Goal: Task Accomplishment & Management: Use online tool/utility

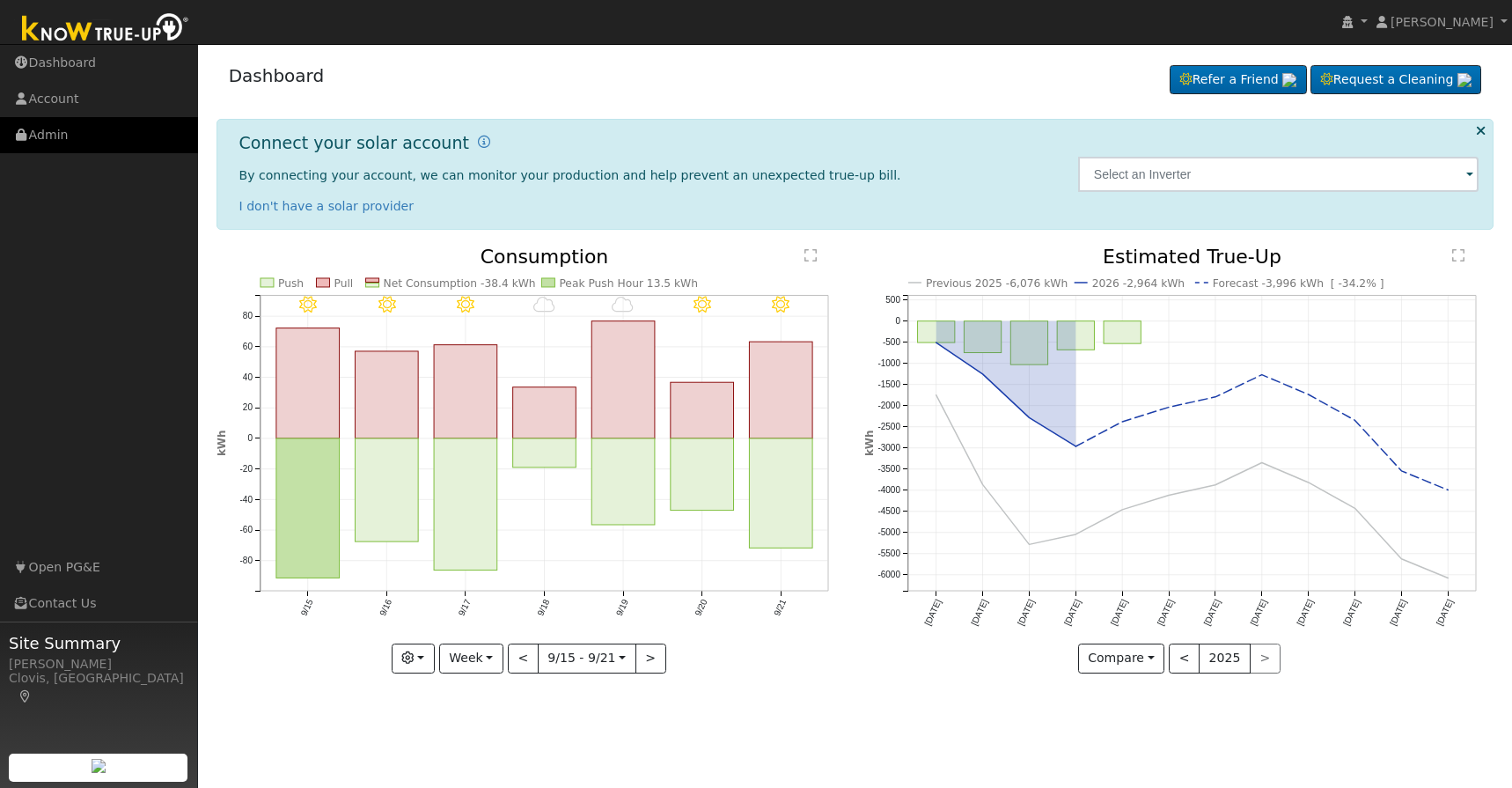
click at [61, 143] on link "Admin" at bounding box center [99, 135] width 198 height 36
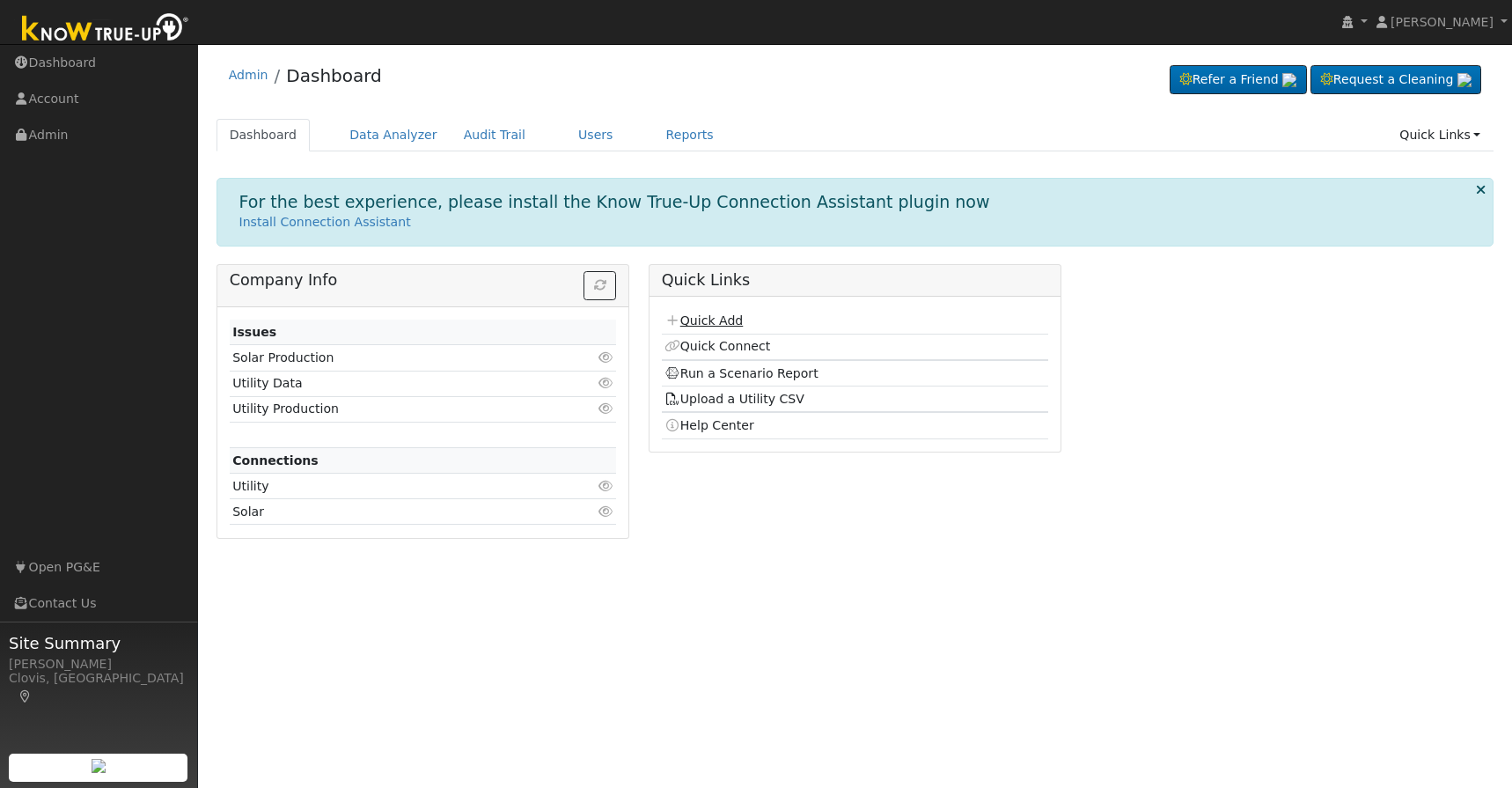
click at [715, 320] on link "Quick Add" at bounding box center [703, 320] width 78 height 14
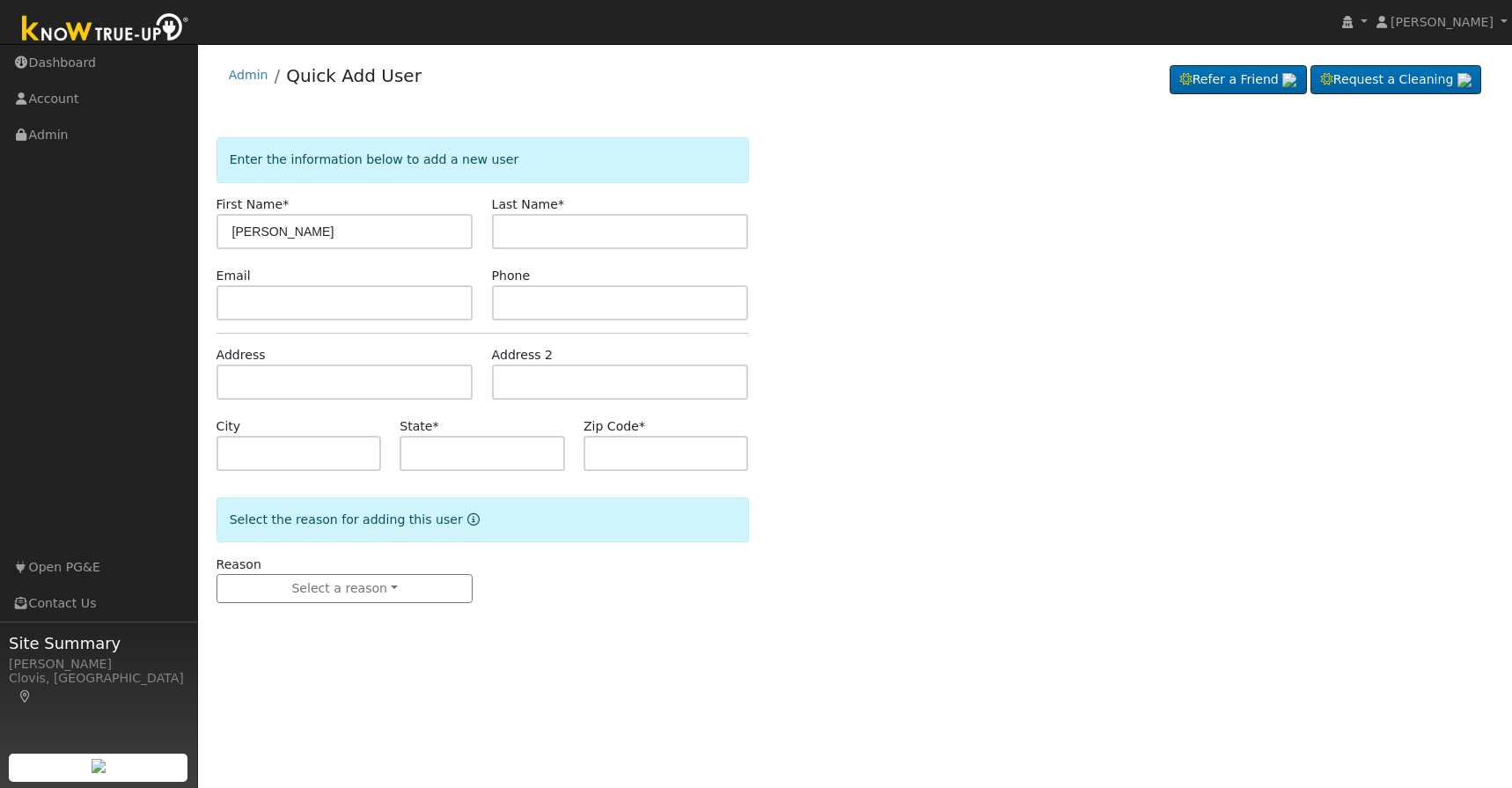
type input "[PERSON_NAME]"
click at [358, 303] on input "text" at bounding box center [344, 302] width 257 height 35
paste input "[DOMAIN_NAME][EMAIL_ADDRESS][DOMAIN_NAME]"
type input "[DOMAIN_NAME][EMAIL_ADDRESS][DOMAIN_NAME]"
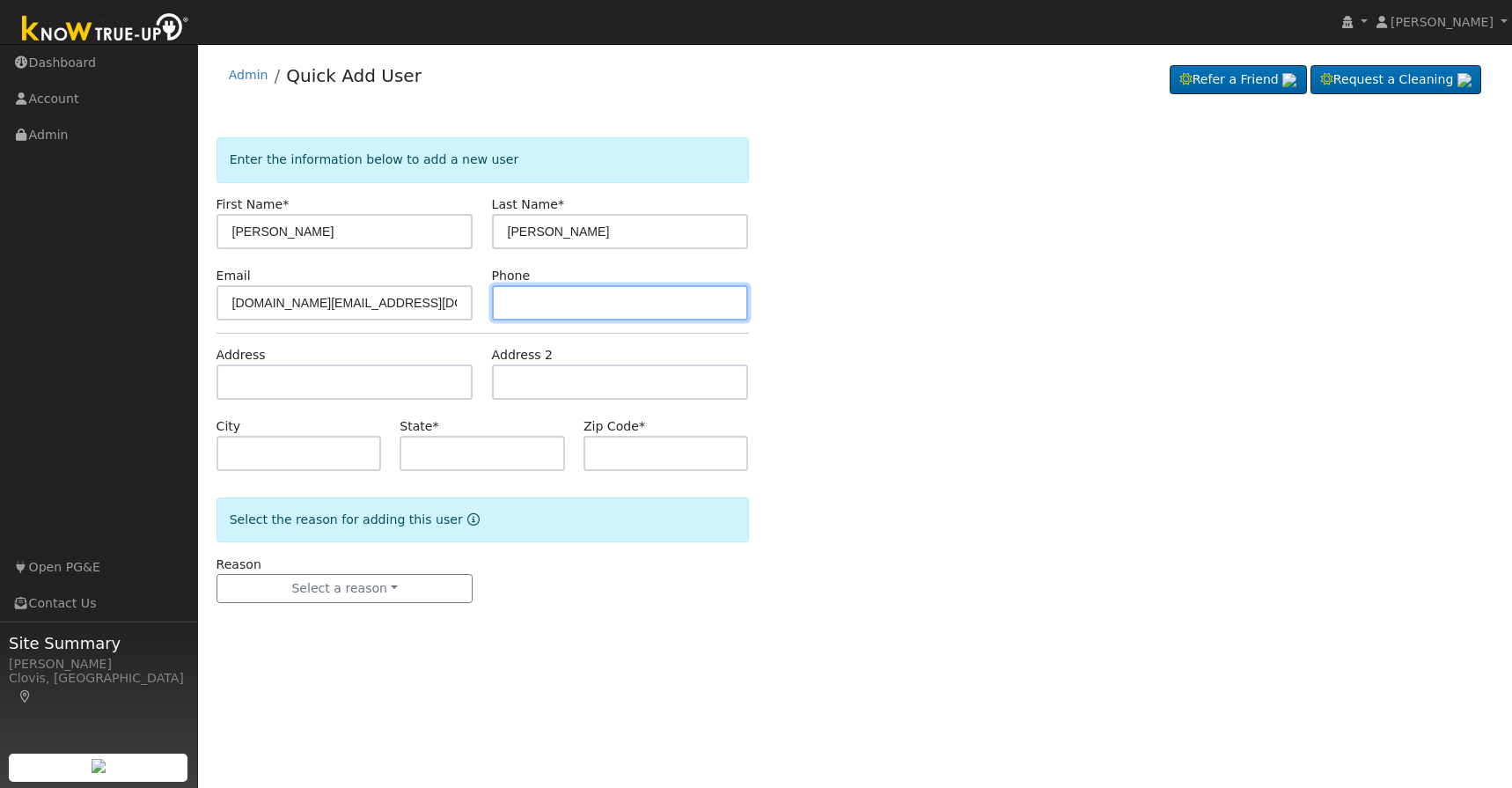
click at [525, 310] on input "text" at bounding box center [620, 302] width 257 height 35
type input "5596160617"
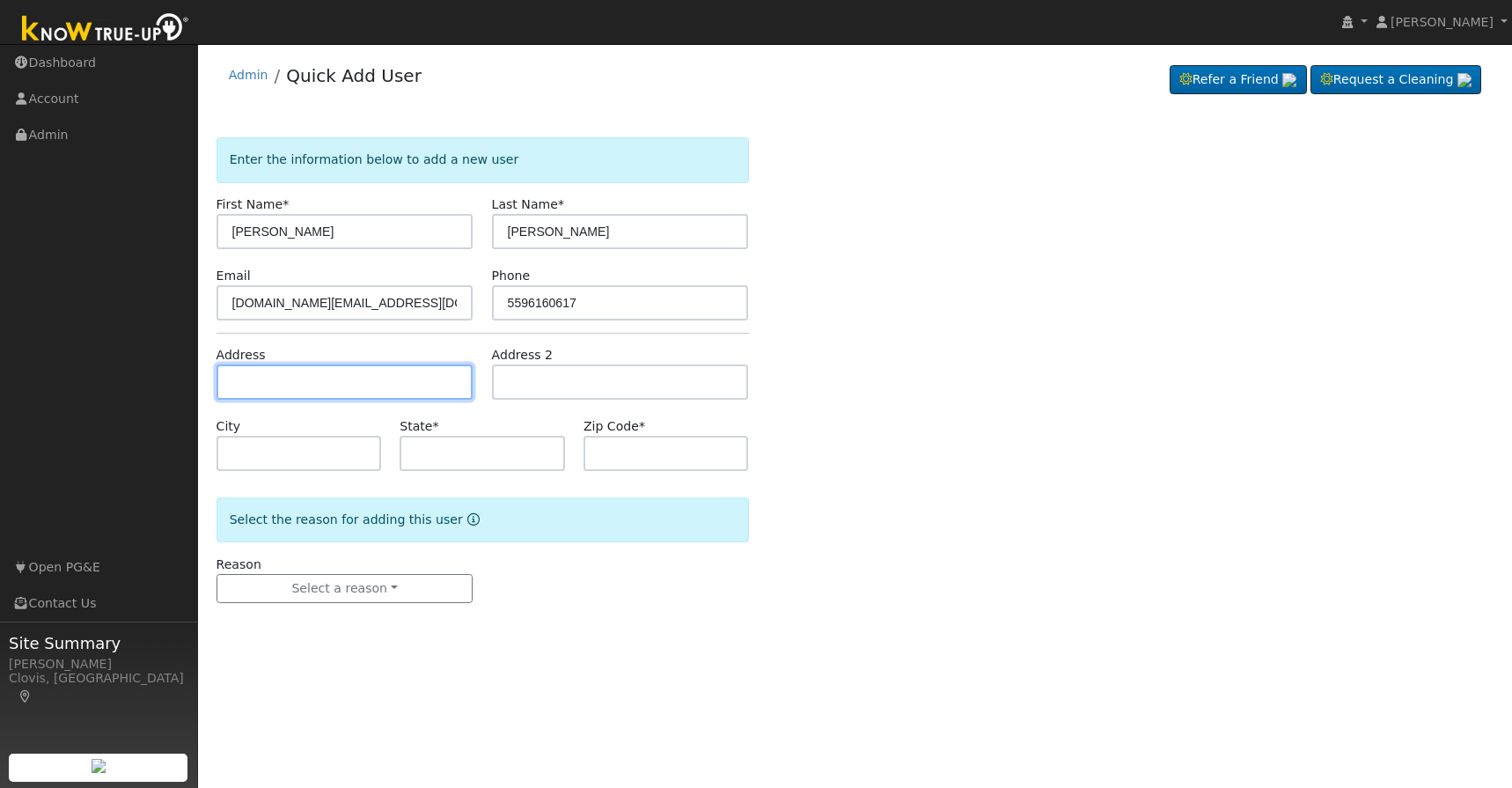
click at [394, 382] on input "text" at bounding box center [344, 381] width 257 height 35
type input "[STREET_ADDRESS][PERSON_NAME]"
type input "Clovis"
type input "CA"
type input "93611"
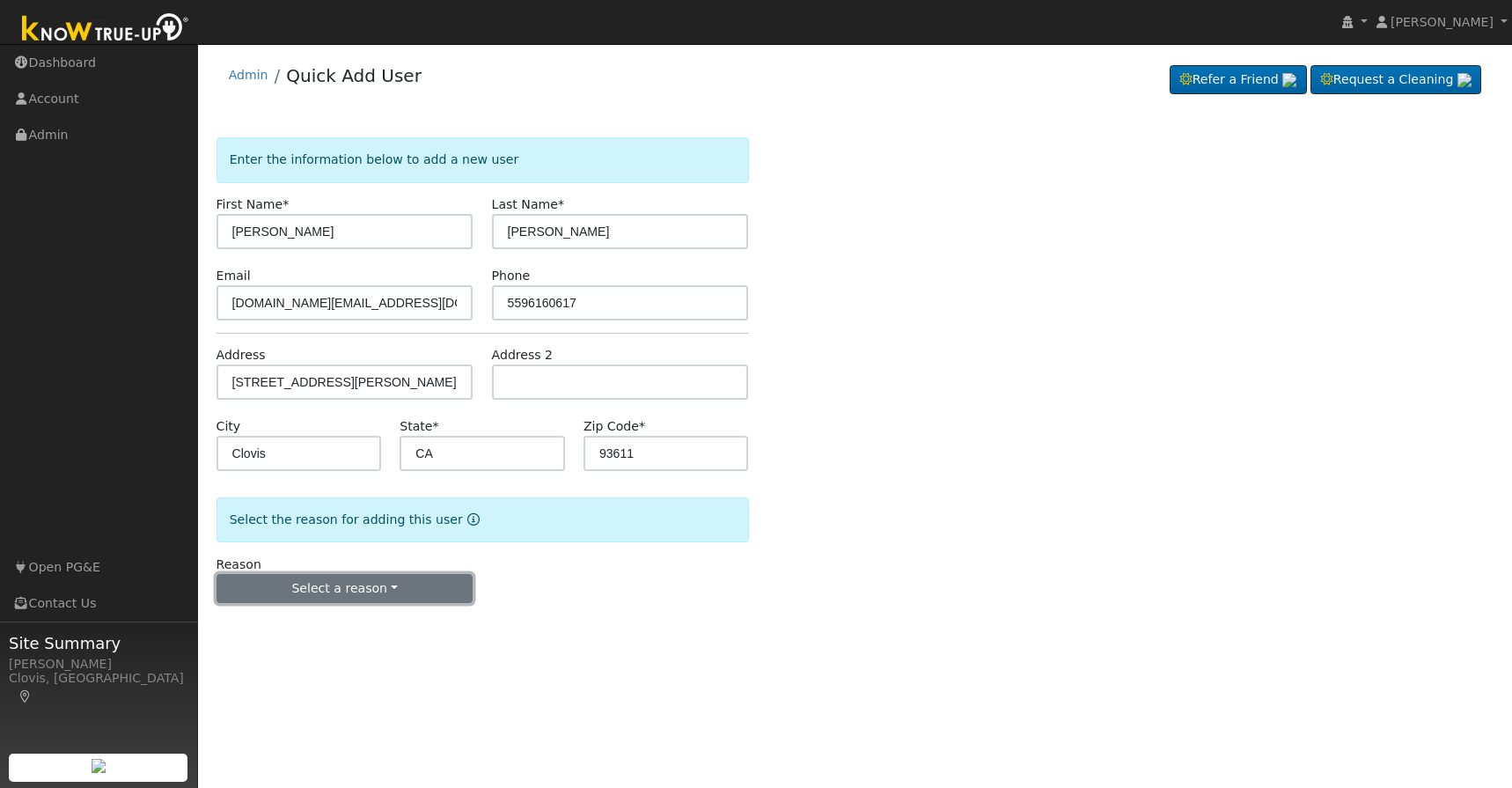
click at [361, 593] on button "Select a reason" at bounding box center [344, 589] width 257 height 30
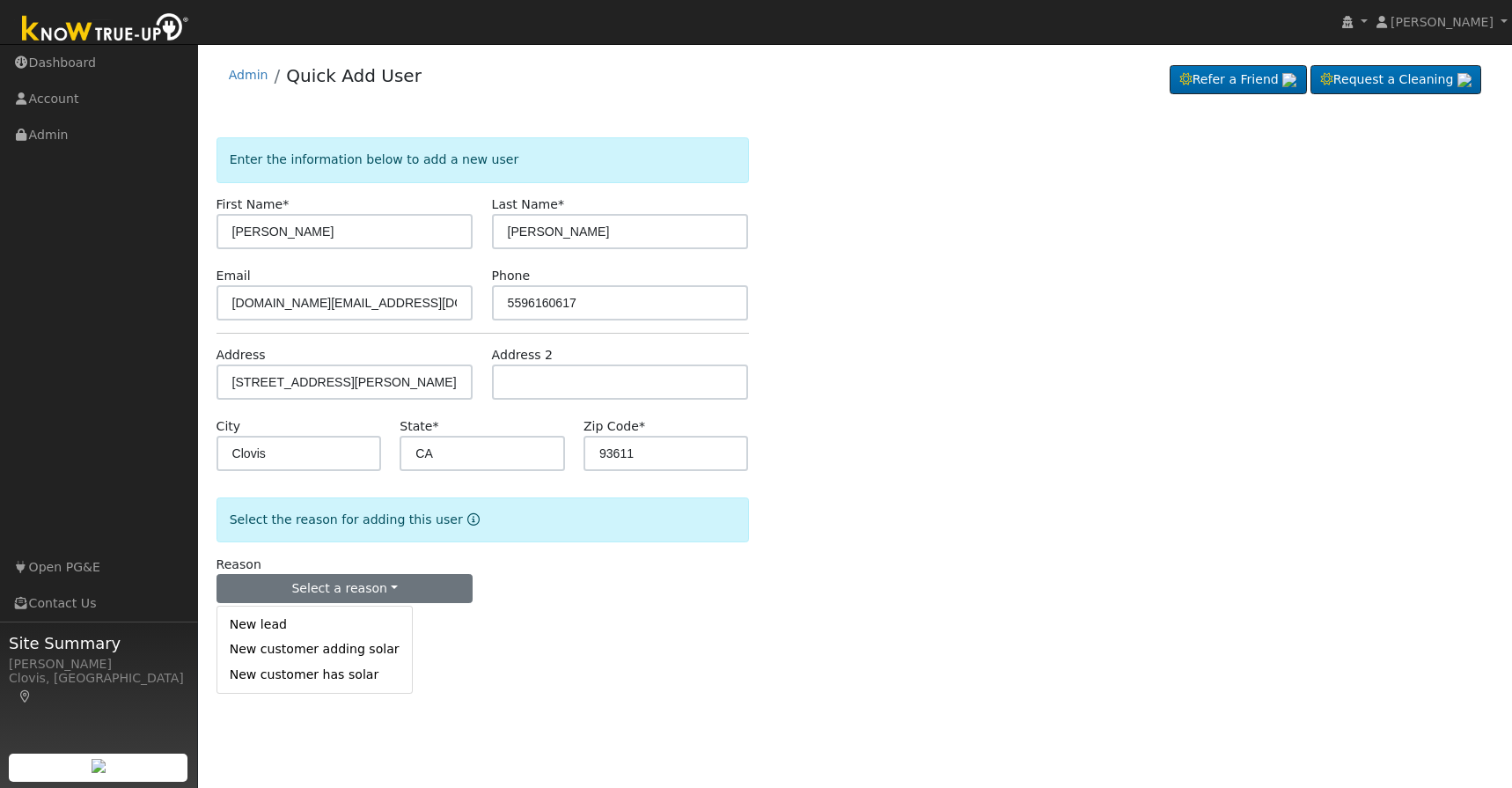
click at [267, 627] on link "New lead" at bounding box center [314, 625] width 195 height 24
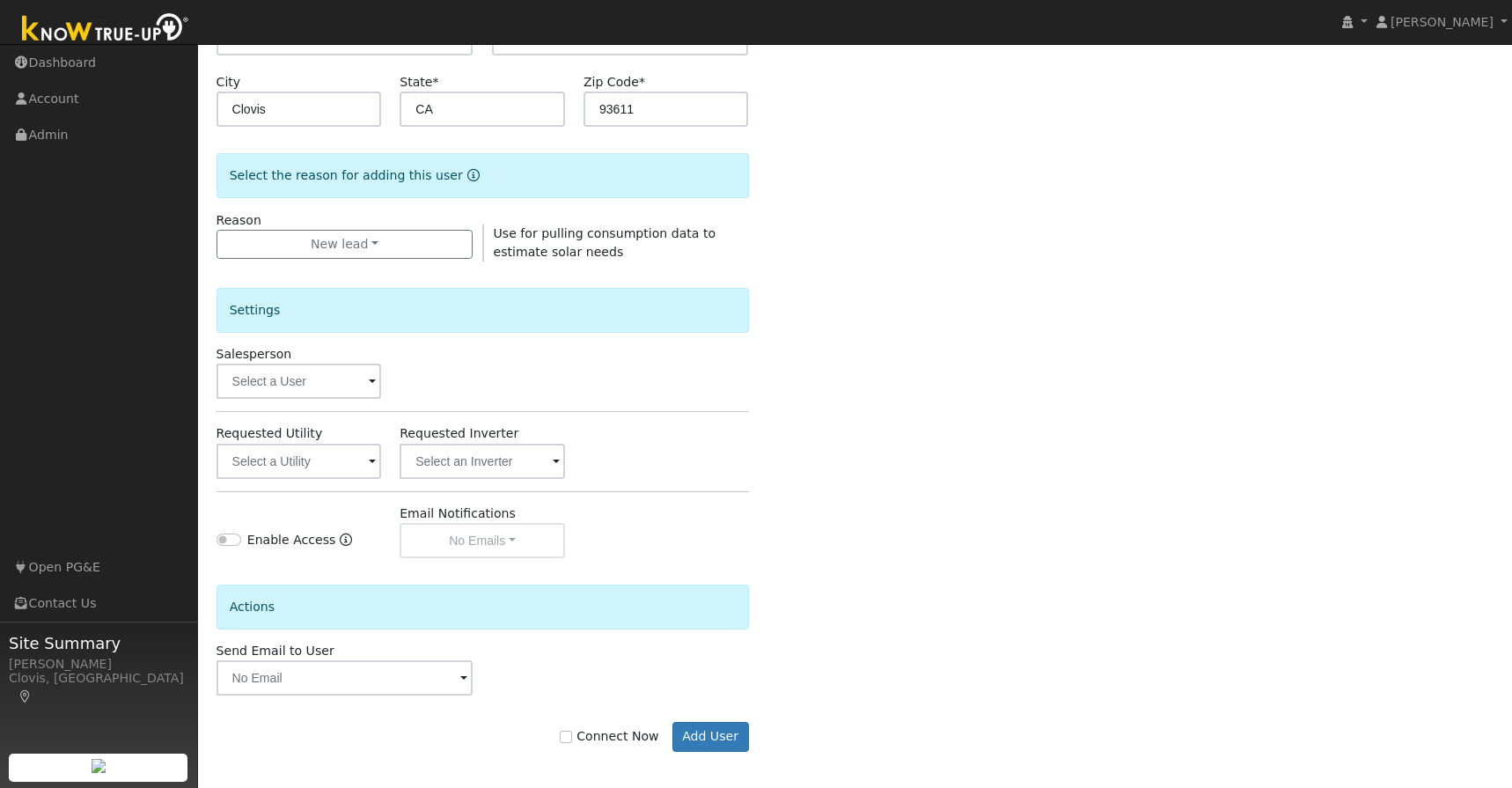
scroll to position [352, 0]
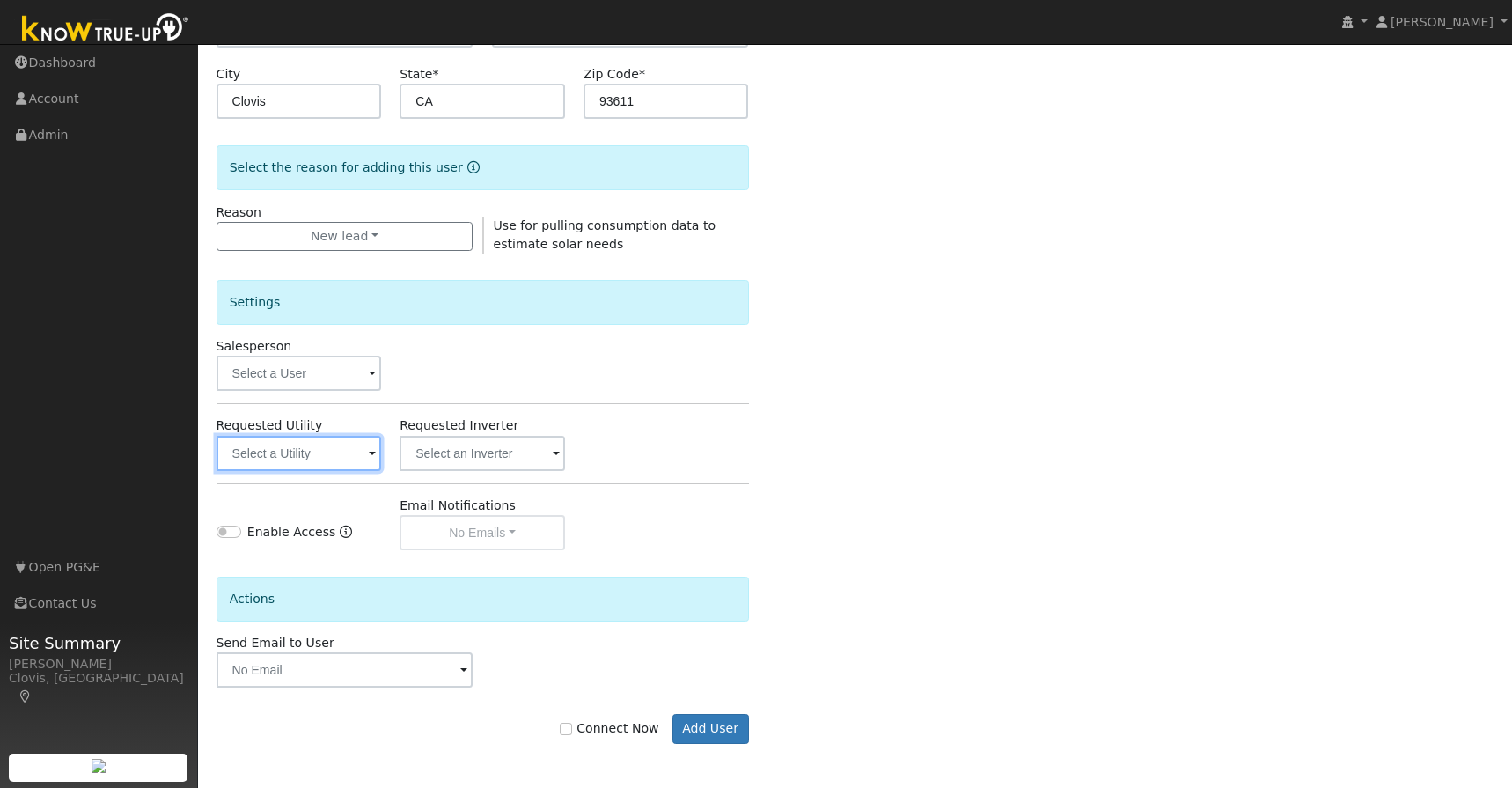
click at [325, 451] on input "text" at bounding box center [299, 453] width 166 height 35
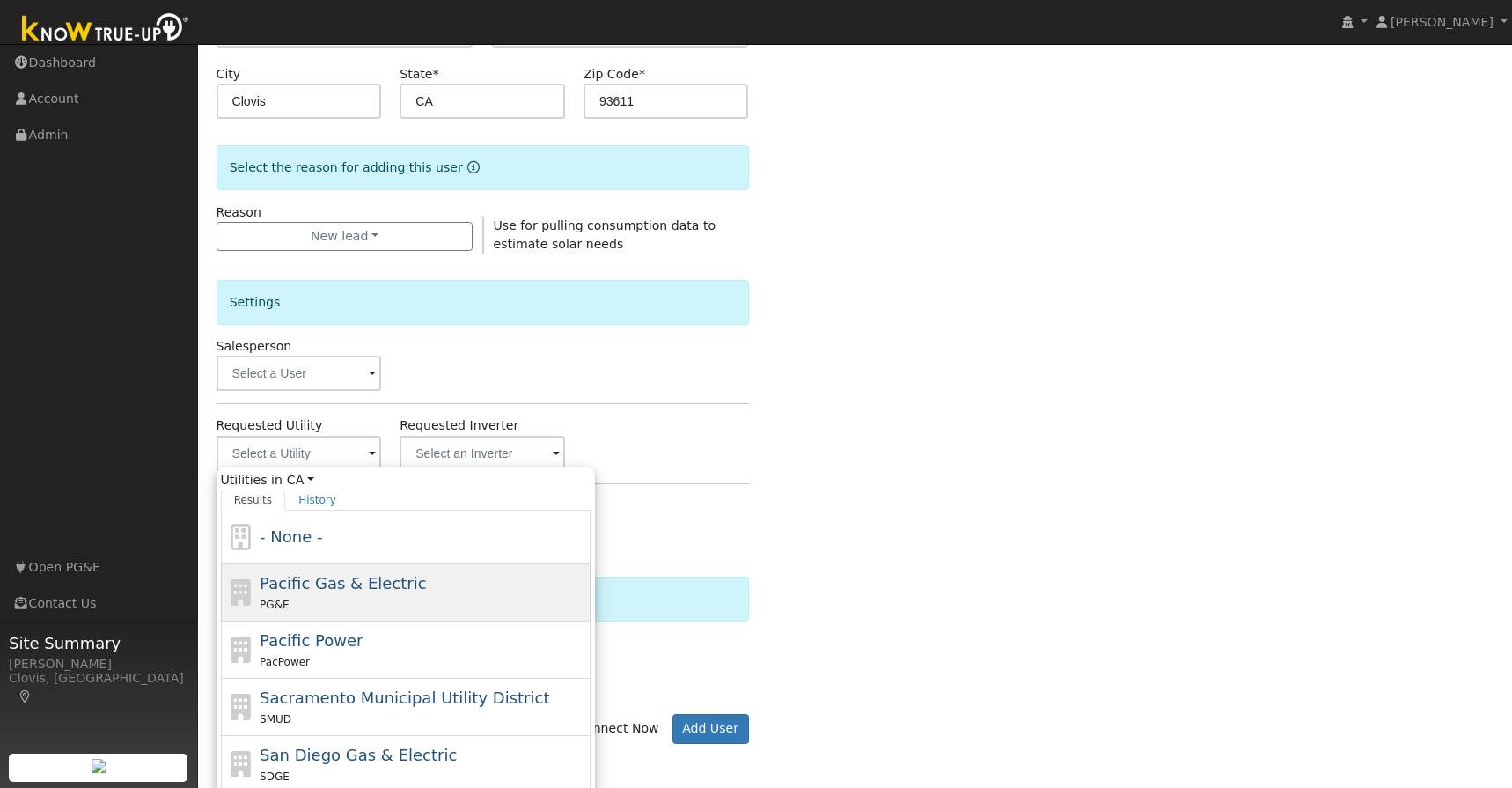
click at [320, 581] on span "Pacific Gas & Electric" at bounding box center [342, 584] width 167 height 19
type input "Pacific Gas & Electric"
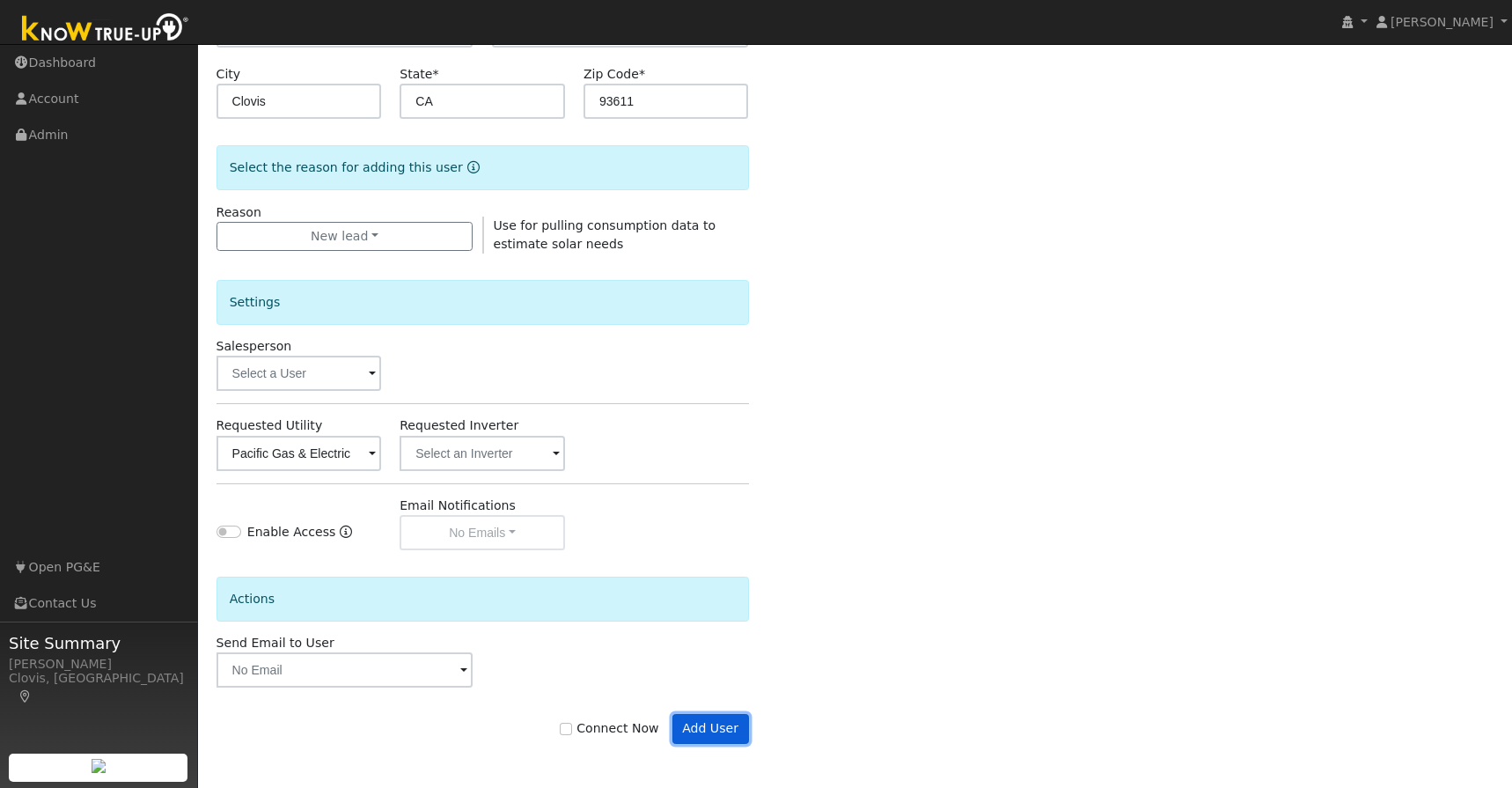
click at [690, 732] on button "Add User" at bounding box center [710, 730] width 76 height 30
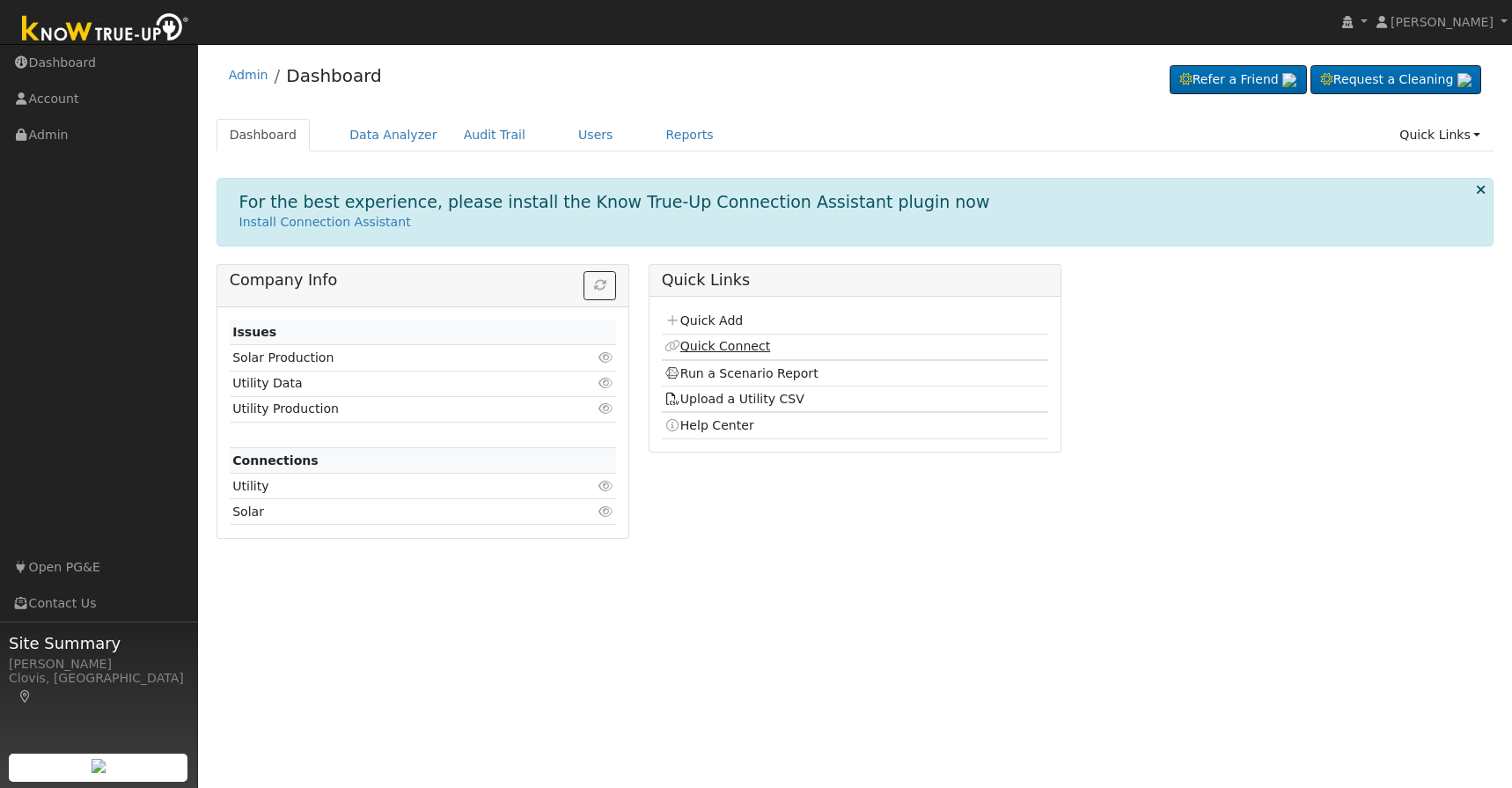
click at [710, 349] on link "Quick Connect" at bounding box center [717, 346] width 105 height 14
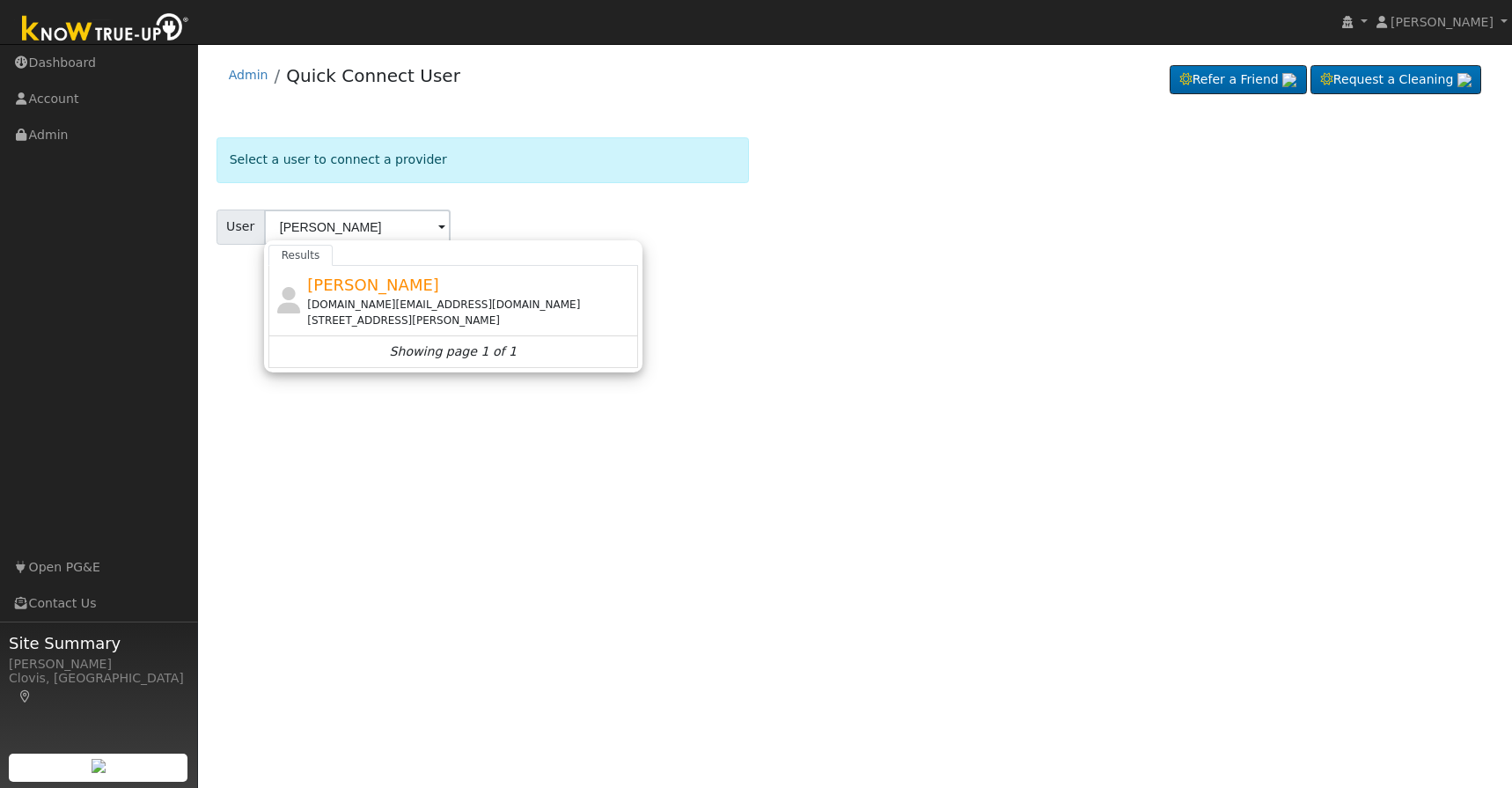
click at [447, 309] on div "Pianoman.rs@gmail.com" at bounding box center [470, 304] width 326 height 16
type input "Ryan Salinas"
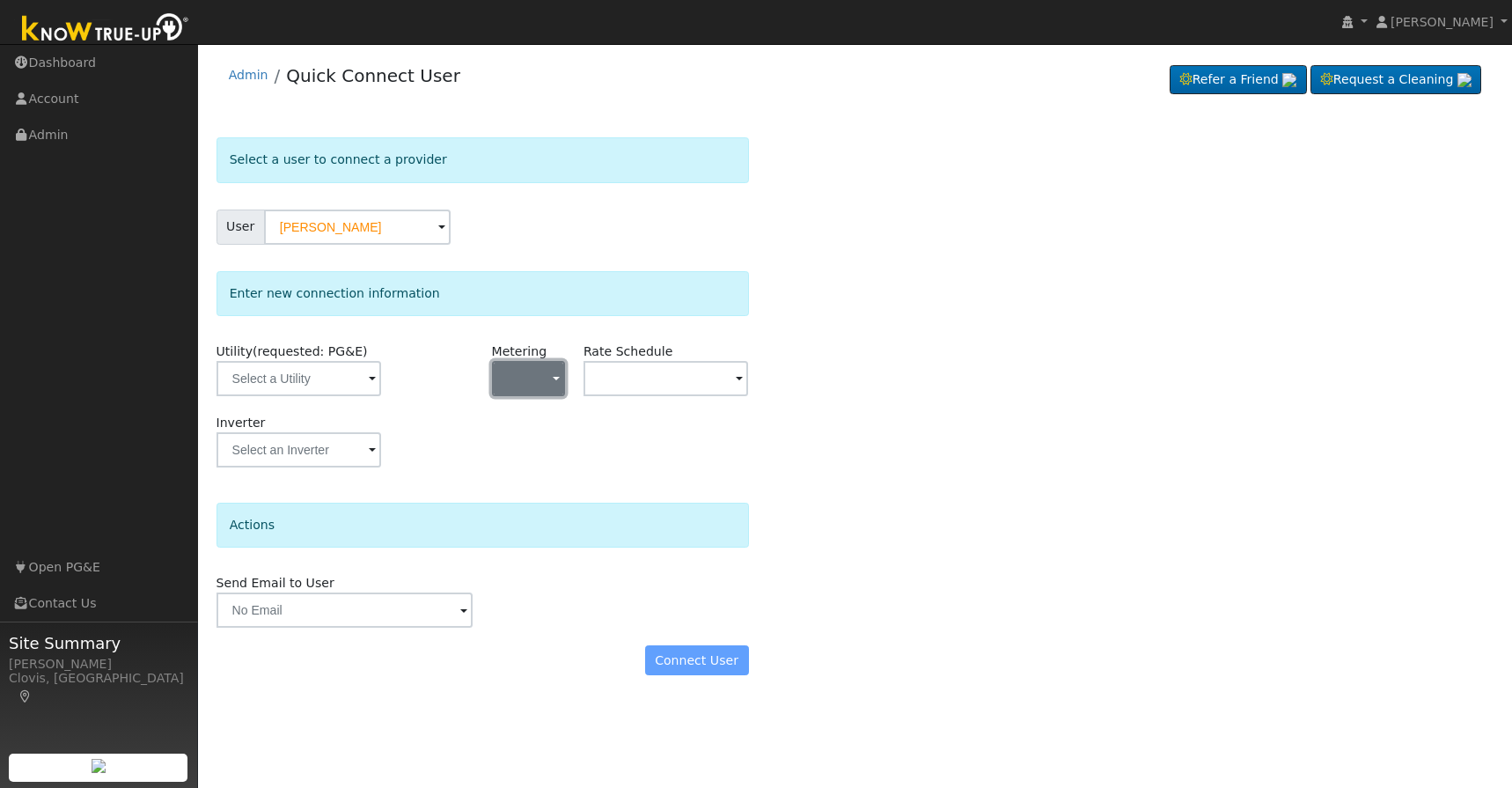
click at [536, 382] on button "button" at bounding box center [529, 378] width 73 height 35
click at [526, 450] on link "NEM" at bounding box center [554, 442] width 122 height 24
click at [525, 450] on div "Inverter" at bounding box center [483, 450] width 551 height 72
click at [631, 388] on input "text" at bounding box center [666, 378] width 166 height 35
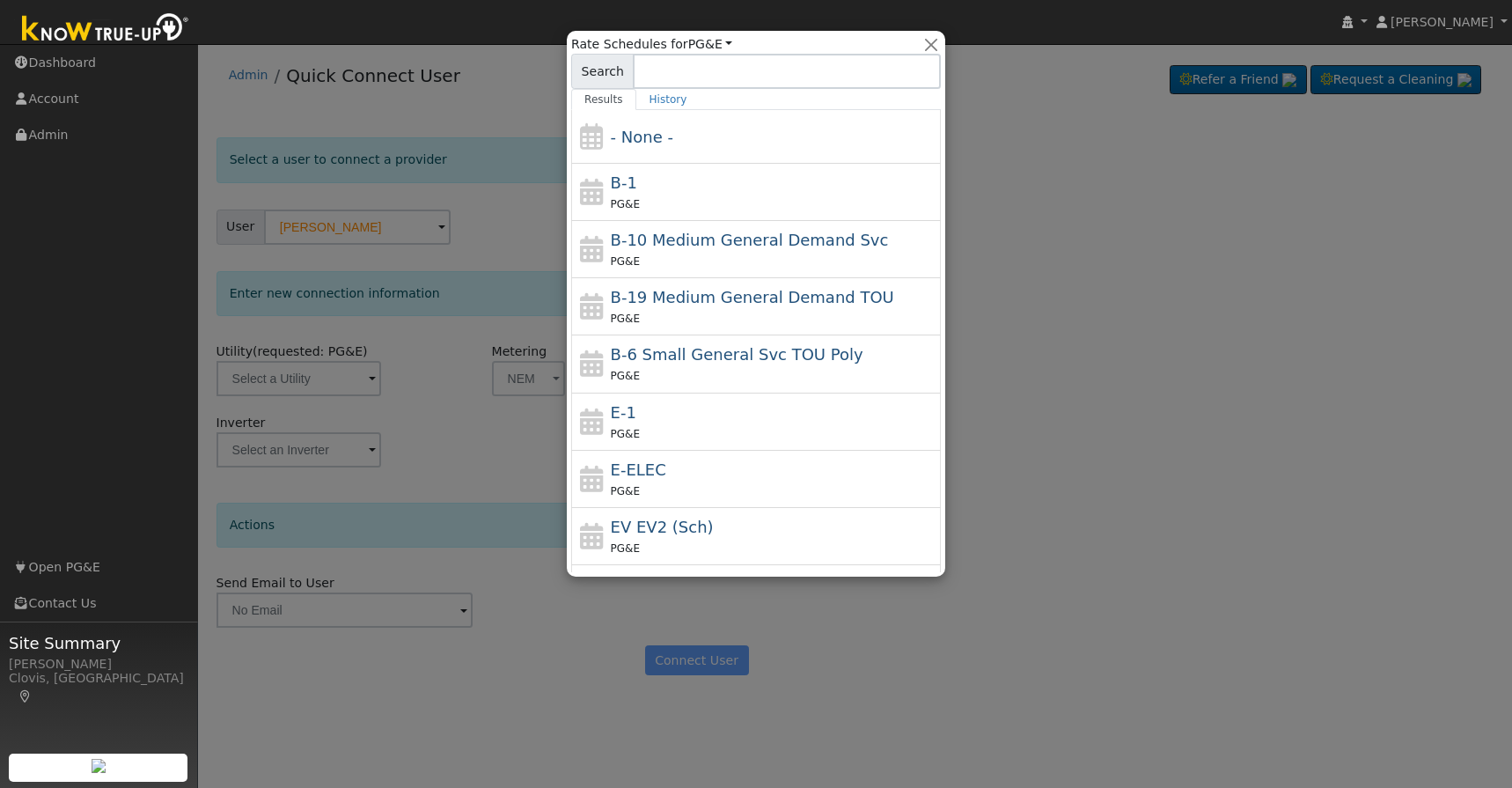
click at [606, 414] on div "E-1 PG&E" at bounding box center [756, 422] width 370 height 57
type input "E-1"
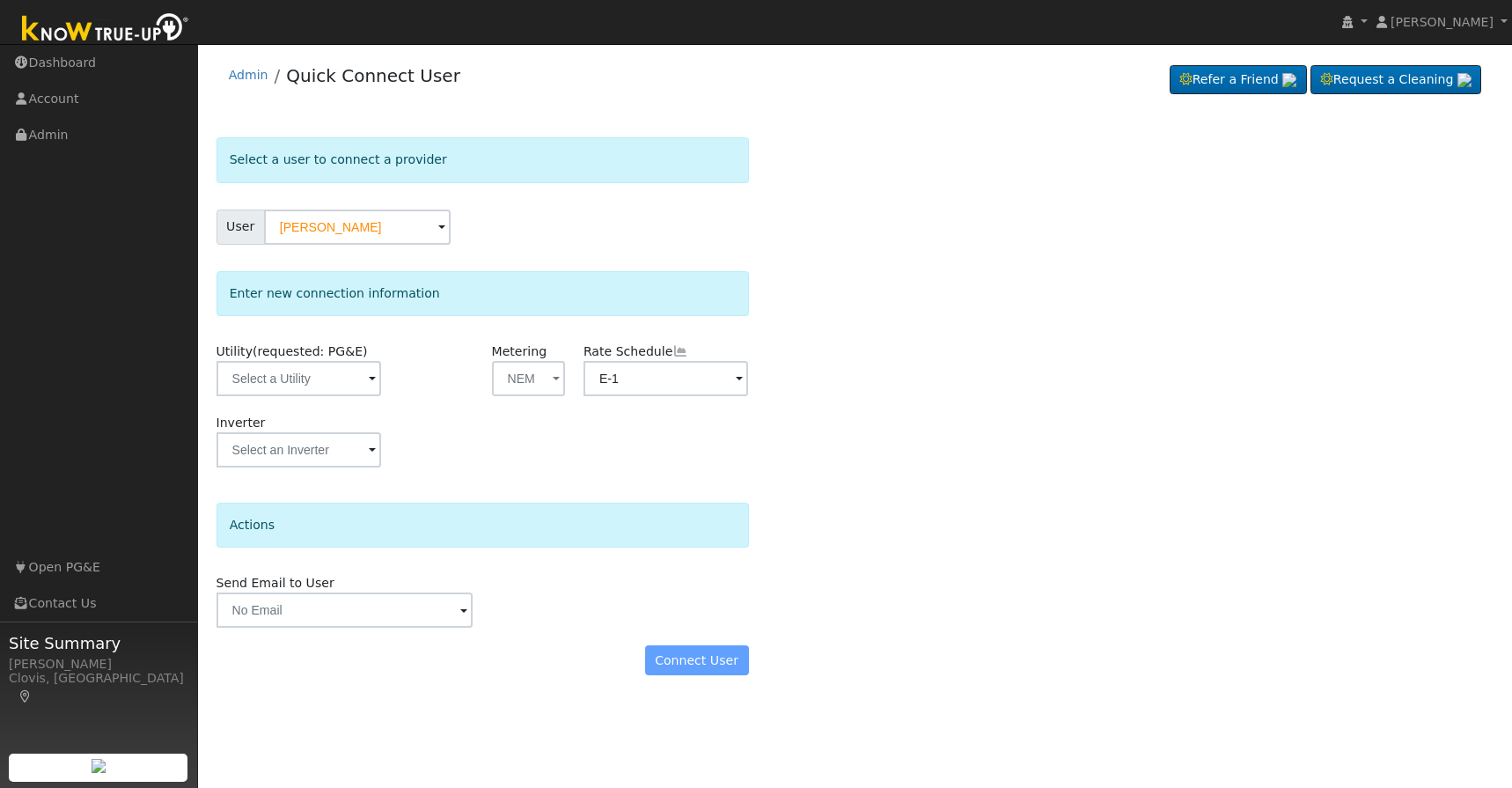
click at [702, 663] on div "Connect User" at bounding box center [483, 661] width 551 height 30
click at [301, 373] on input "text" at bounding box center [299, 378] width 166 height 35
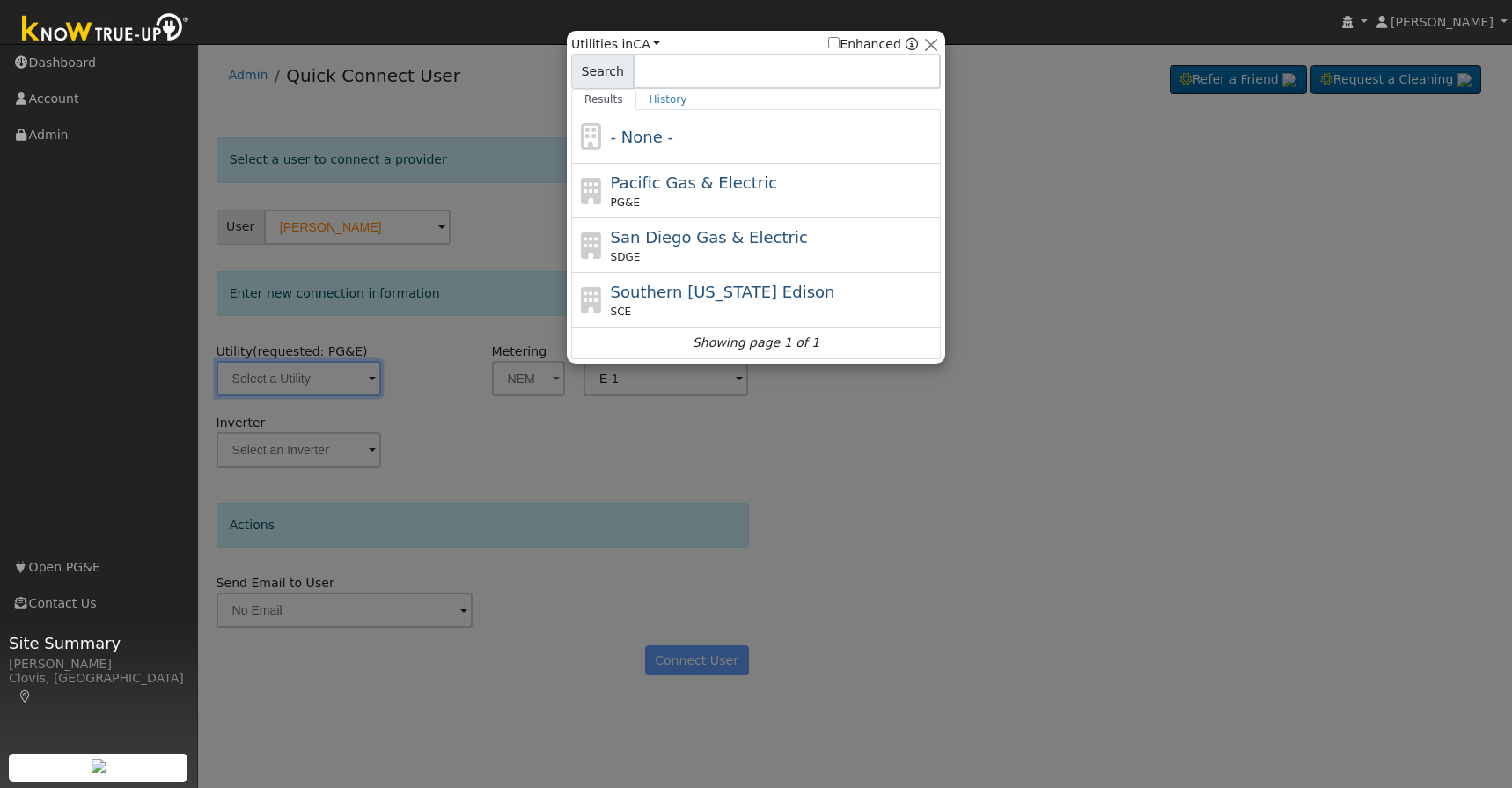
drag, startPoint x: 584, startPoint y: 196, endPoint x: 595, endPoint y: 196, distance: 11.0
click at [591, 196] on icon at bounding box center [592, 191] width 30 height 26
type input "PG&E"
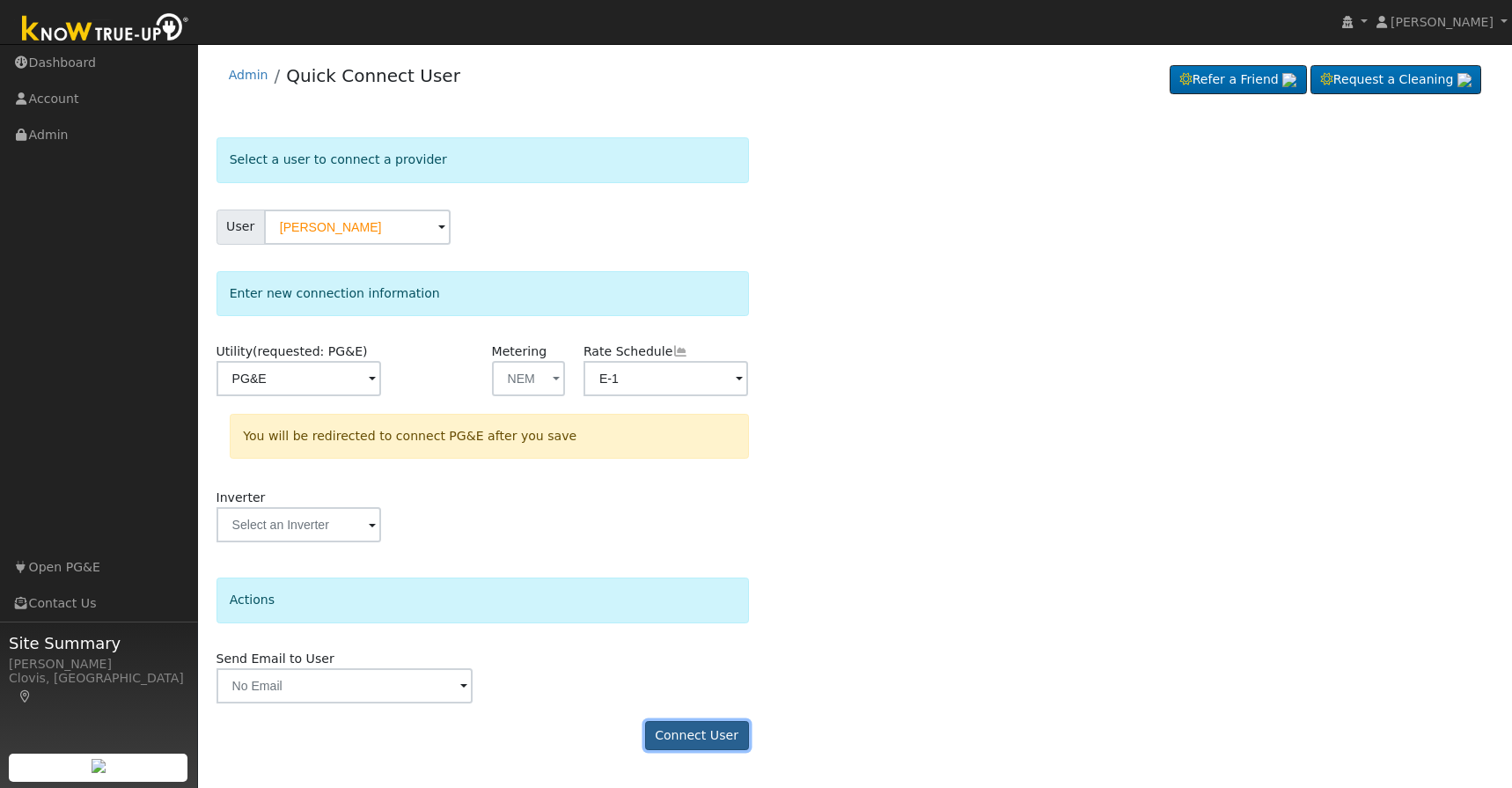
click at [677, 730] on button "Connect User" at bounding box center [697, 736] width 103 height 30
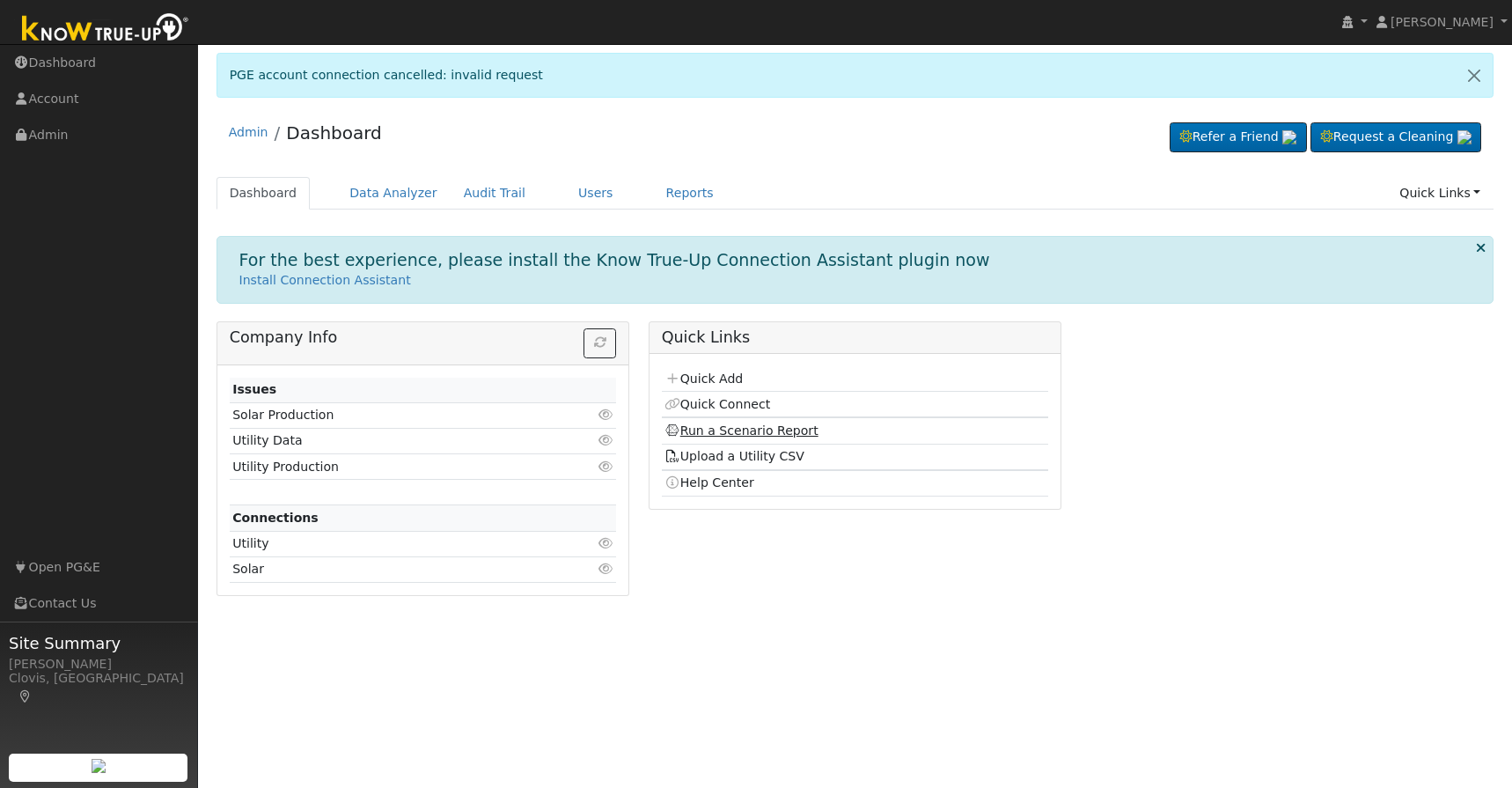
click at [771, 425] on link "Run a Scenario Report" at bounding box center [741, 430] width 154 height 14
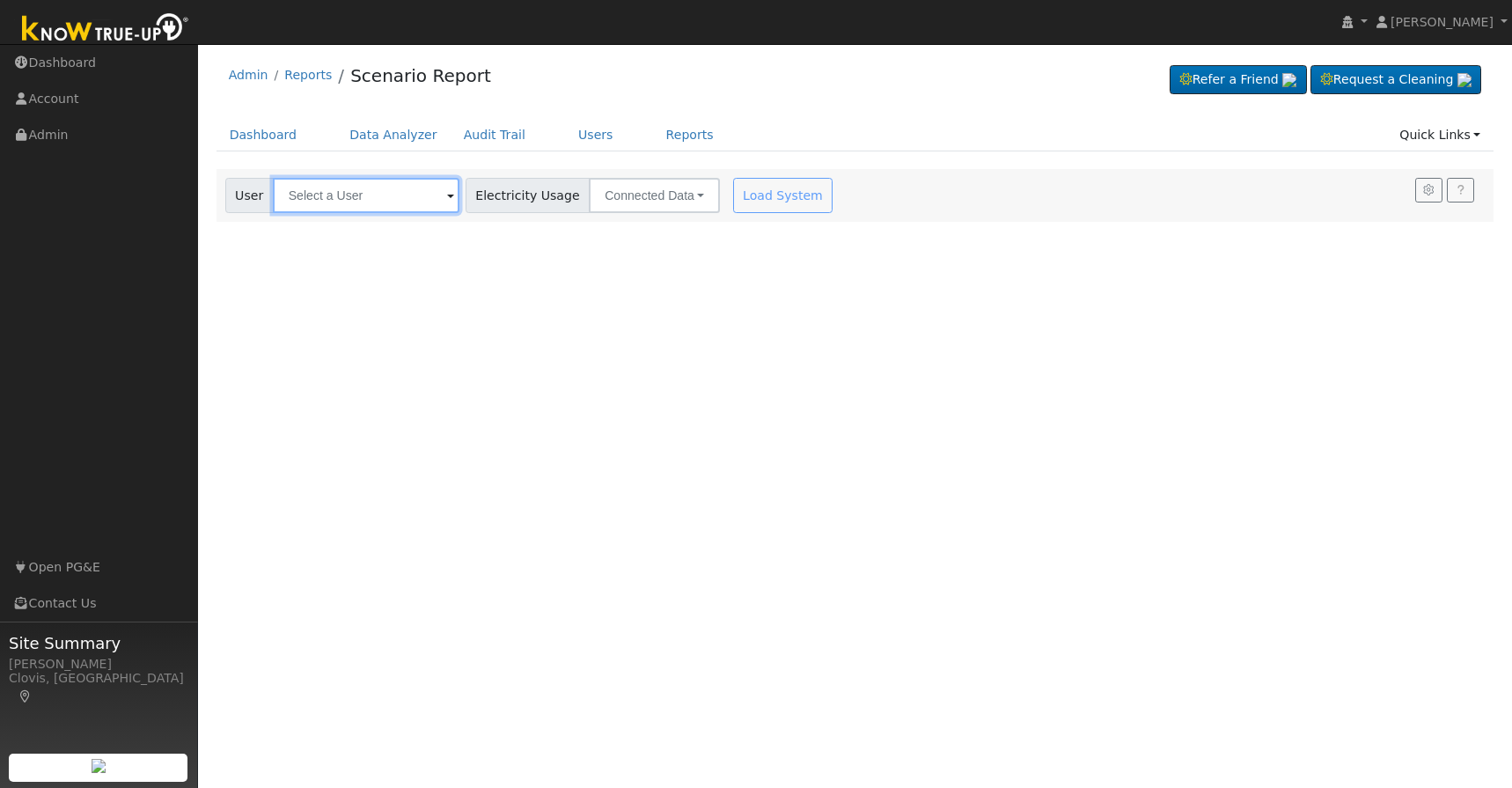
click at [412, 205] on input "text" at bounding box center [366, 195] width 186 height 35
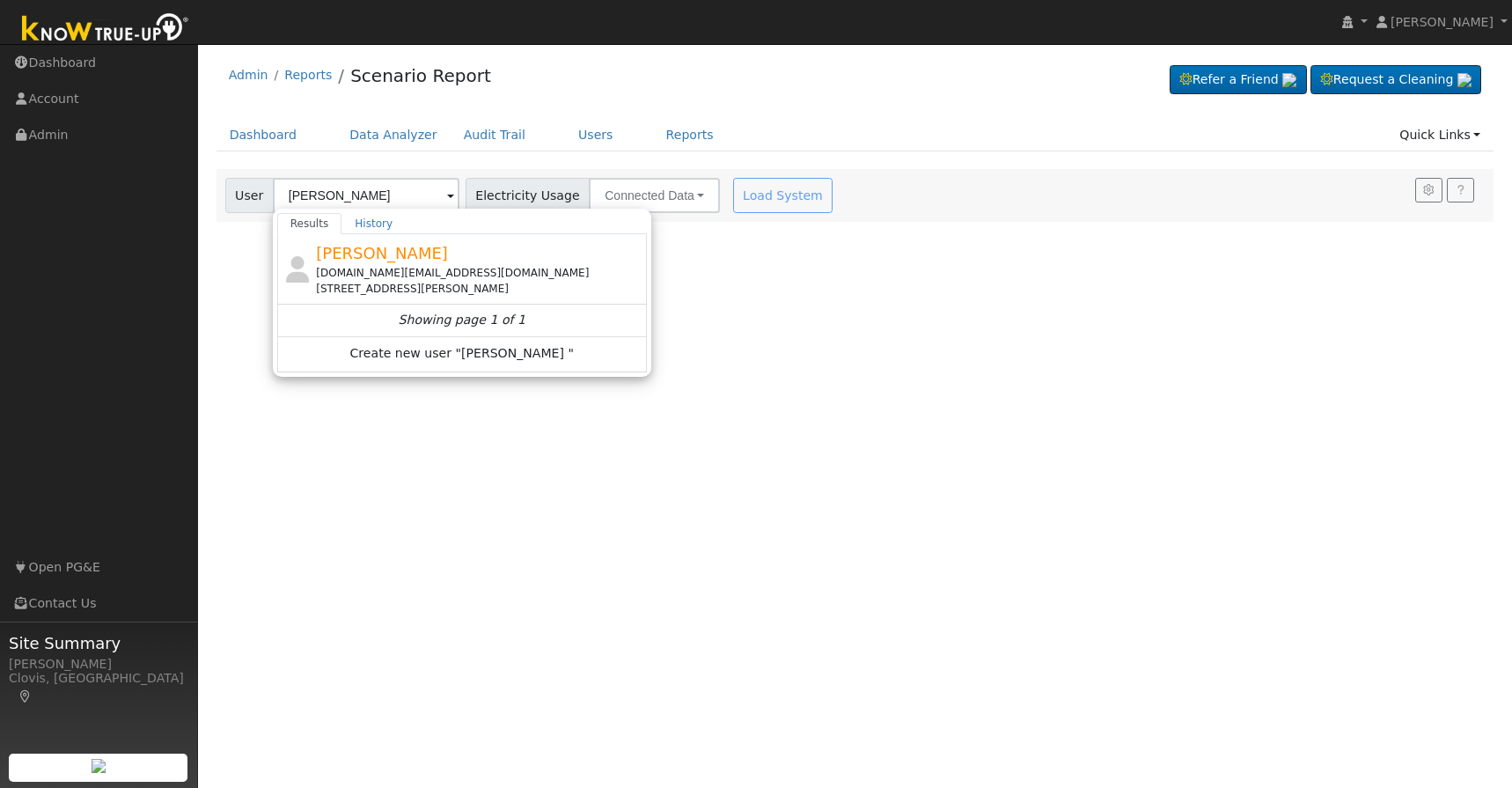
click at [393, 267] on div "[DOMAIN_NAME][EMAIL_ADDRESS][DOMAIN_NAME]" at bounding box center [479, 273] width 326 height 16
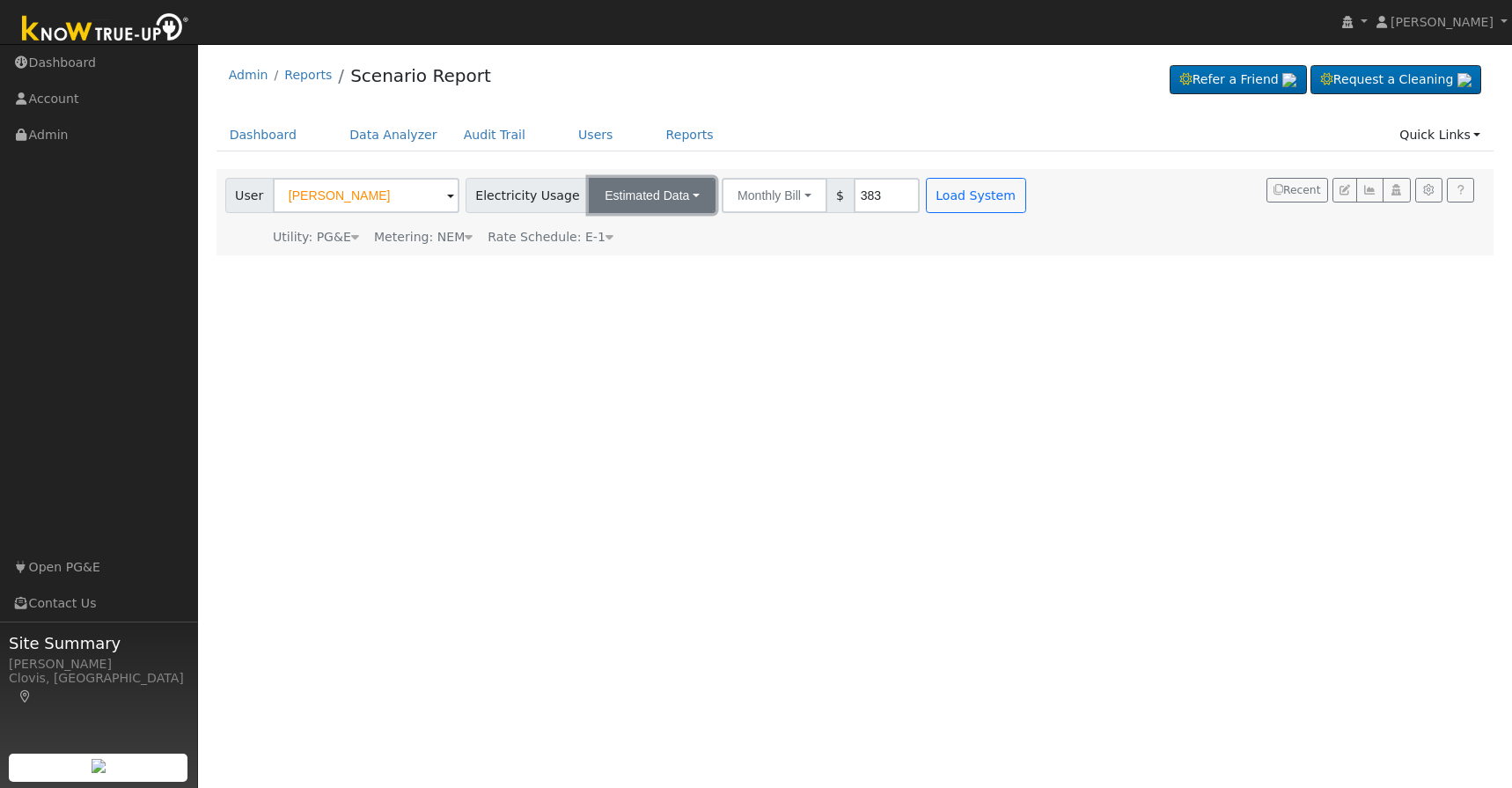
click at [634, 207] on button "Estimated Data" at bounding box center [652, 195] width 127 height 35
click at [629, 231] on link "Connected Data" at bounding box center [652, 234] width 125 height 24
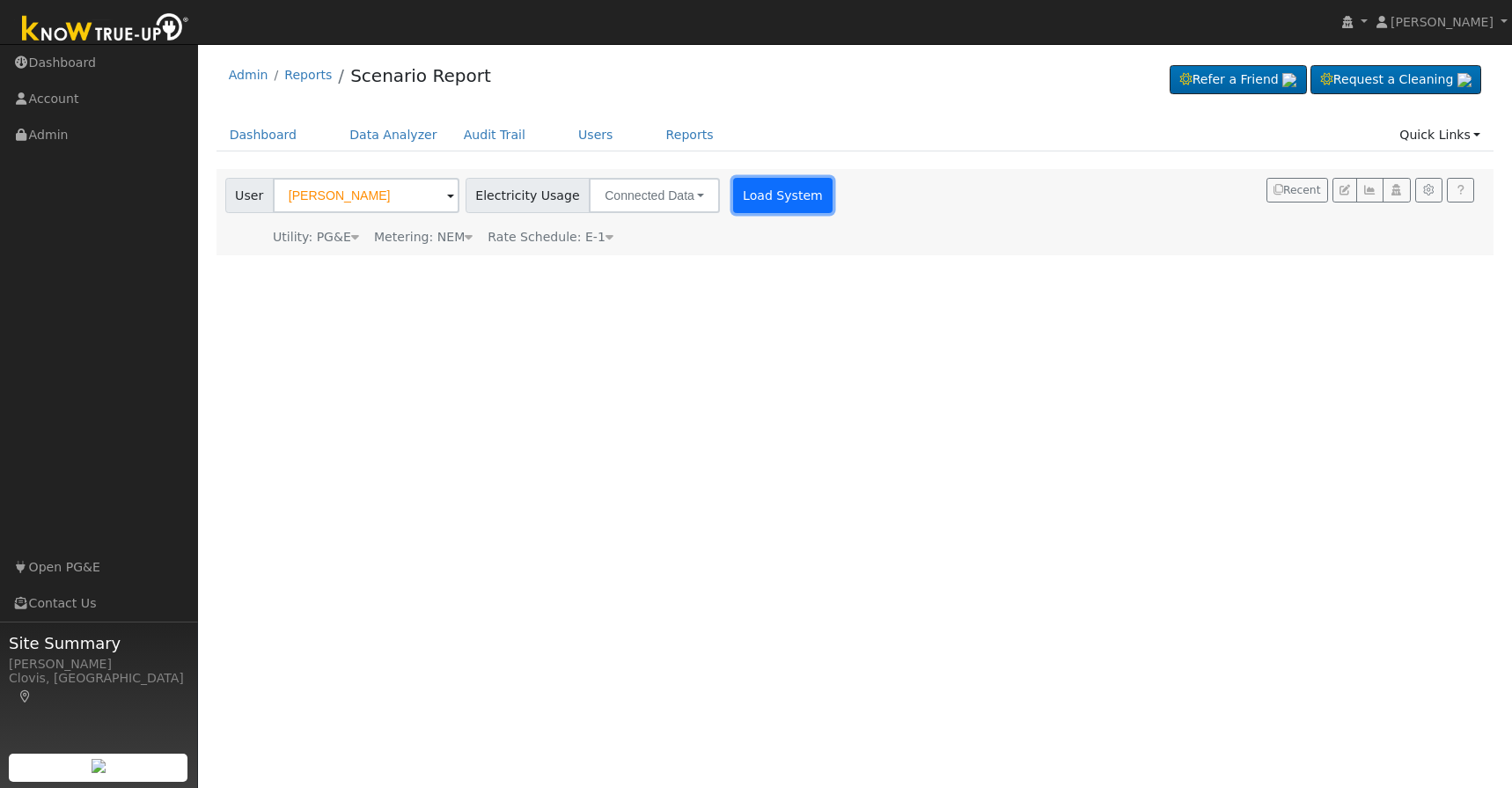
click at [775, 199] on button "Load System" at bounding box center [783, 195] width 101 height 35
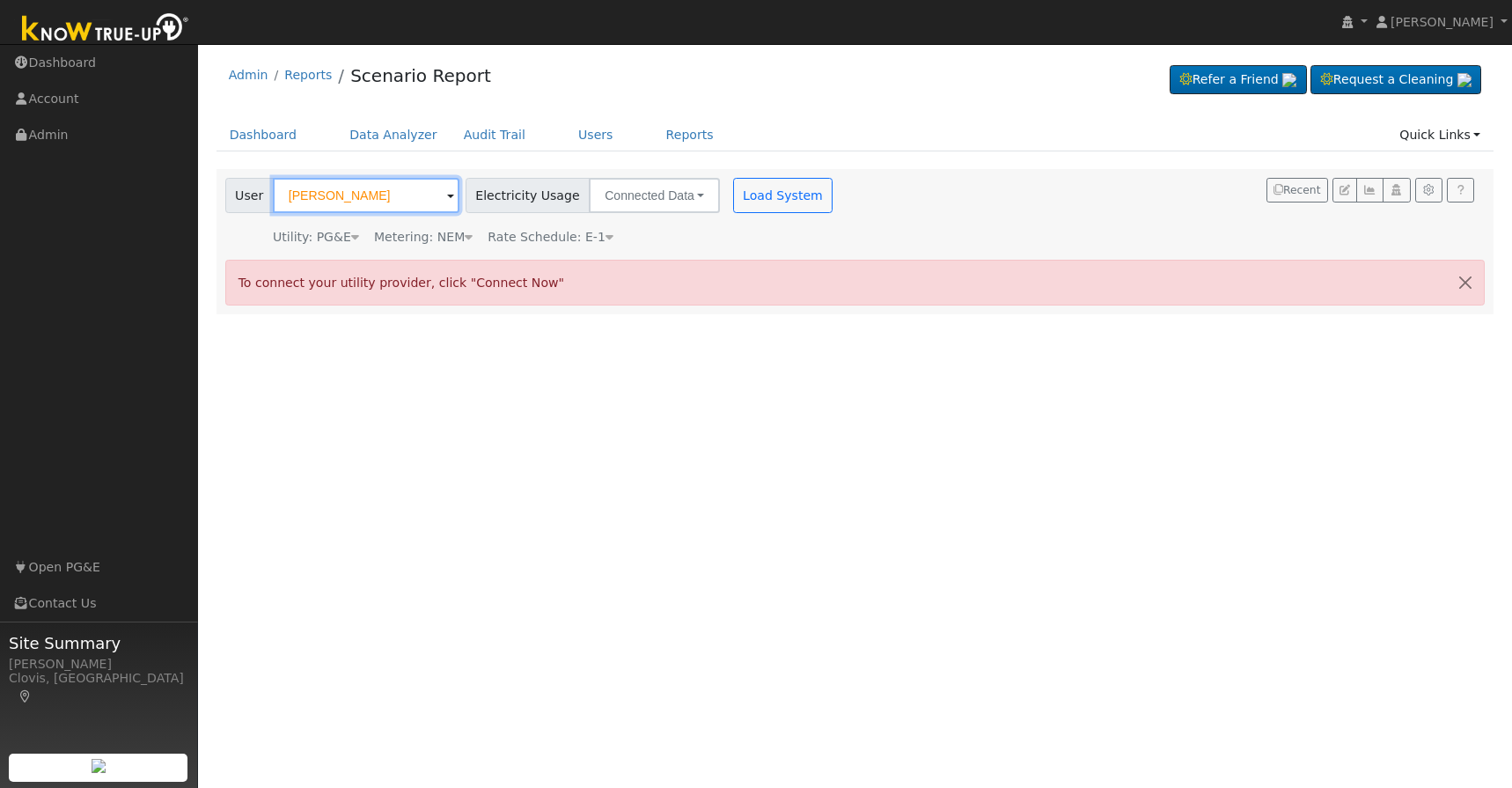
click at [413, 202] on input "[PERSON_NAME]" at bounding box center [366, 195] width 186 height 35
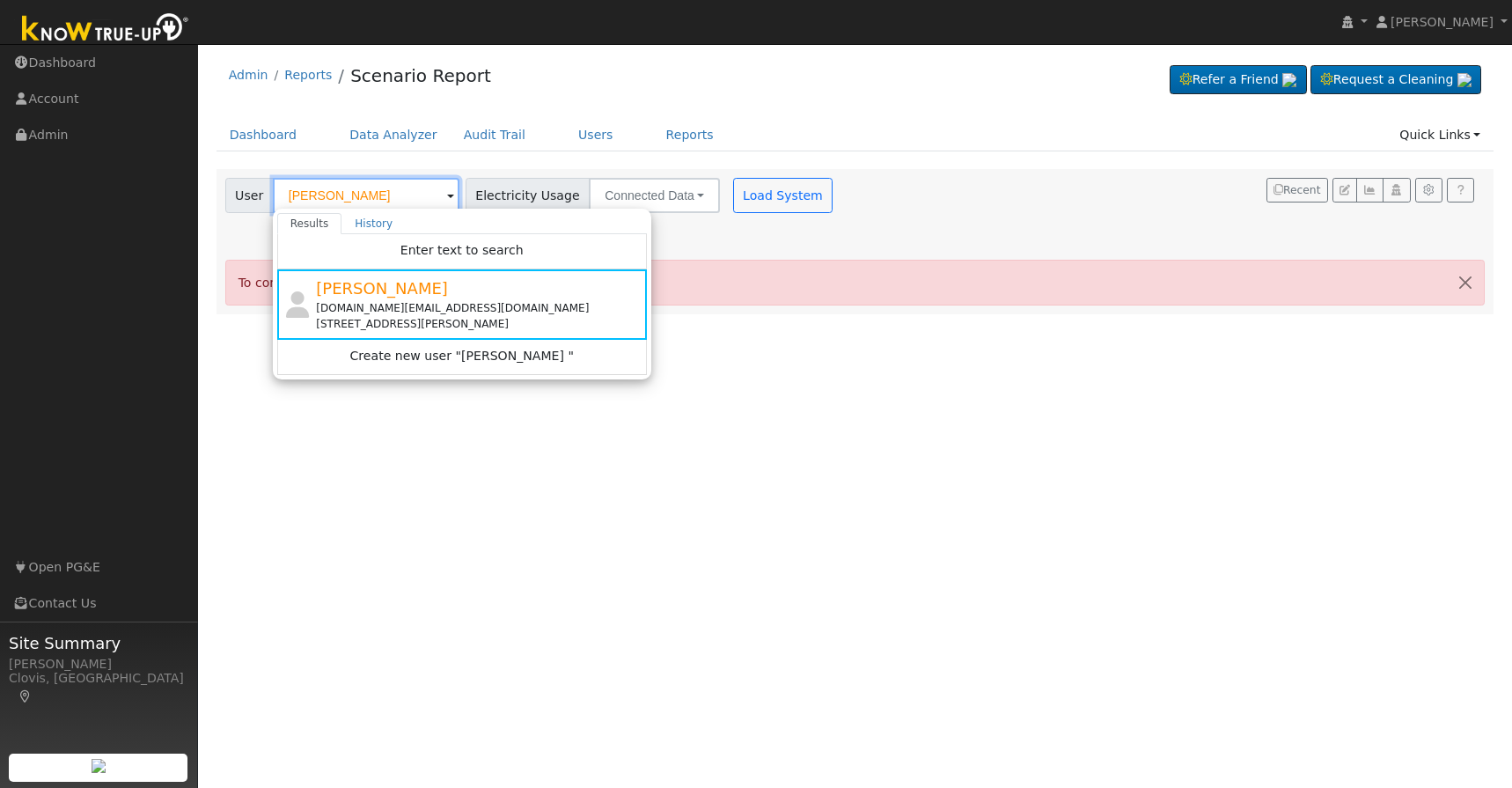
type input "[PERSON_NAME]"
click at [429, 303] on div "[DOMAIN_NAME][EMAIL_ADDRESS][DOMAIN_NAME]" at bounding box center [479, 308] width 326 height 16
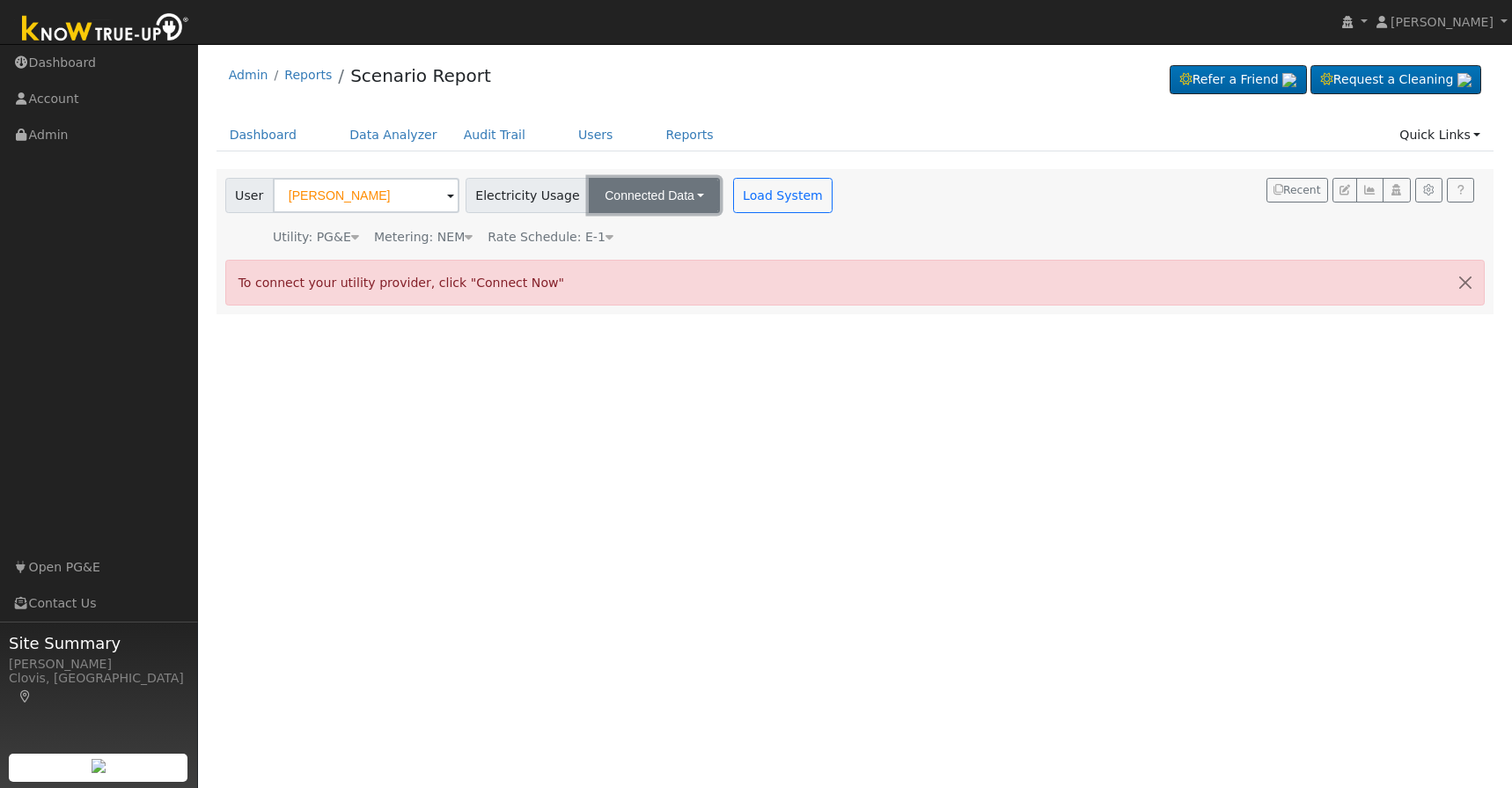
click at [623, 206] on button "Connected Data" at bounding box center [654, 195] width 131 height 35
drag, startPoint x: 632, startPoint y: 228, endPoint x: 659, endPoint y: 221, distance: 27.9
click at [632, 228] on link "Connected Data" at bounding box center [656, 234] width 125 height 24
click at [746, 194] on button "Load System" at bounding box center [783, 195] width 101 height 35
click at [1478, 285] on button "button" at bounding box center [1465, 282] width 37 height 43
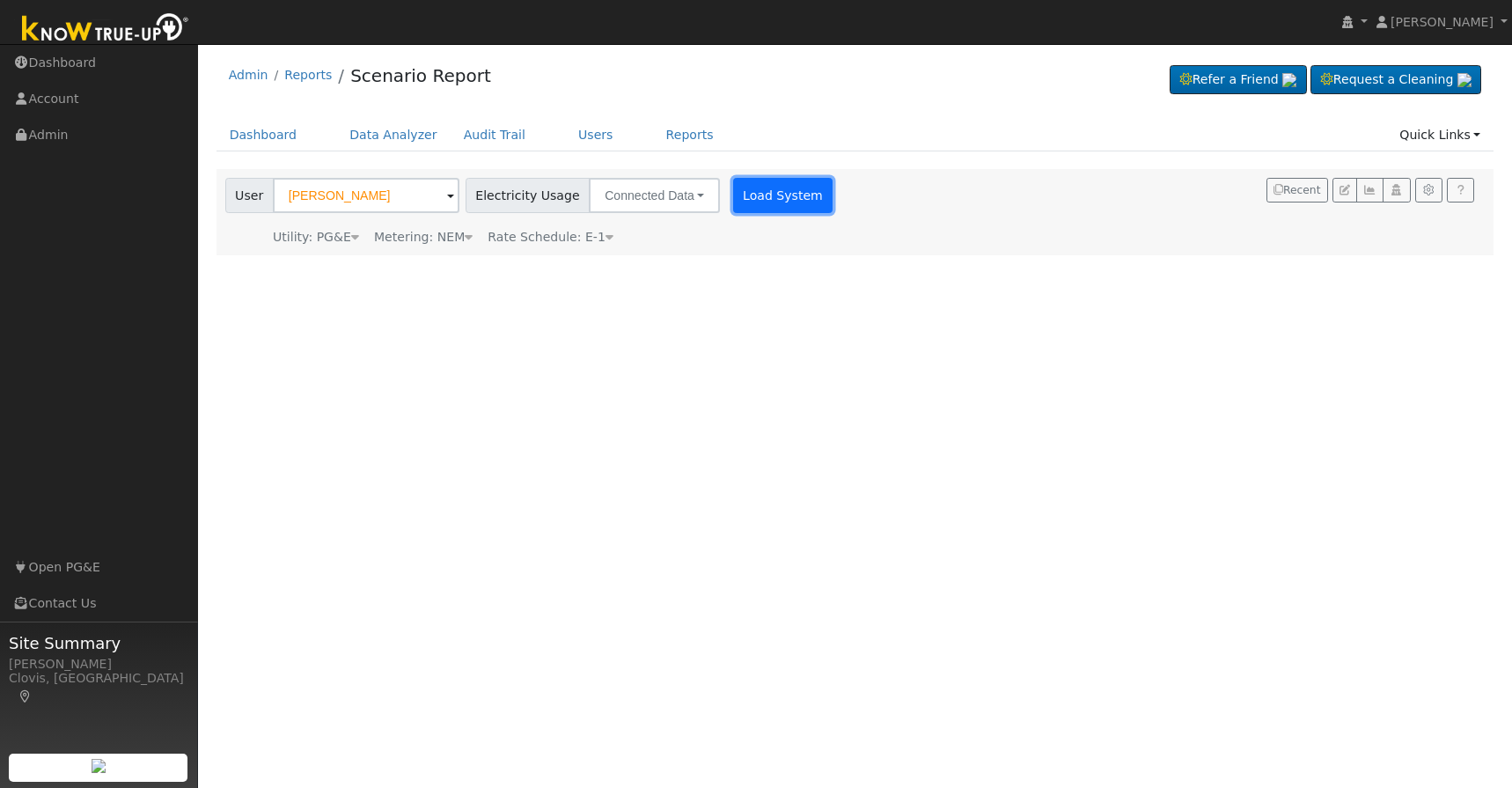
click at [758, 183] on button "Load System" at bounding box center [783, 195] width 101 height 35
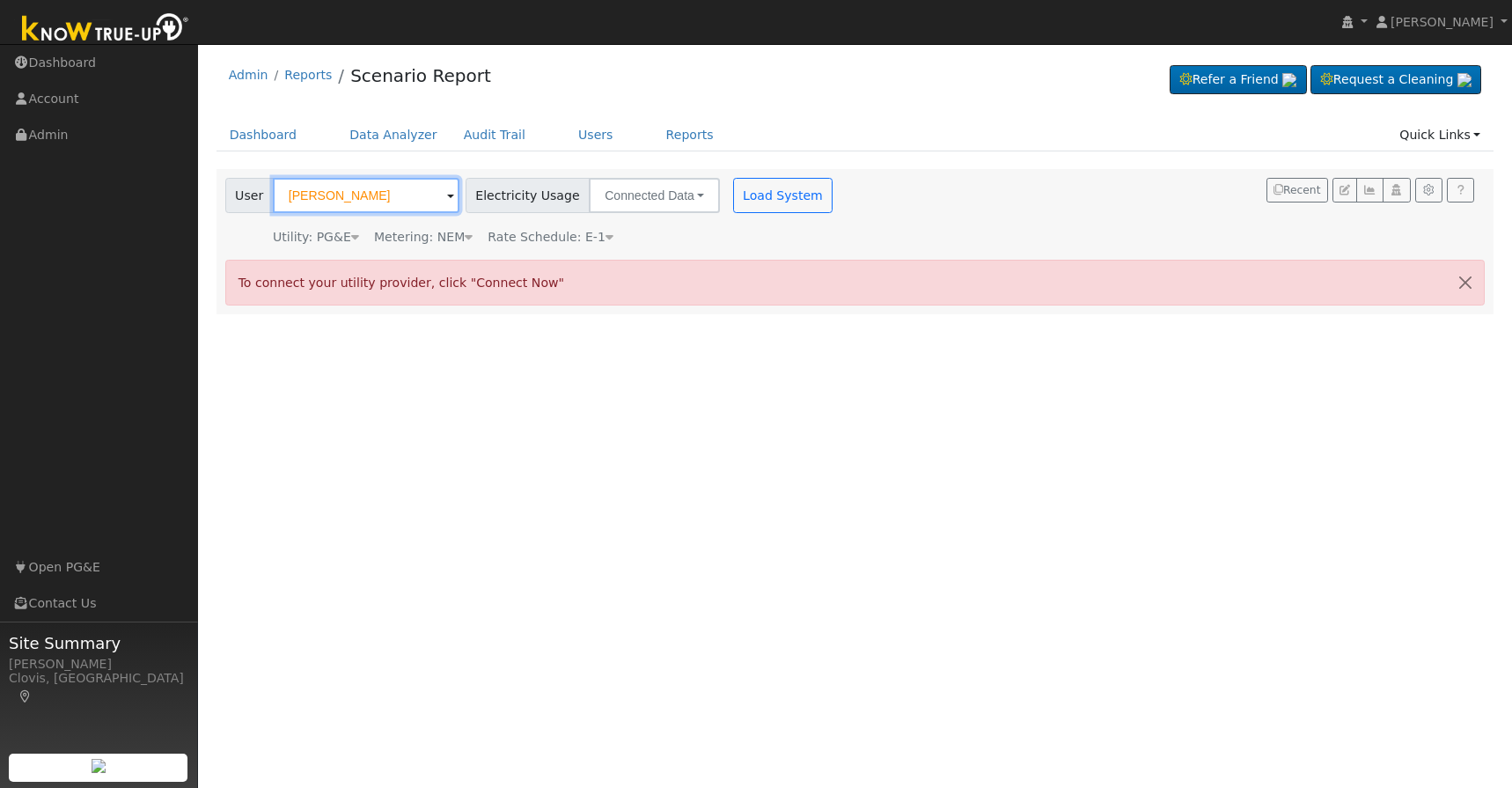
click at [376, 199] on input "[PERSON_NAME]" at bounding box center [366, 195] width 186 height 35
click at [642, 201] on button "Connected Data" at bounding box center [654, 195] width 131 height 35
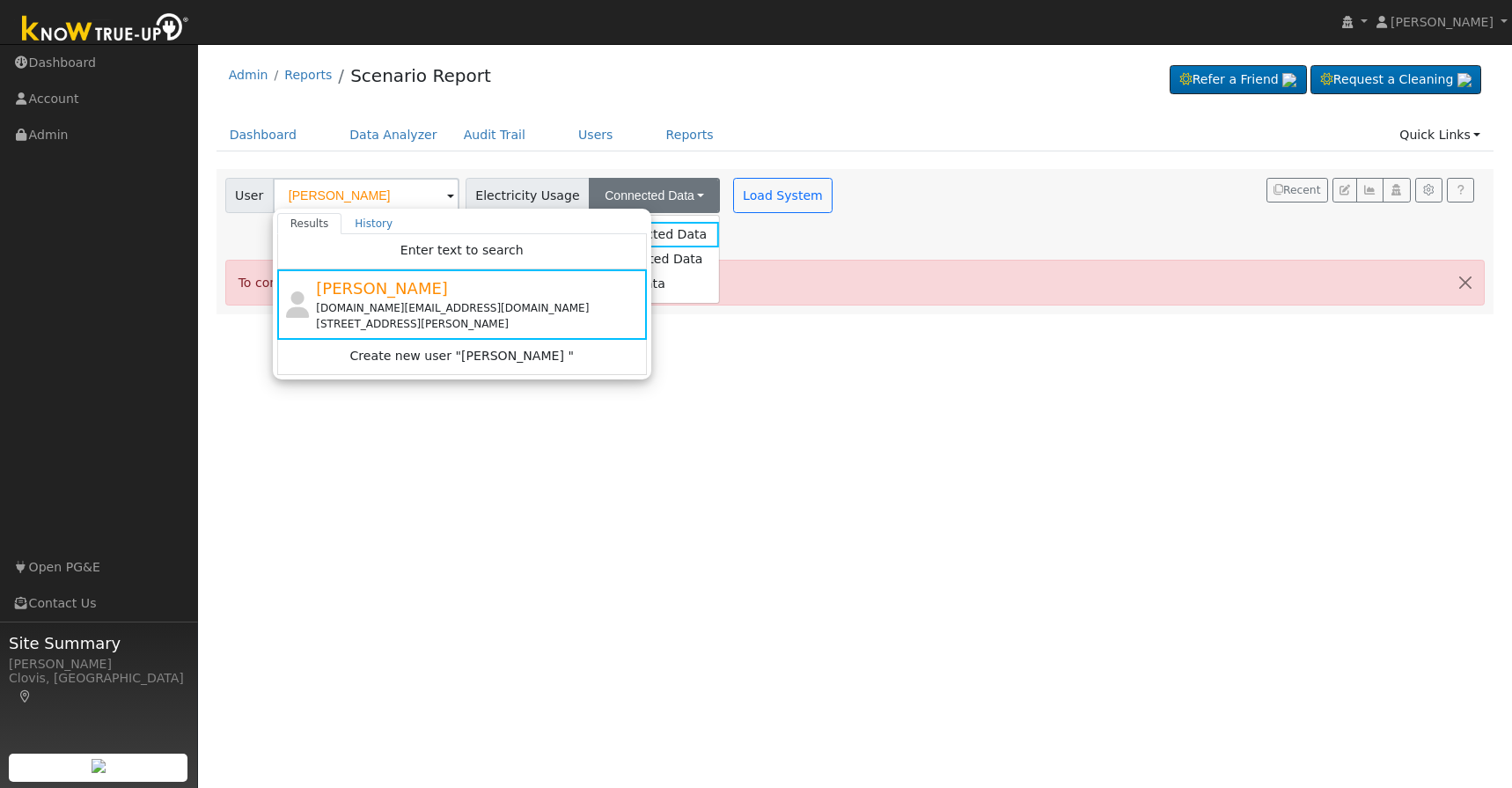
click at [466, 311] on div "[DOMAIN_NAME][EMAIL_ADDRESS][DOMAIN_NAME]" at bounding box center [479, 308] width 326 height 16
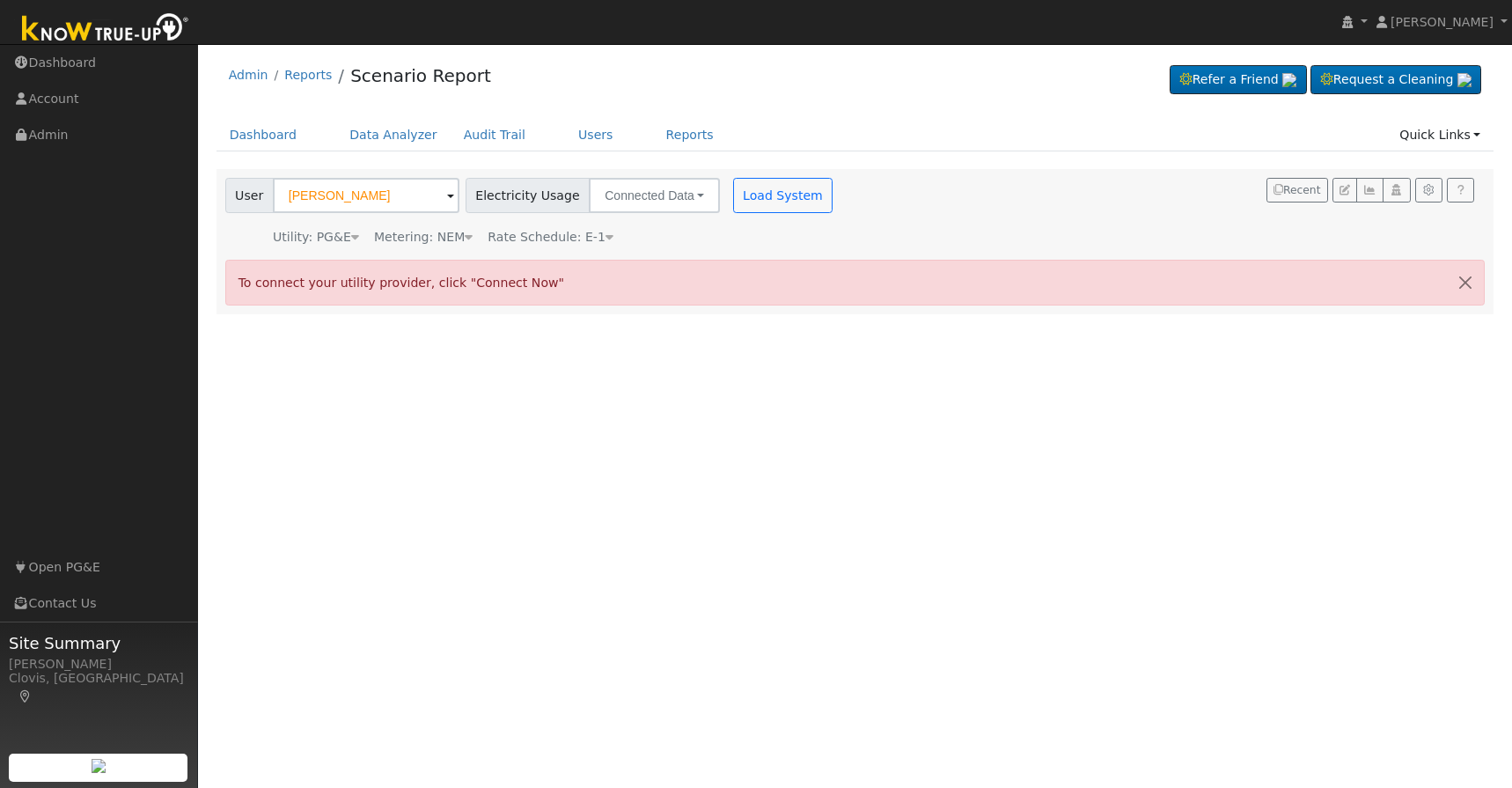
click at [496, 288] on span "To connect your utility provider, click "Connect Now"" at bounding box center [402, 282] width 326 height 14
click at [1479, 136] on link "Quick Links" at bounding box center [1440, 135] width 107 height 33
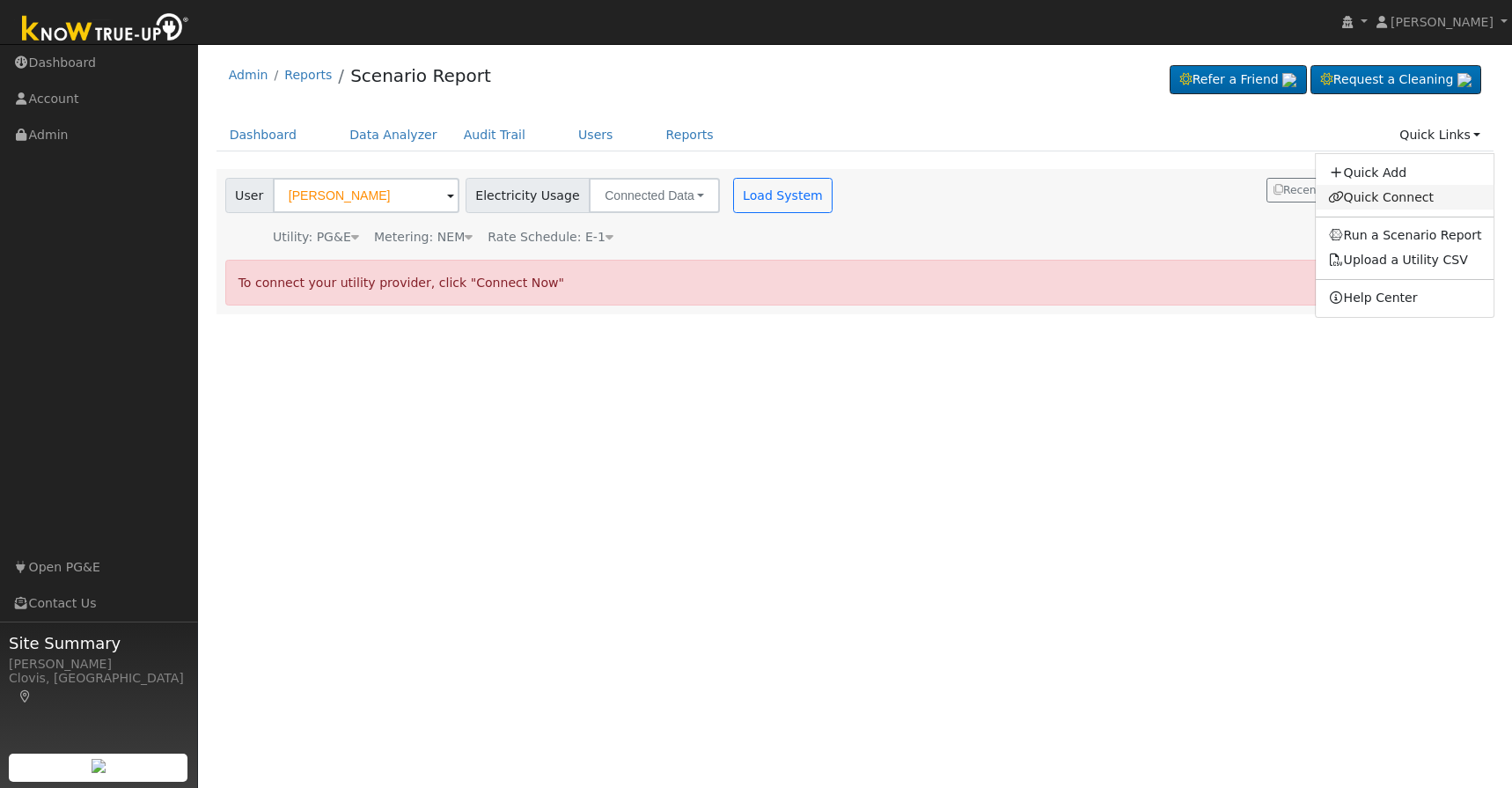
click at [1388, 196] on link "Quick Connect" at bounding box center [1405, 197] width 179 height 24
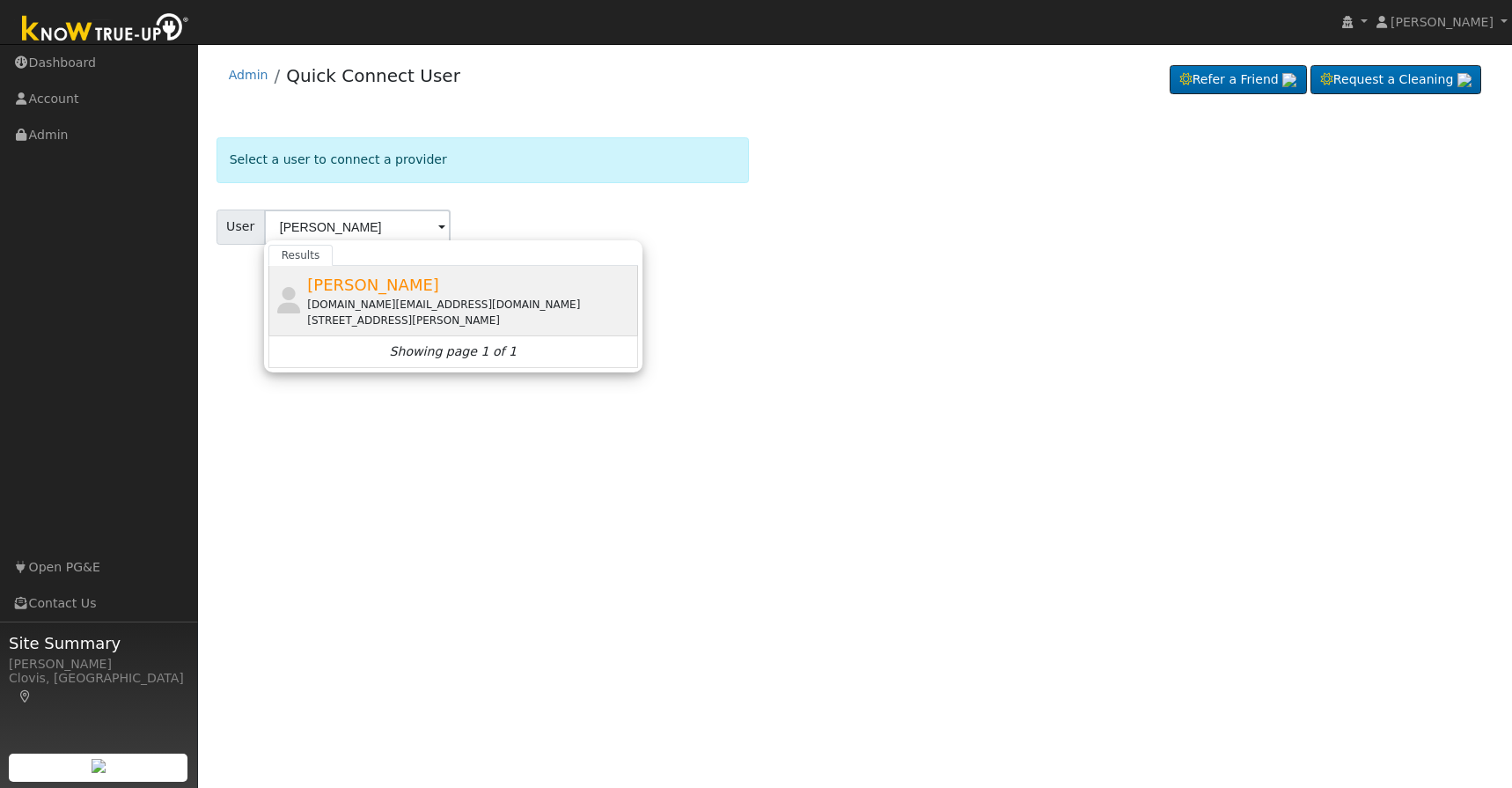
click at [392, 294] on div "Ryan Salinas Pianoman.rs@gmail.com 1784 Armstrong Avenue, Clovis, CA 93611" at bounding box center [470, 300] width 326 height 56
type input "[PERSON_NAME]"
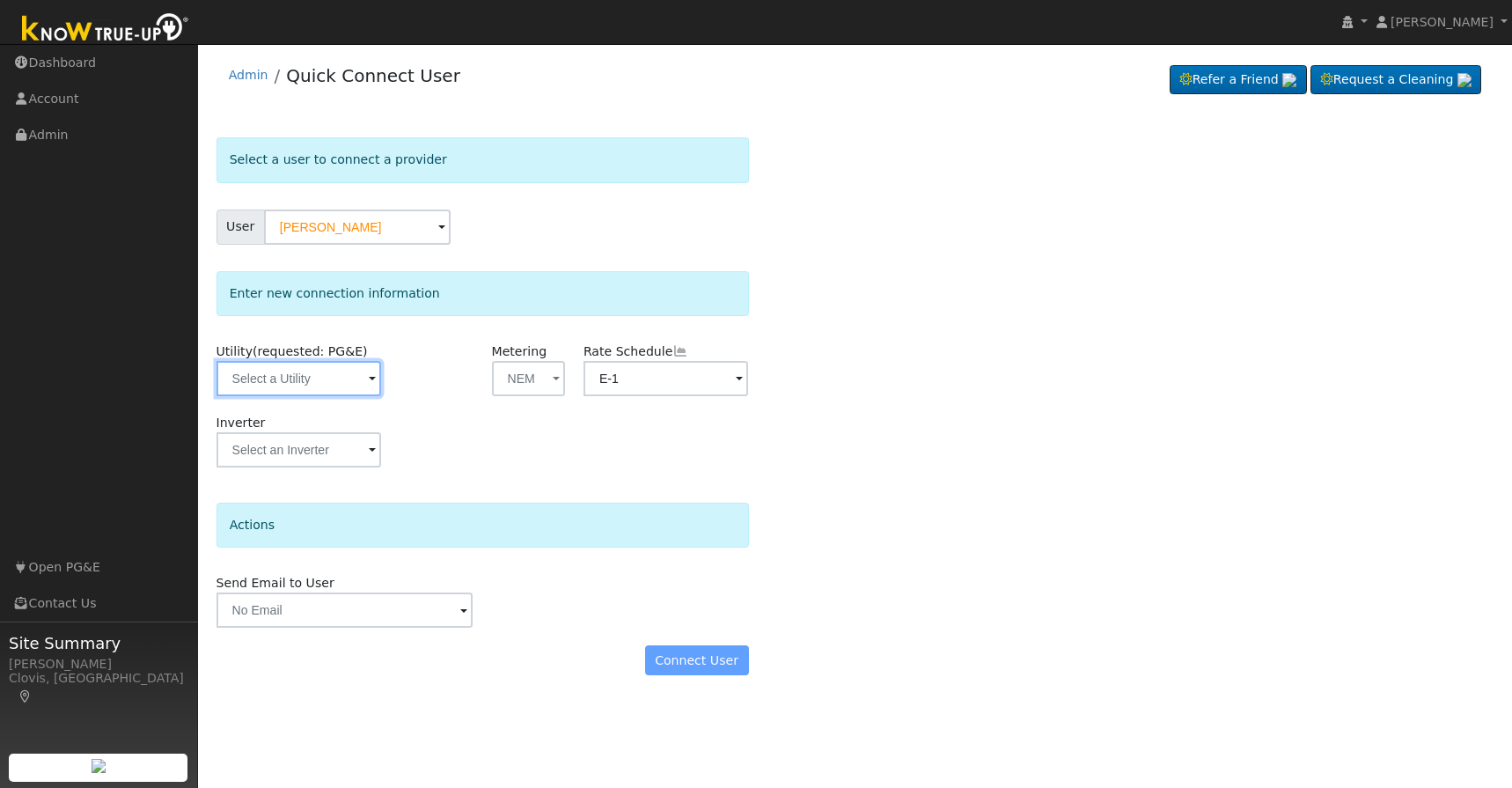
click at [364, 378] on input "text" at bounding box center [299, 378] width 166 height 35
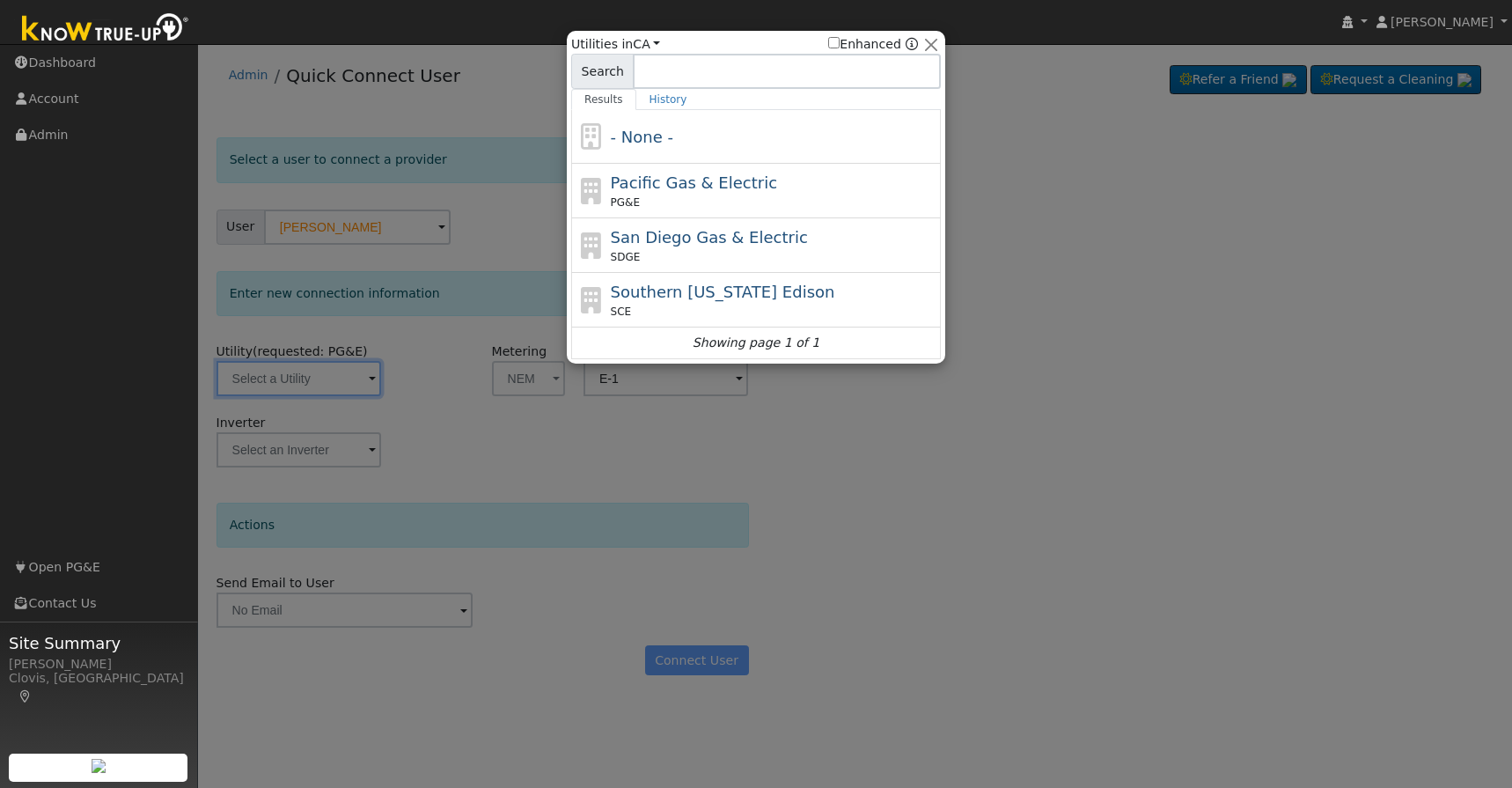
click at [697, 182] on span "Pacific Gas & Electric" at bounding box center [693, 183] width 167 height 19
type input "PG&E"
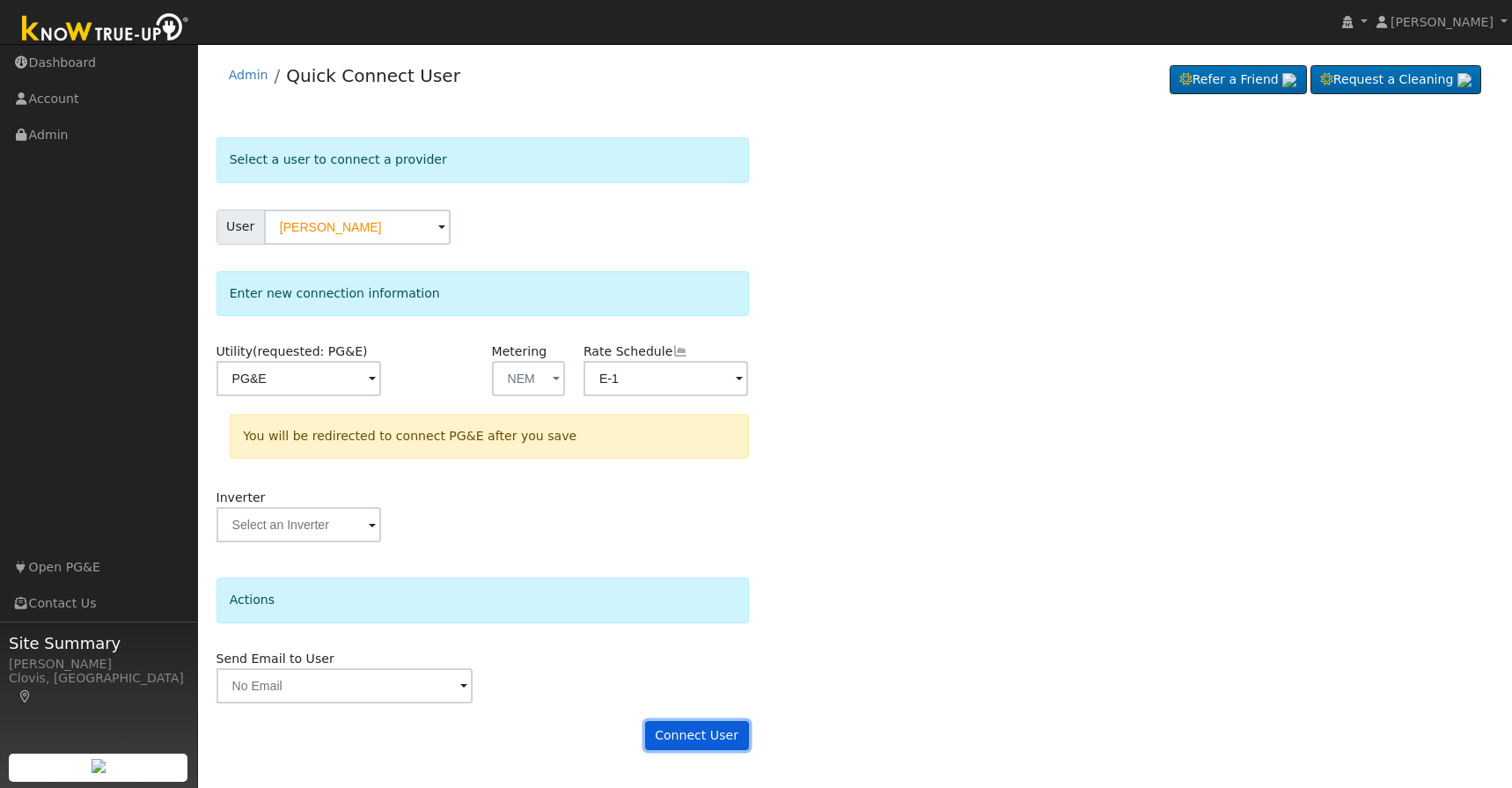
click at [708, 735] on button "Connect User" at bounding box center [697, 736] width 103 height 30
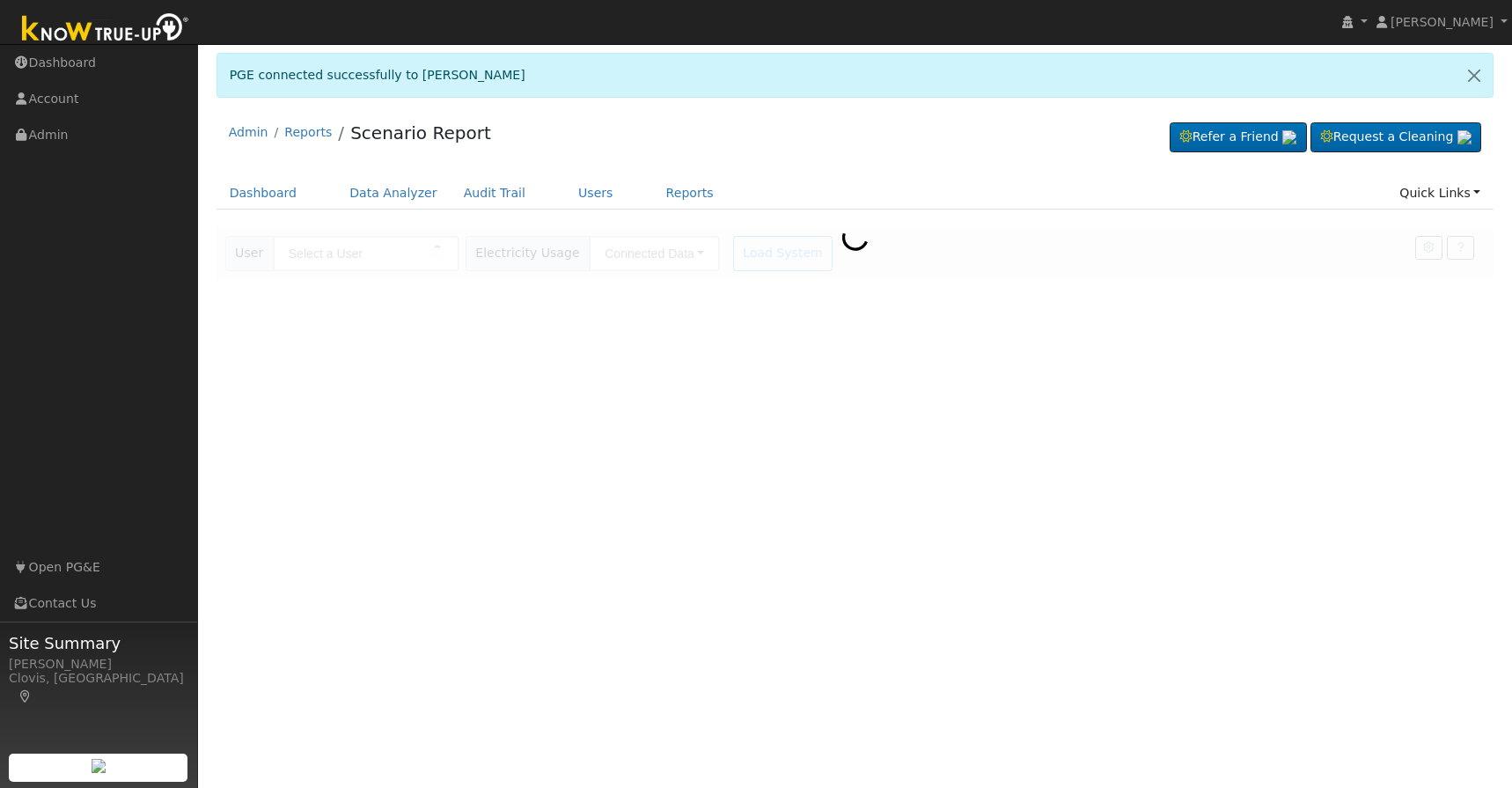
type input "[PERSON_NAME]"
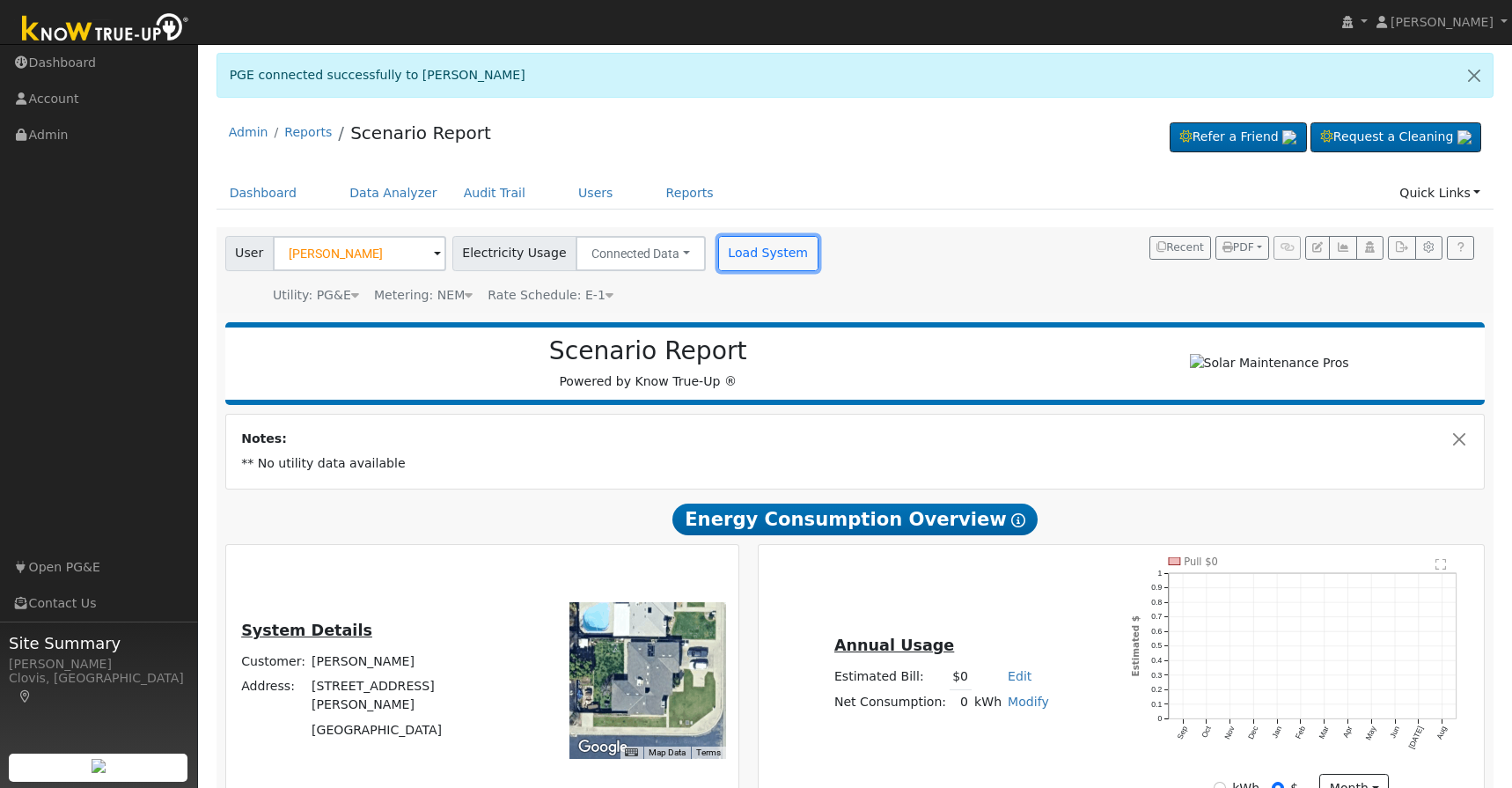
click at [745, 262] on button "Load System" at bounding box center [768, 253] width 101 height 35
click at [1338, 252] on icon "button" at bounding box center [1343, 247] width 13 height 10
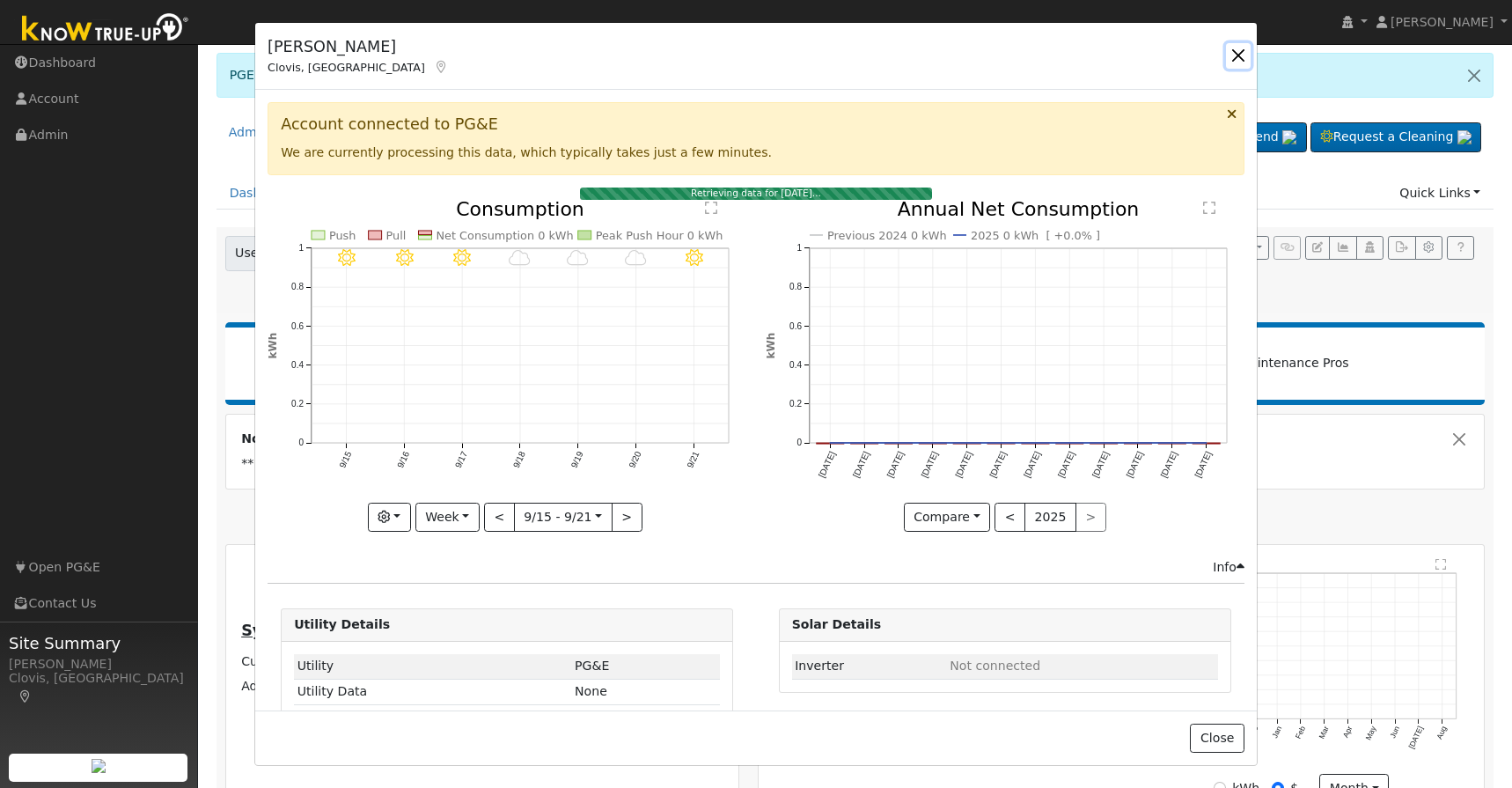
click at [1241, 55] on button "button" at bounding box center [1238, 56] width 24 height 24
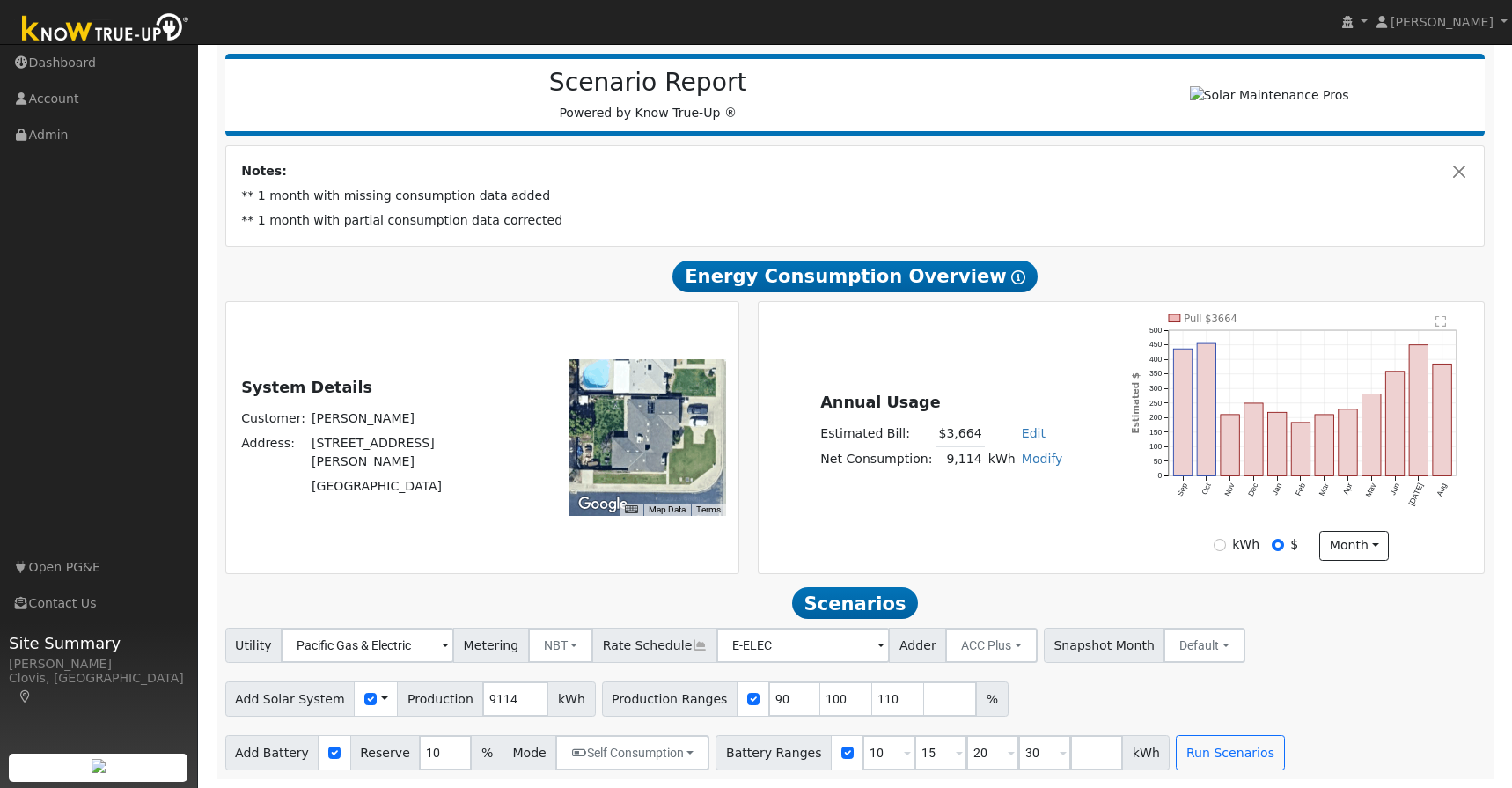
scroll to position [218, 0]
click at [866, 752] on input "10" at bounding box center [889, 752] width 53 height 35
type input "15"
type input "20"
type input "30"
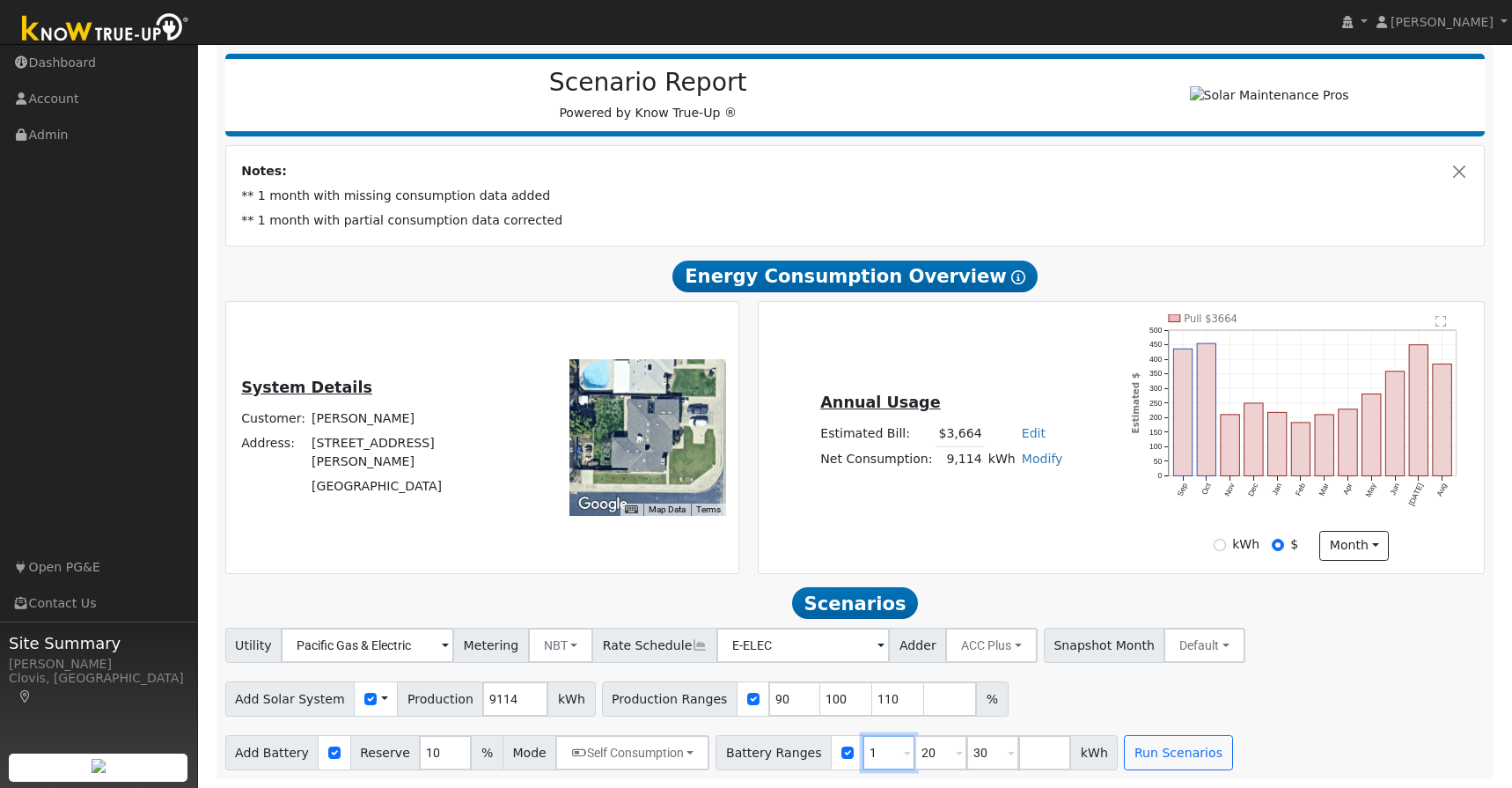
type input "20"
type input "30"
type input "3"
type input "27"
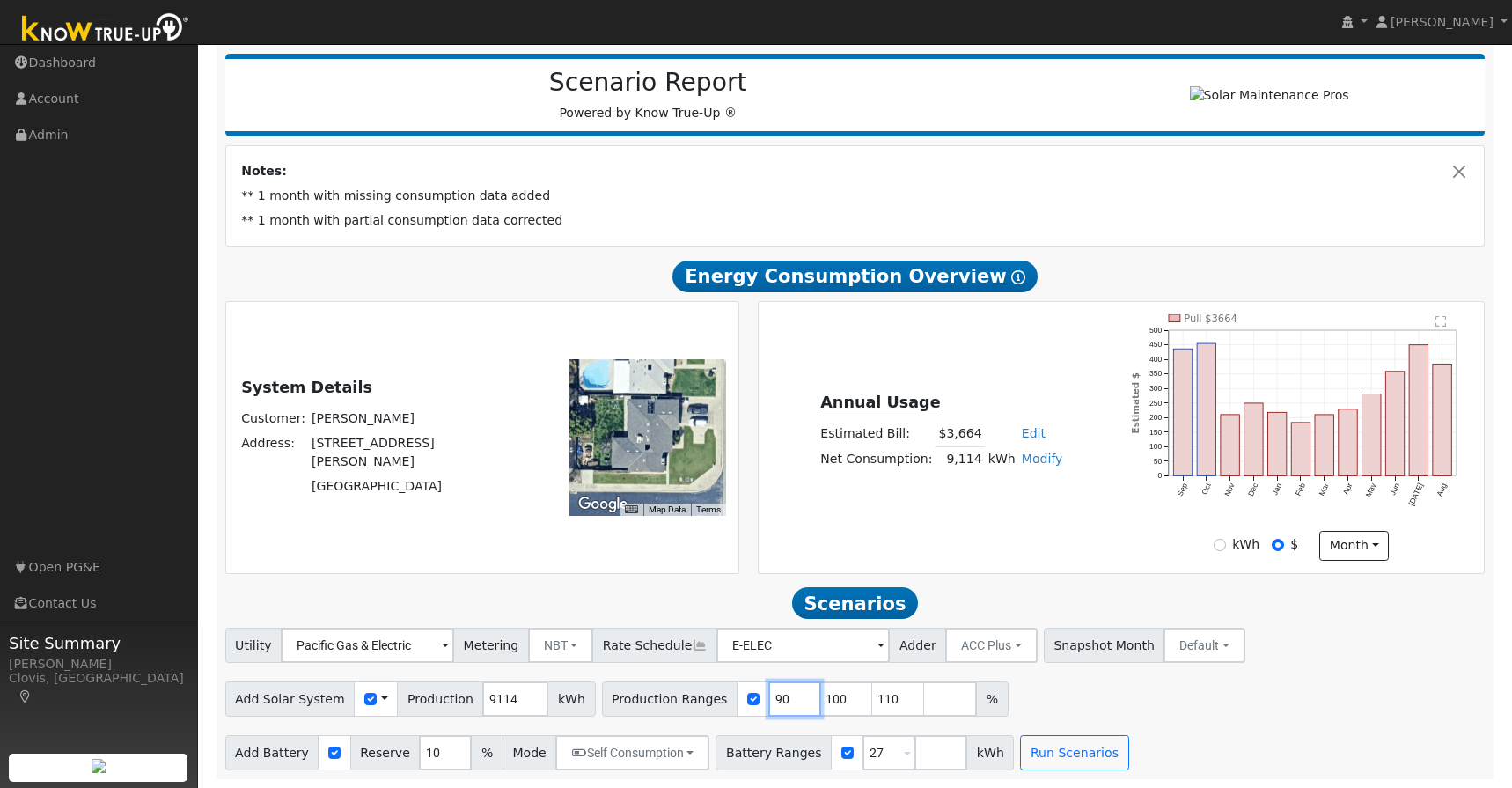
click at [775, 701] on input "90" at bounding box center [795, 699] width 53 height 35
type input "100"
type input "110"
click at [1047, 748] on button "Run Scenarios" at bounding box center [1074, 752] width 108 height 35
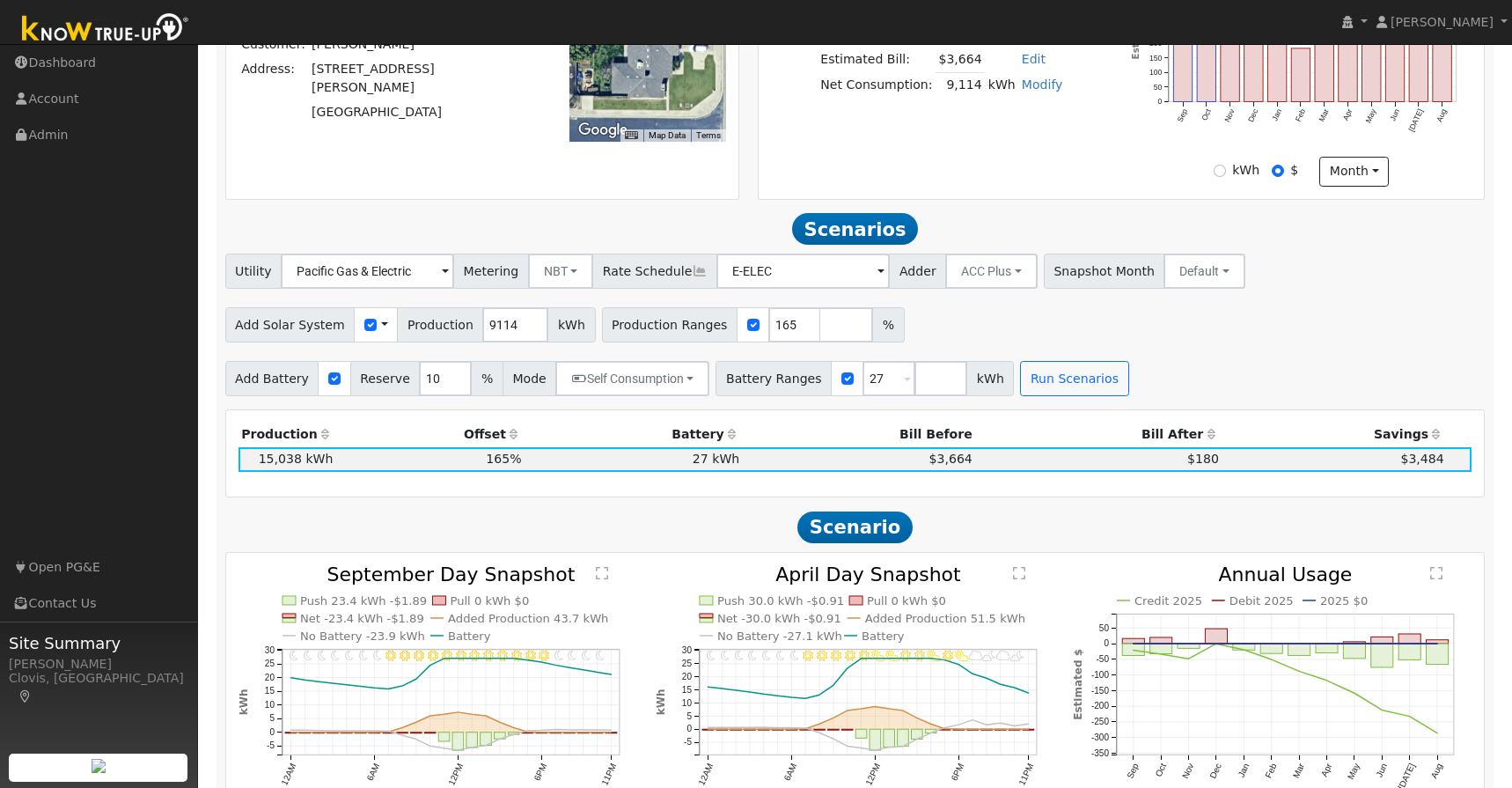
scroll to position [582, 0]
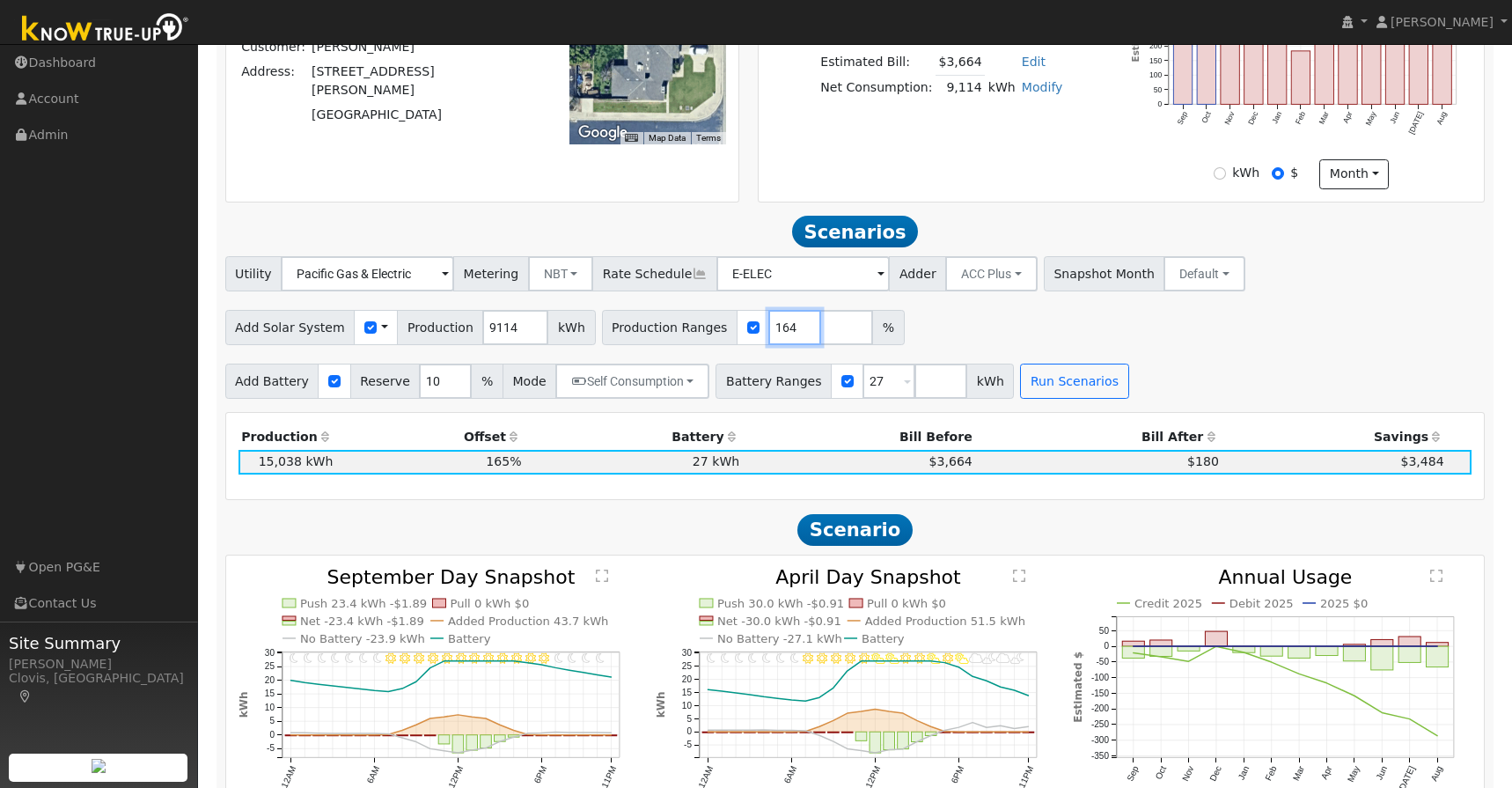
click at [787, 341] on input "164" at bounding box center [795, 327] width 53 height 35
click at [787, 341] on input "163" at bounding box center [795, 327] width 53 height 35
click at [787, 341] on input "162" at bounding box center [795, 327] width 53 height 35
click at [787, 341] on input "161" at bounding box center [795, 327] width 53 height 35
click at [787, 341] on input "160" at bounding box center [795, 327] width 53 height 35
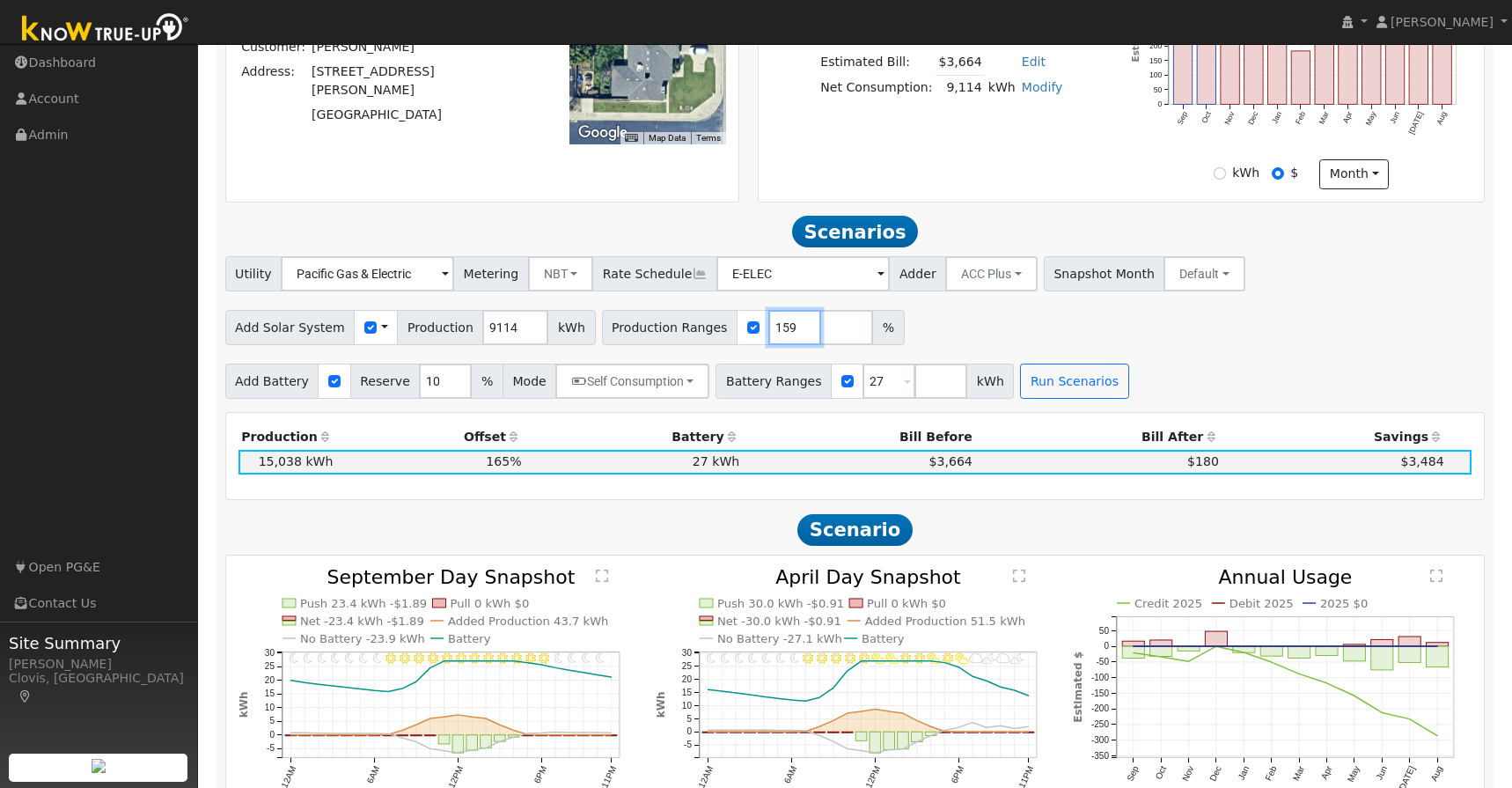
type input "159"
click at [788, 341] on input "159" at bounding box center [795, 327] width 53 height 35
click at [1062, 399] on button "Run Scenarios" at bounding box center [1074, 380] width 108 height 35
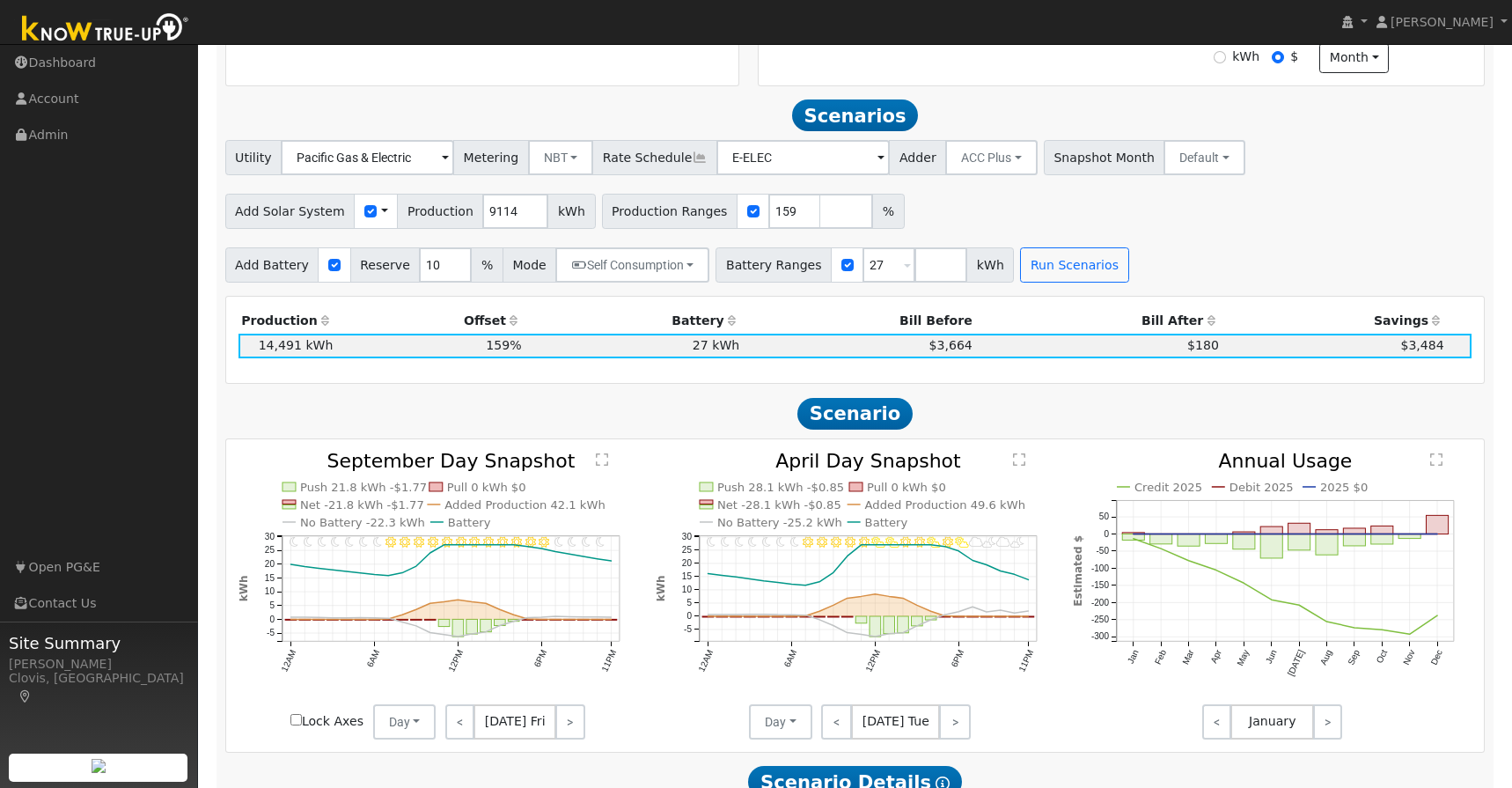
scroll to position [695, 0]
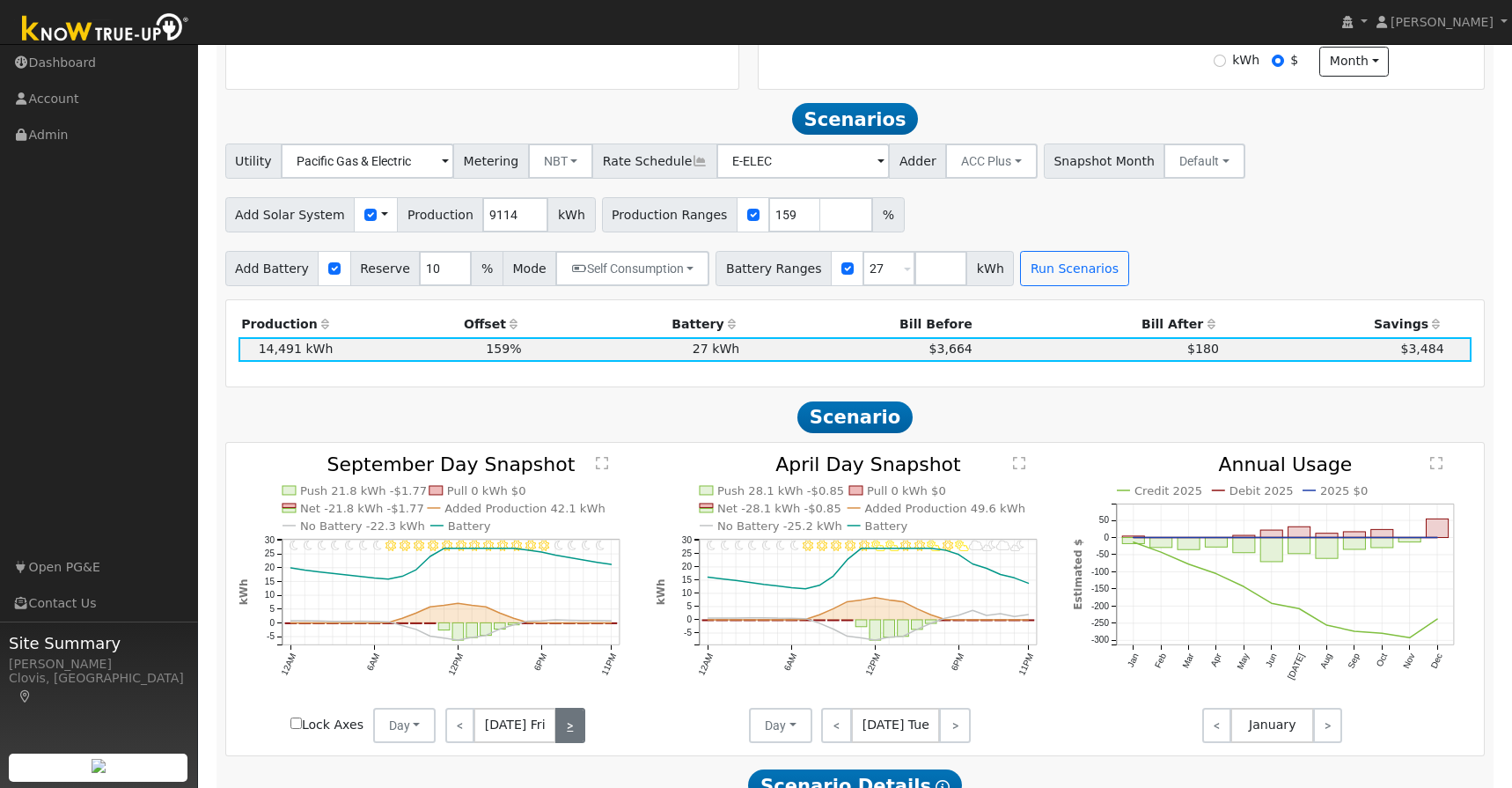
click at [564, 740] on link ">" at bounding box center [569, 725] width 29 height 35
click at [564, 740] on link ">" at bounding box center [571, 725] width 26 height 35
click at [564, 740] on link ">" at bounding box center [572, 725] width 24 height 35
click at [564, 740] on link ">" at bounding box center [573, 725] width 24 height 35
click at [564, 740] on link ">" at bounding box center [572, 725] width 26 height 35
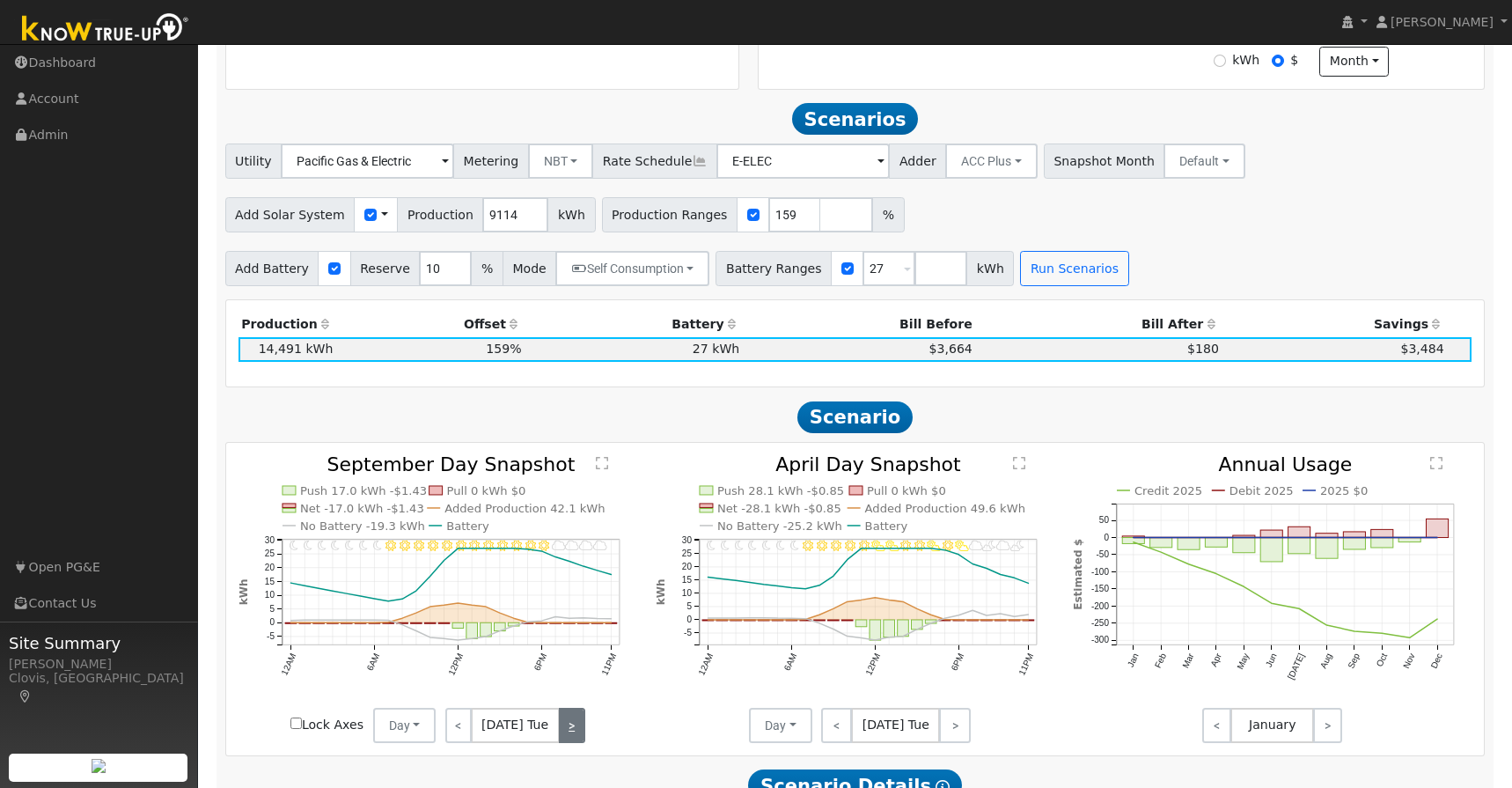
click at [564, 740] on link ">" at bounding box center [572, 725] width 26 height 35
click at [563, 735] on link ">" at bounding box center [572, 725] width 25 height 35
click at [563, 736] on link ">" at bounding box center [569, 725] width 29 height 35
click at [563, 736] on link ">" at bounding box center [571, 725] width 26 height 35
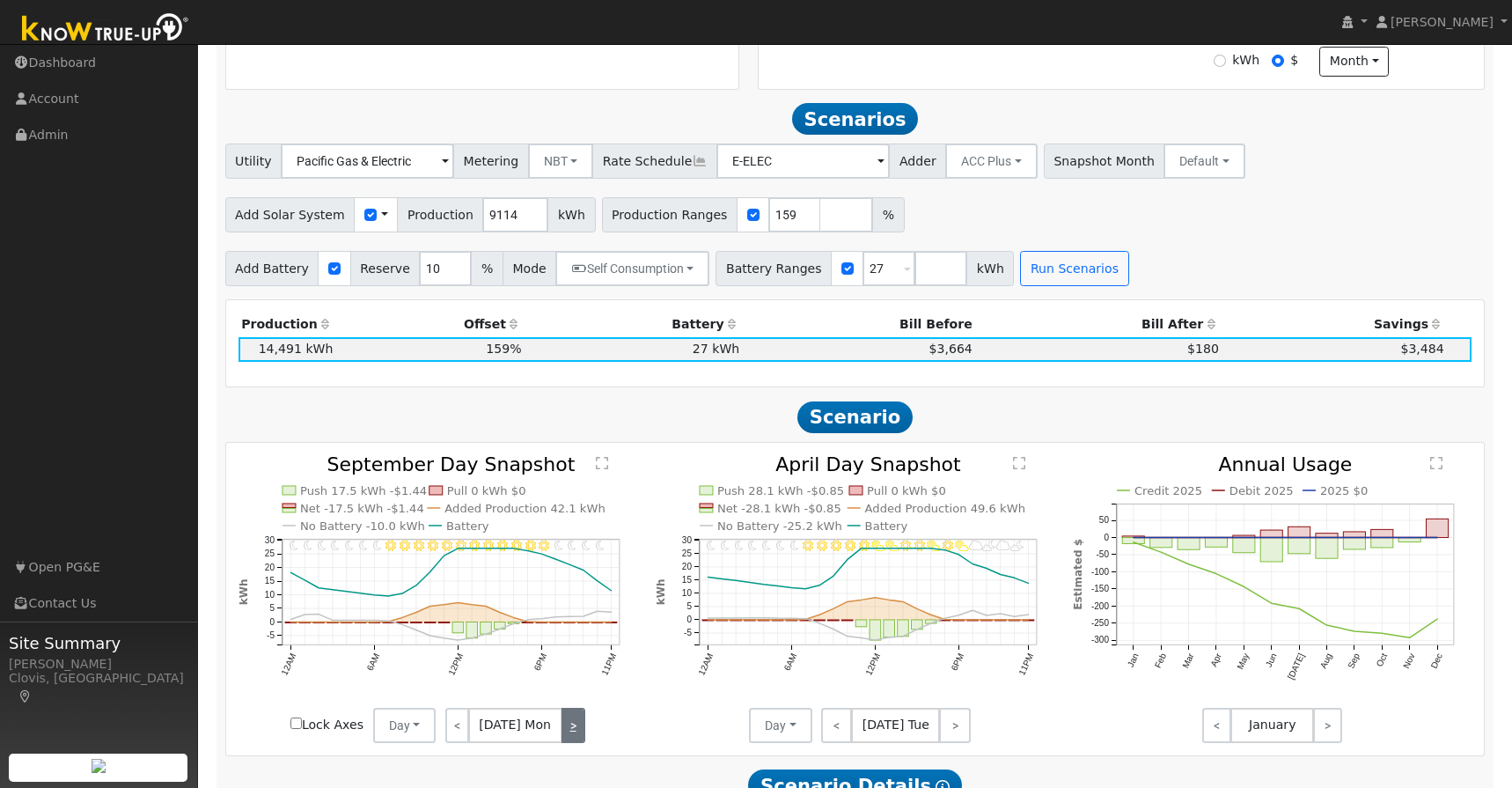
click at [563, 736] on link ">" at bounding box center [573, 725] width 24 height 35
click at [563, 736] on link ">" at bounding box center [572, 725] width 25 height 35
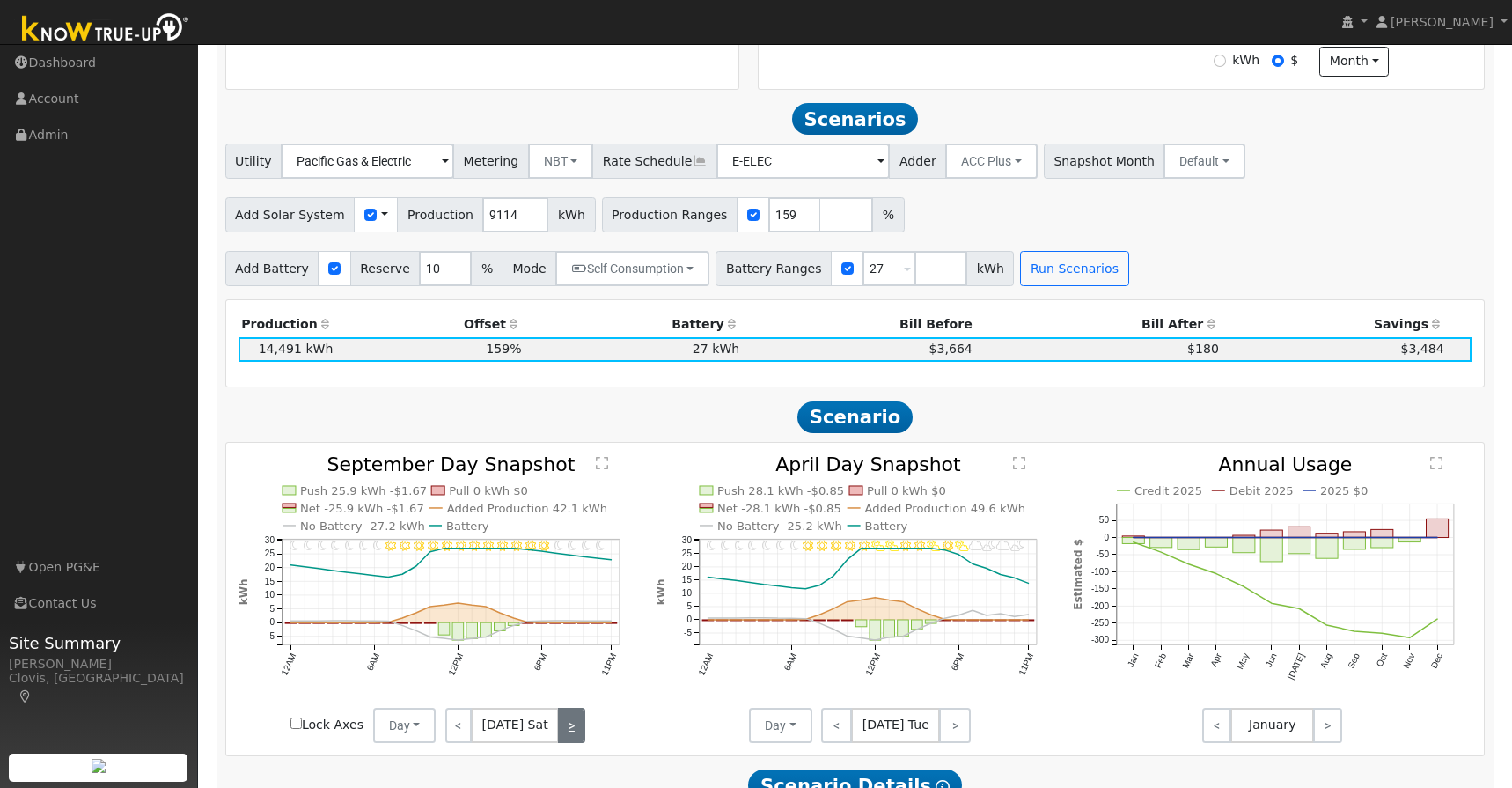
click at [563, 736] on link ">" at bounding box center [571, 725] width 26 height 35
click at [563, 736] on div "< [DATE] Sat >" at bounding box center [515, 725] width 158 height 35
click at [563, 736] on div "< [DATE] Mon >" at bounding box center [515, 725] width 158 height 35
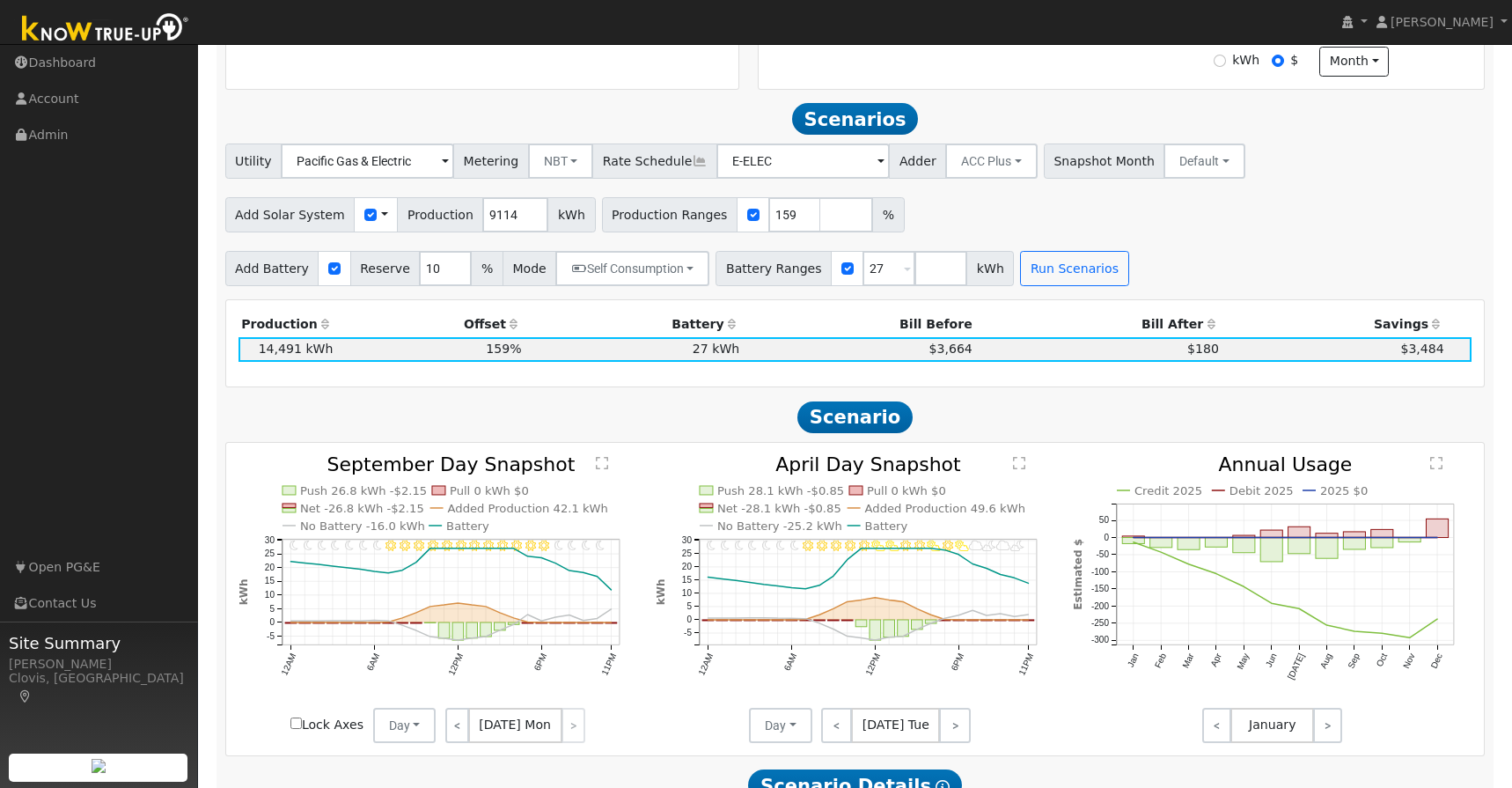
click at [563, 736] on div "< [DATE] Mon >" at bounding box center [515, 725] width 158 height 35
click at [458, 738] on link "<" at bounding box center [456, 725] width 24 height 35
click at [458, 738] on link "<" at bounding box center [457, 725] width 24 height 35
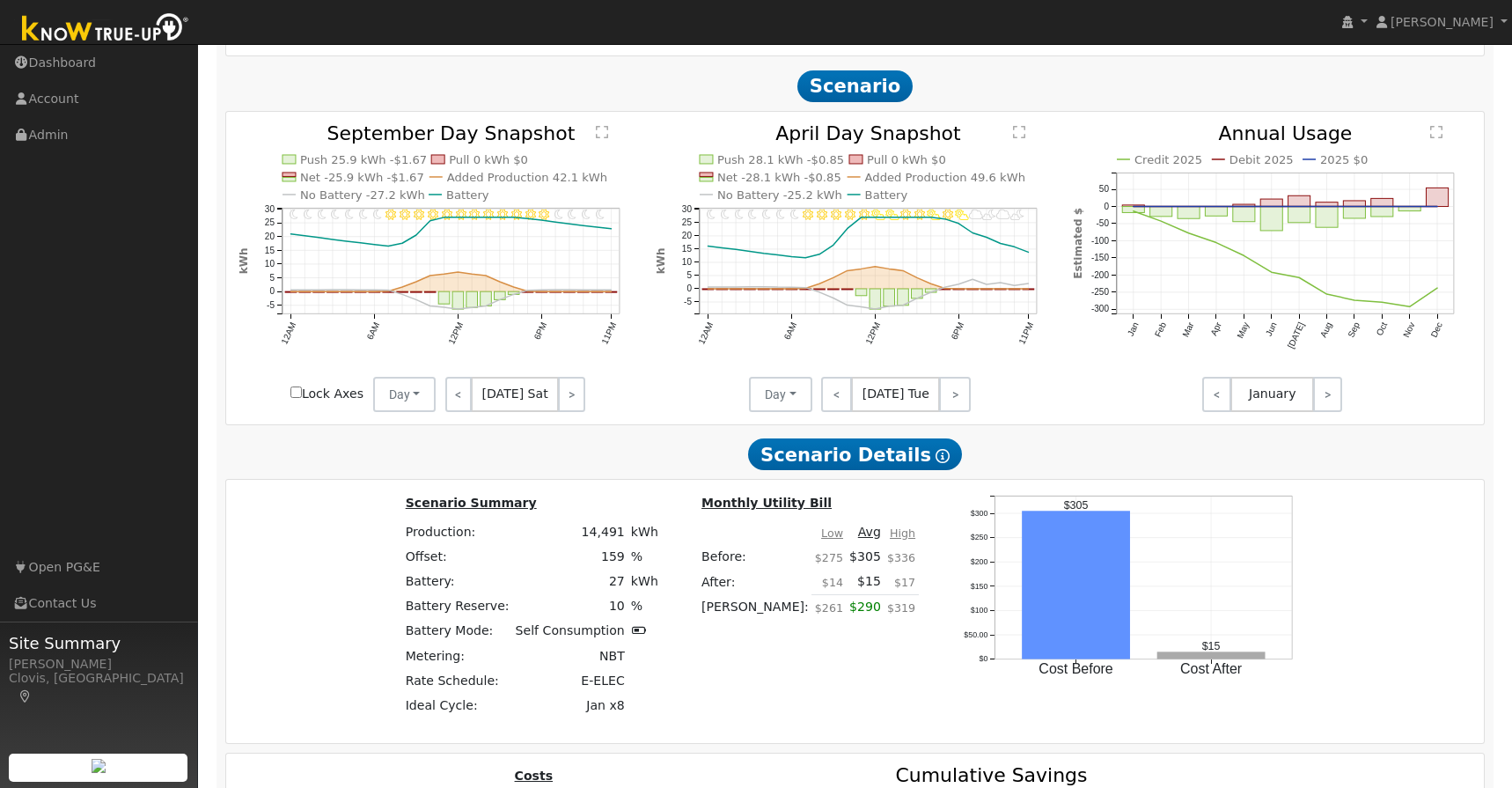
scroll to position [984, 0]
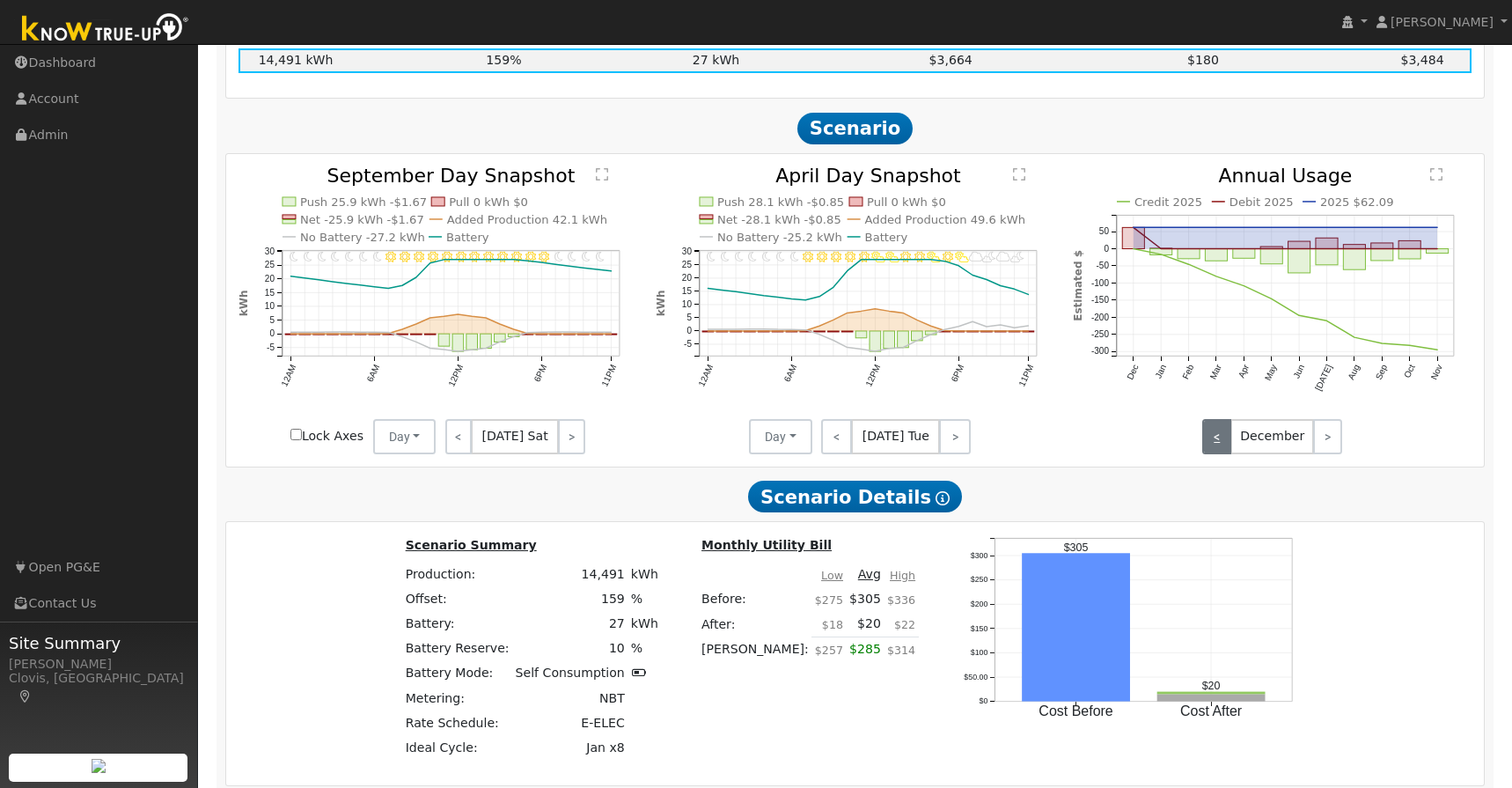
click at [1214, 450] on link "<" at bounding box center [1217, 436] width 29 height 35
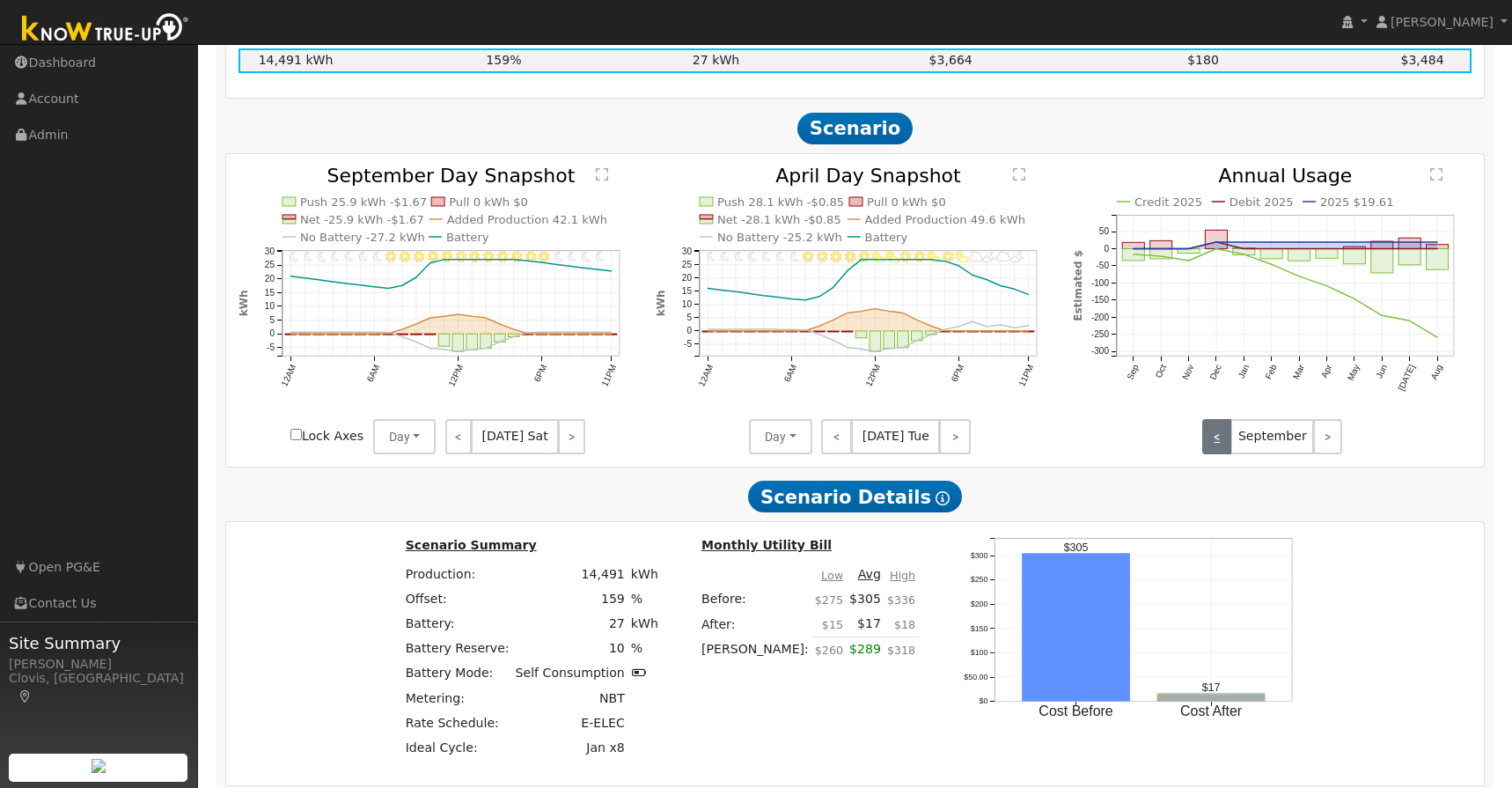
click at [1214, 450] on link "<" at bounding box center [1217, 436] width 29 height 35
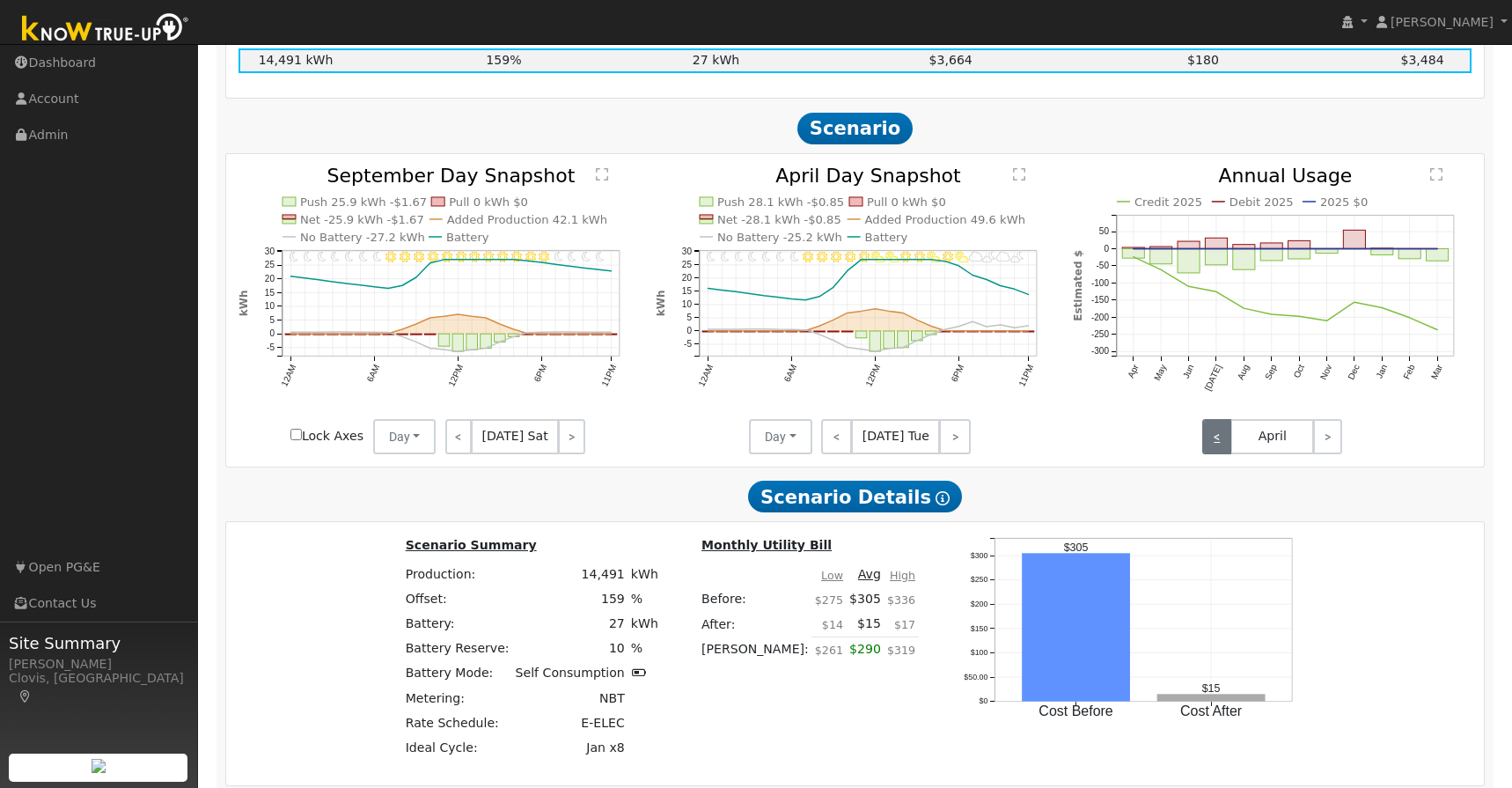
click at [1214, 450] on link "<" at bounding box center [1217, 436] width 29 height 35
click at [1334, 450] on link ">" at bounding box center [1328, 436] width 29 height 35
click at [1334, 451] on link ">" at bounding box center [1328, 436] width 29 height 35
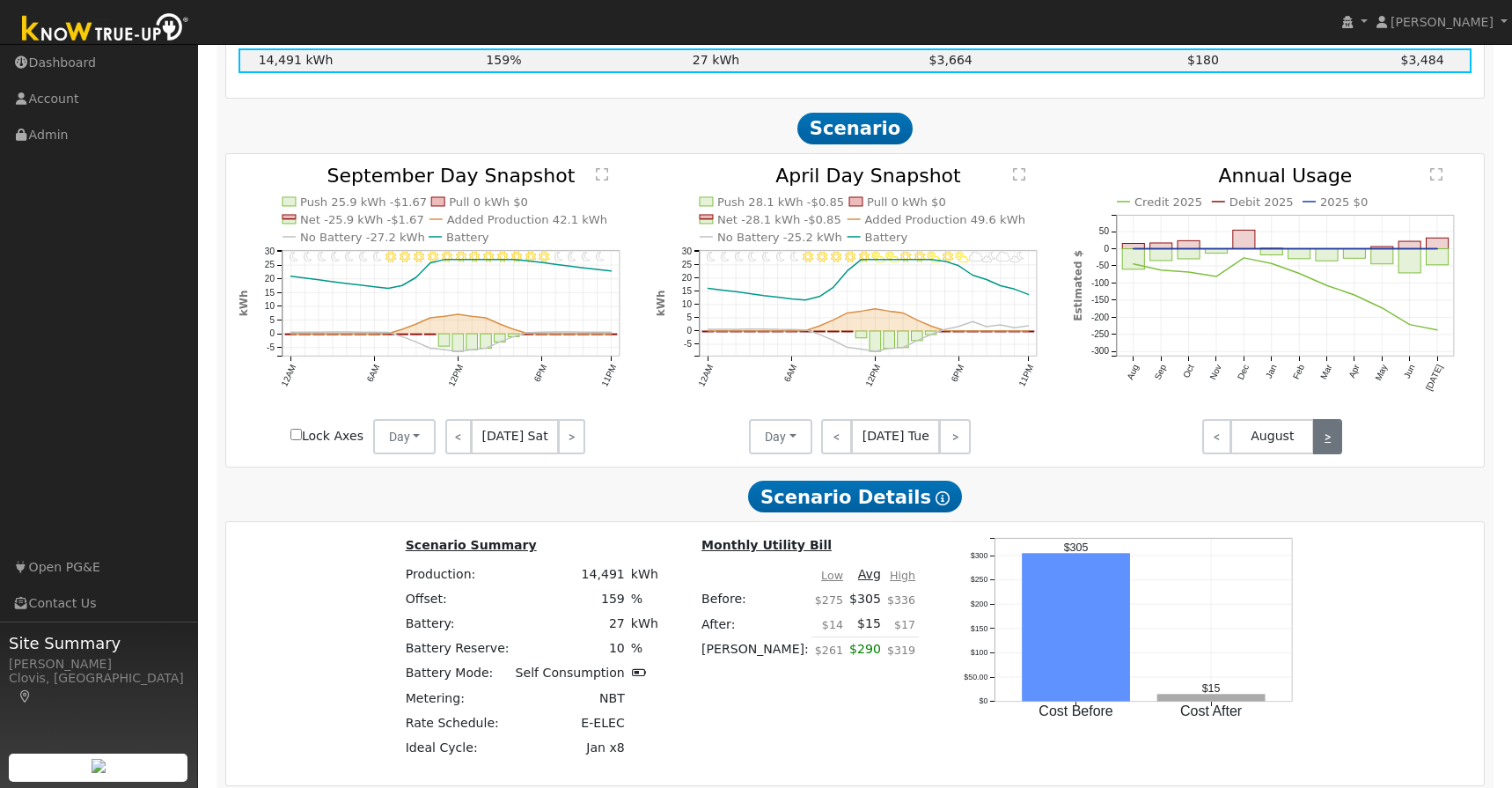
click at [1334, 451] on link ">" at bounding box center [1328, 436] width 29 height 35
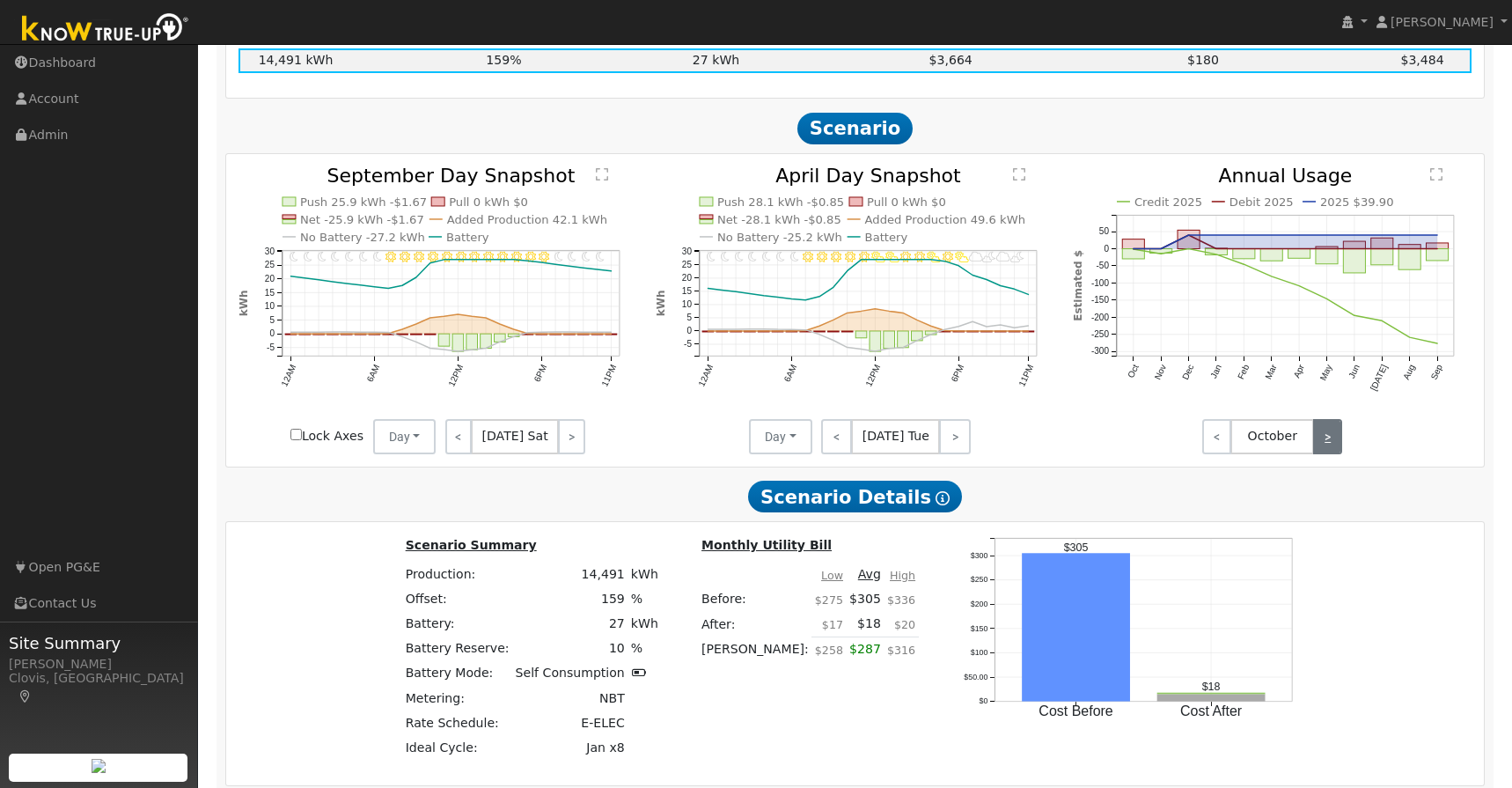
click at [1334, 451] on link ">" at bounding box center [1328, 436] width 29 height 35
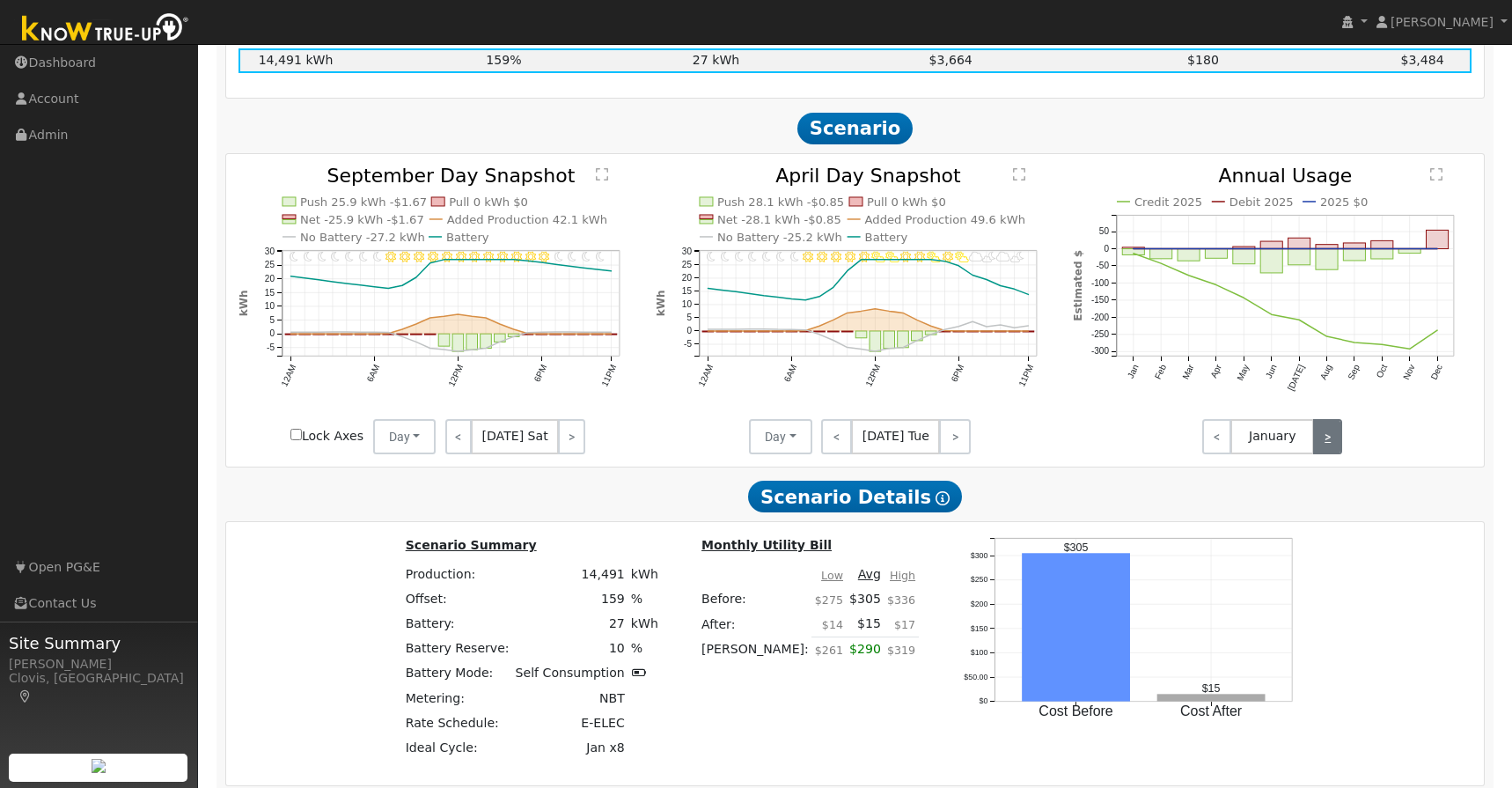
click at [1334, 451] on link ">" at bounding box center [1328, 436] width 29 height 35
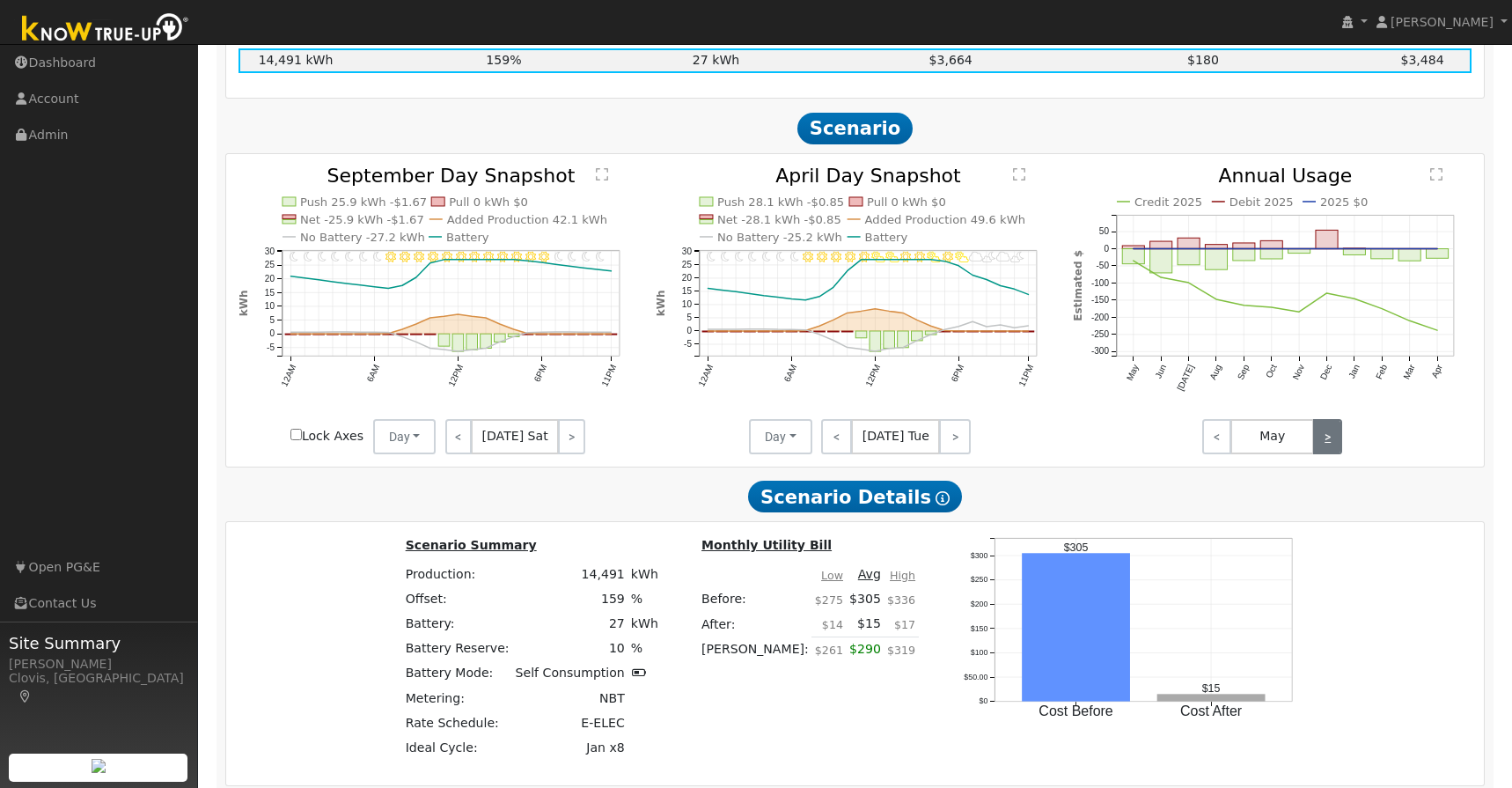
click at [1334, 451] on link ">" at bounding box center [1328, 436] width 29 height 35
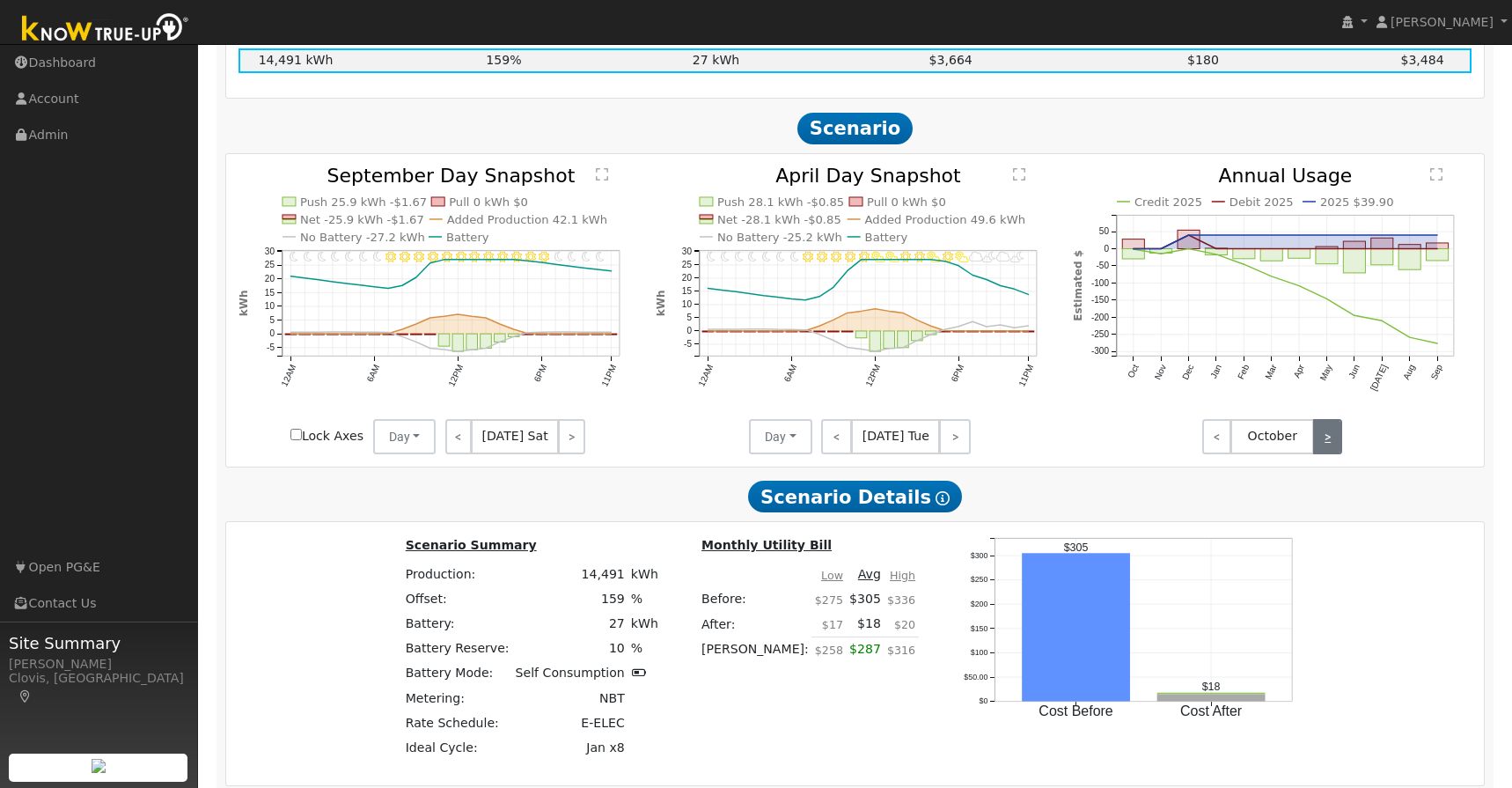
click at [1334, 451] on link ">" at bounding box center [1328, 436] width 29 height 35
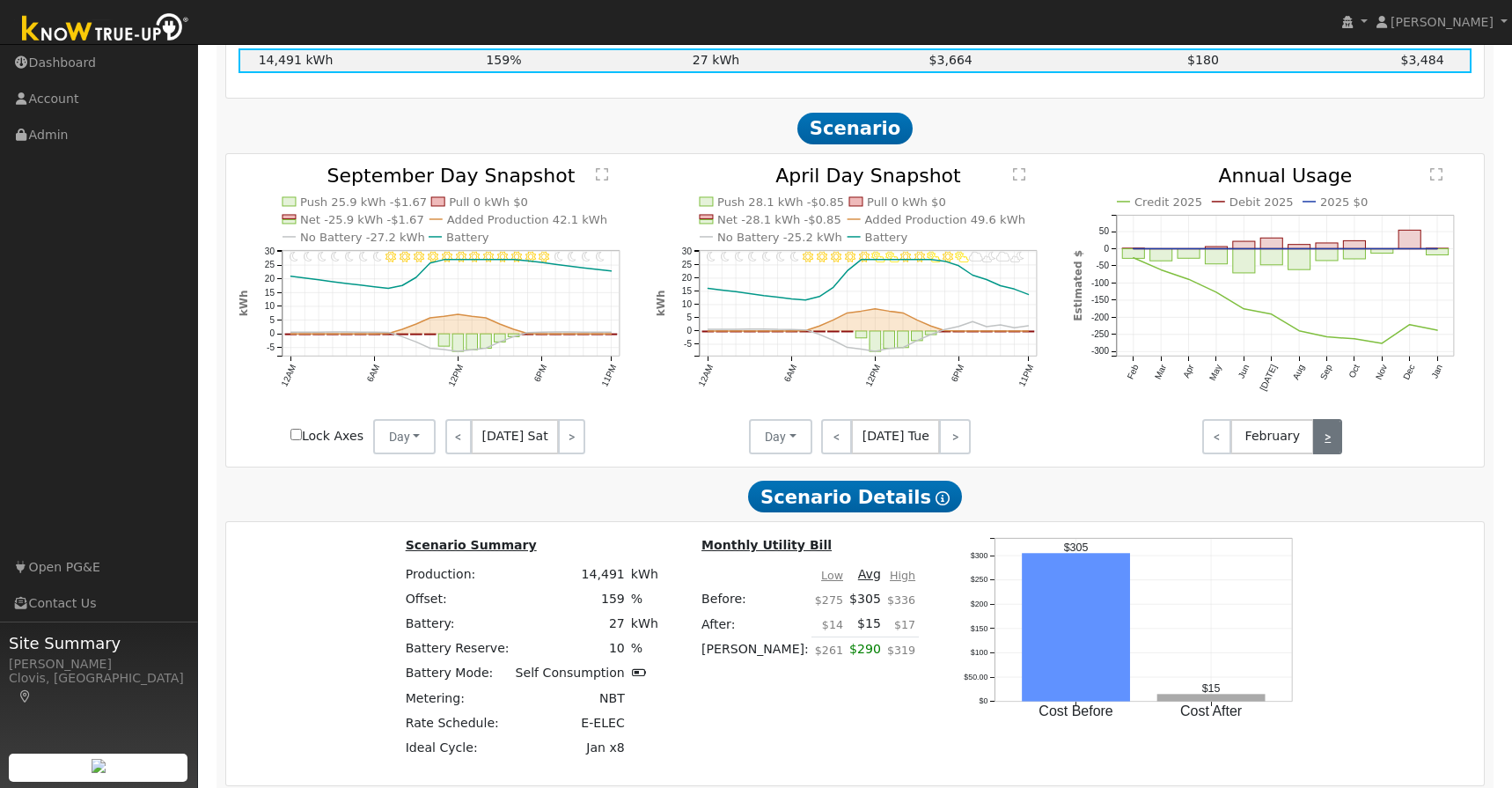
click at [1334, 451] on link ">" at bounding box center [1328, 436] width 29 height 35
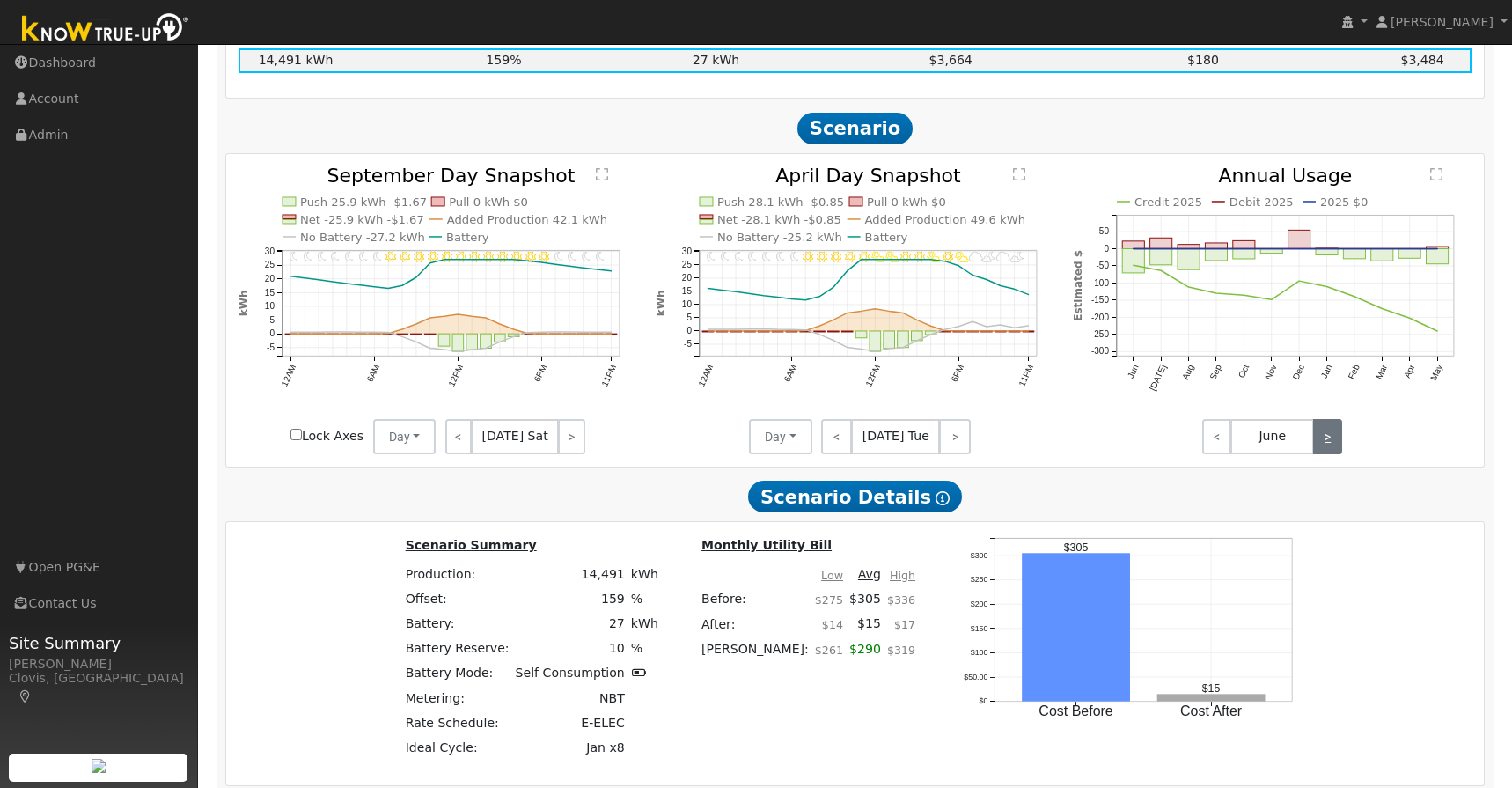
click at [1334, 451] on link ">" at bounding box center [1328, 436] width 29 height 35
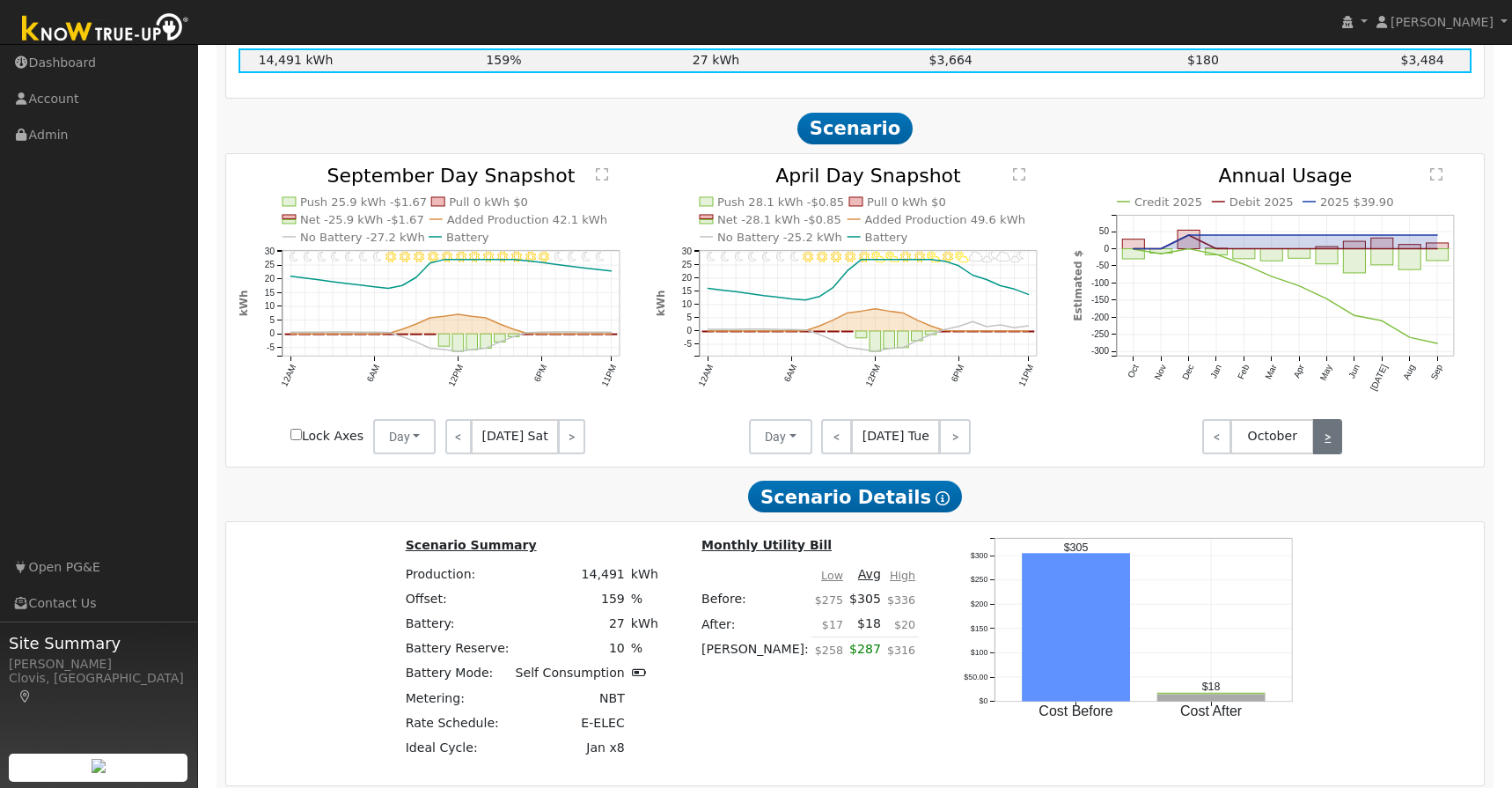
click at [1334, 451] on link ">" at bounding box center [1328, 436] width 29 height 35
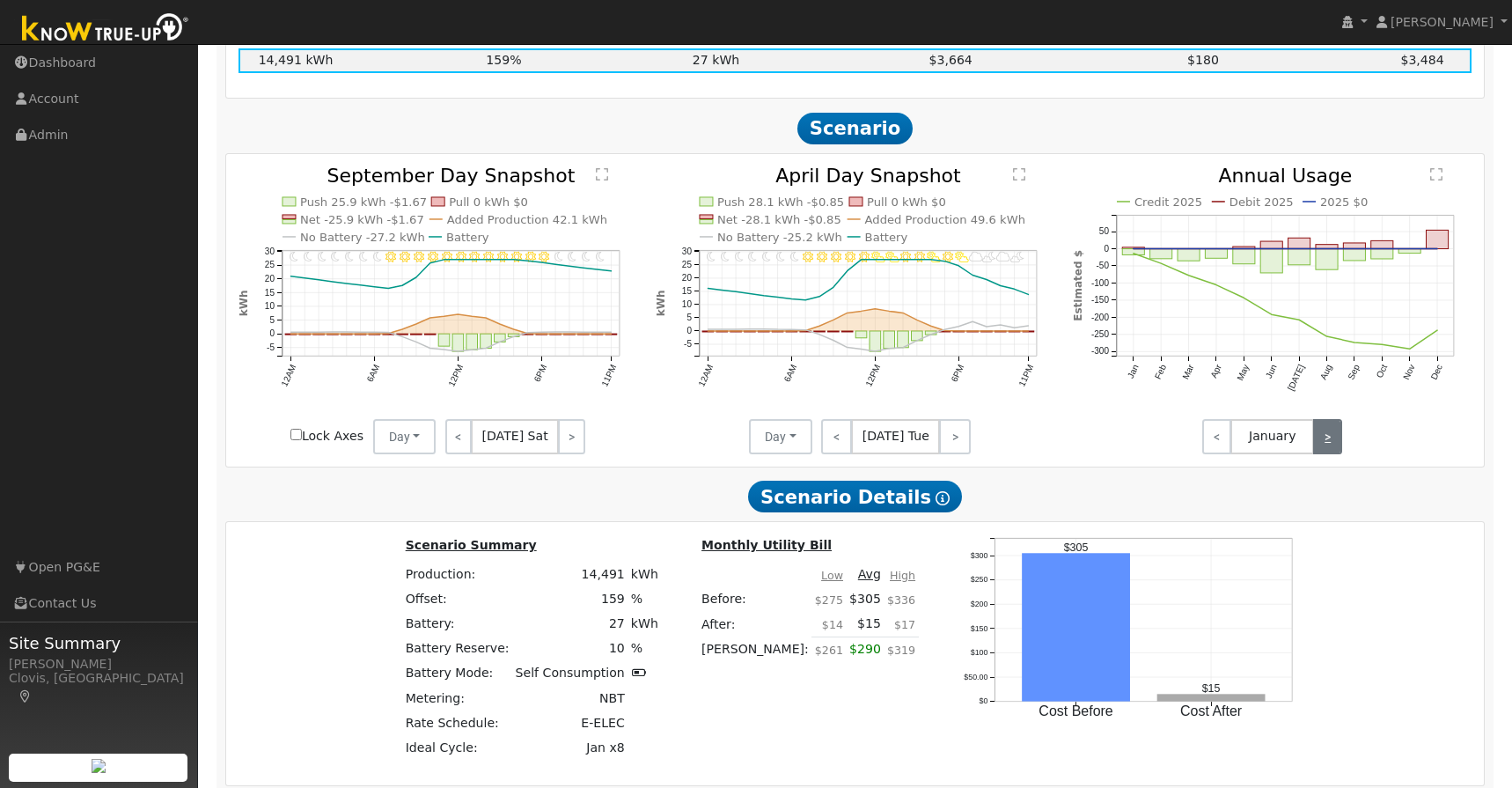
click at [1335, 451] on link ">" at bounding box center [1328, 436] width 29 height 35
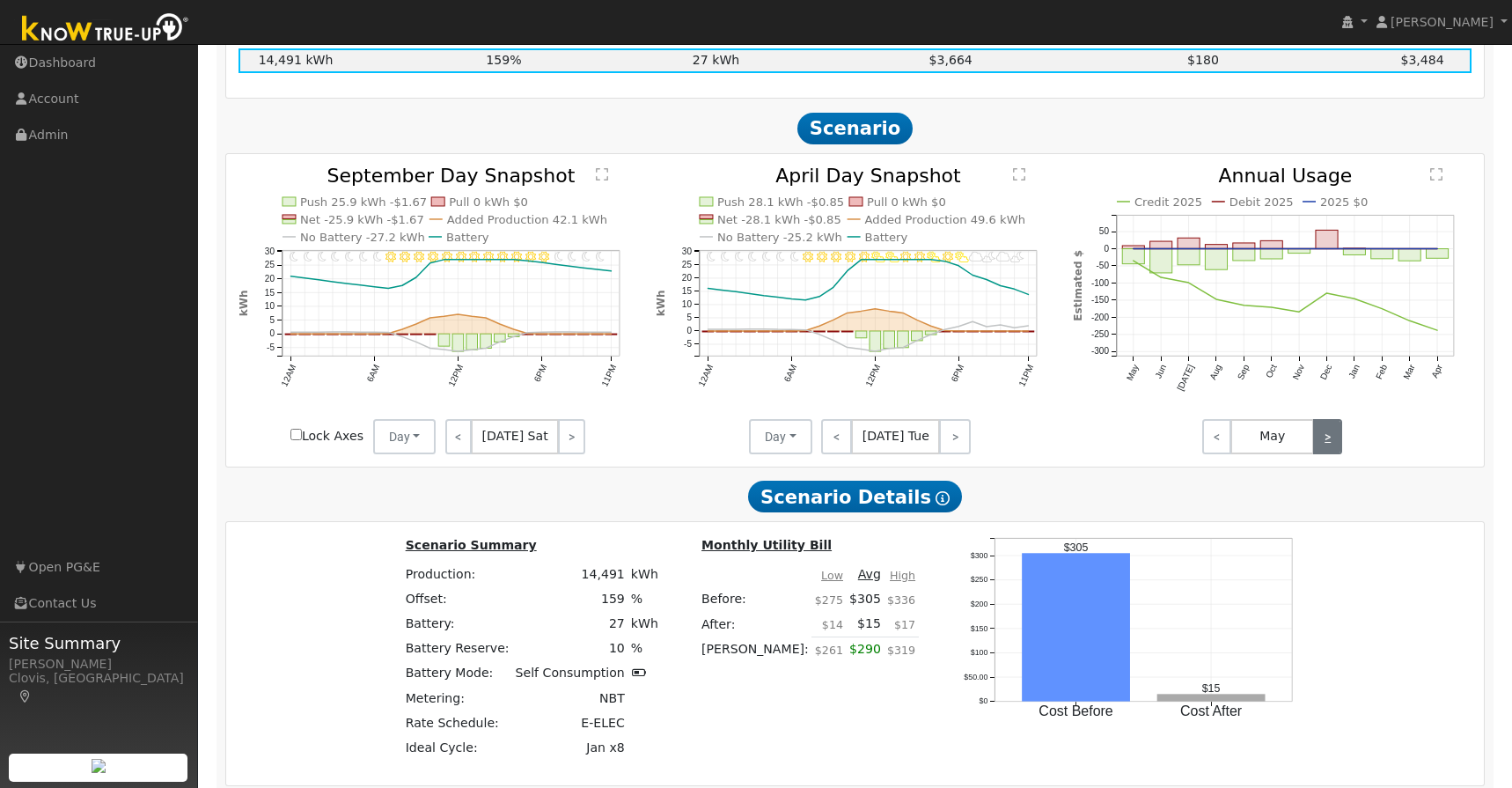
click at [1335, 451] on link ">" at bounding box center [1328, 436] width 29 height 35
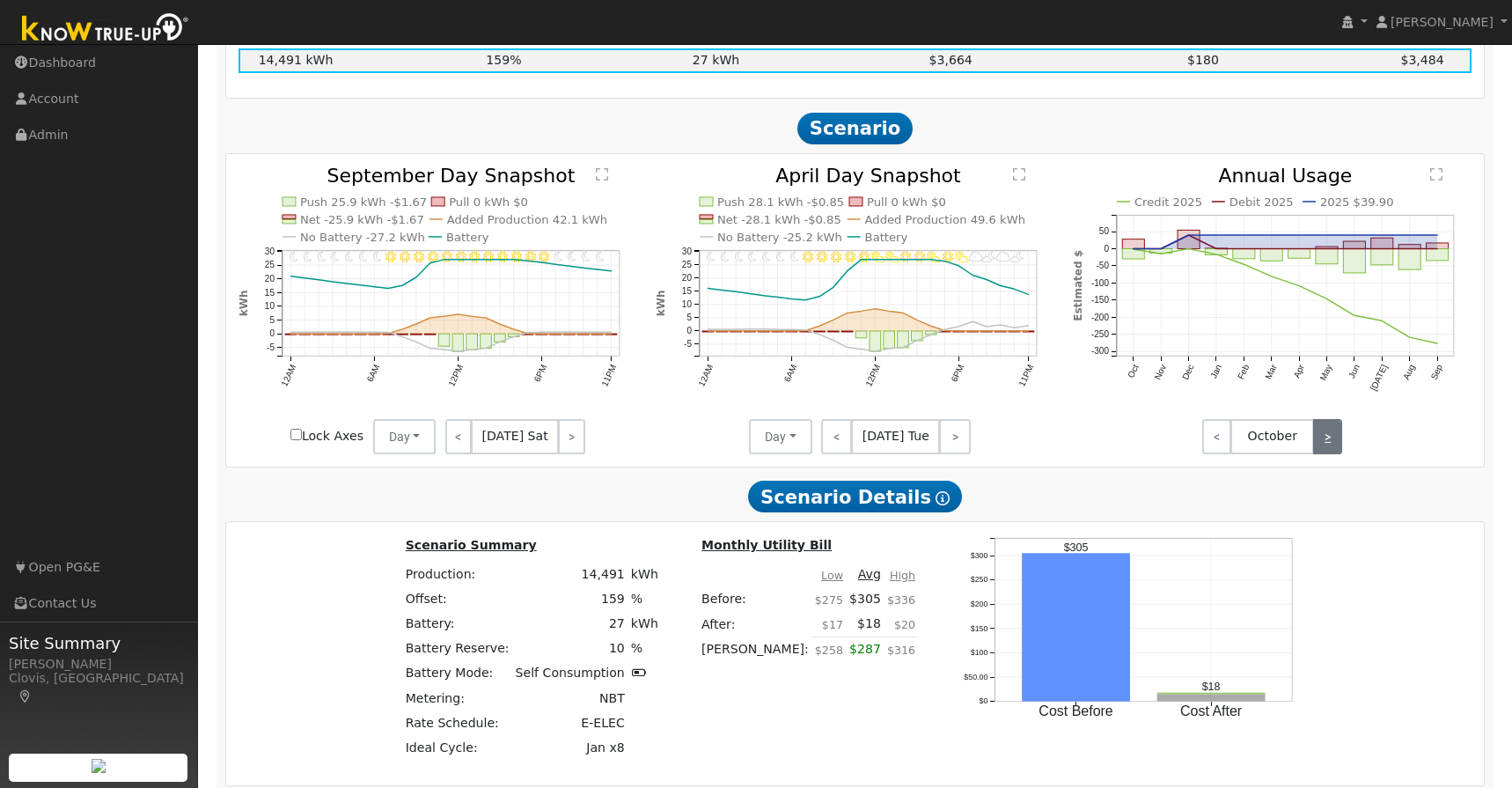
click at [1335, 451] on link ">" at bounding box center [1328, 436] width 29 height 35
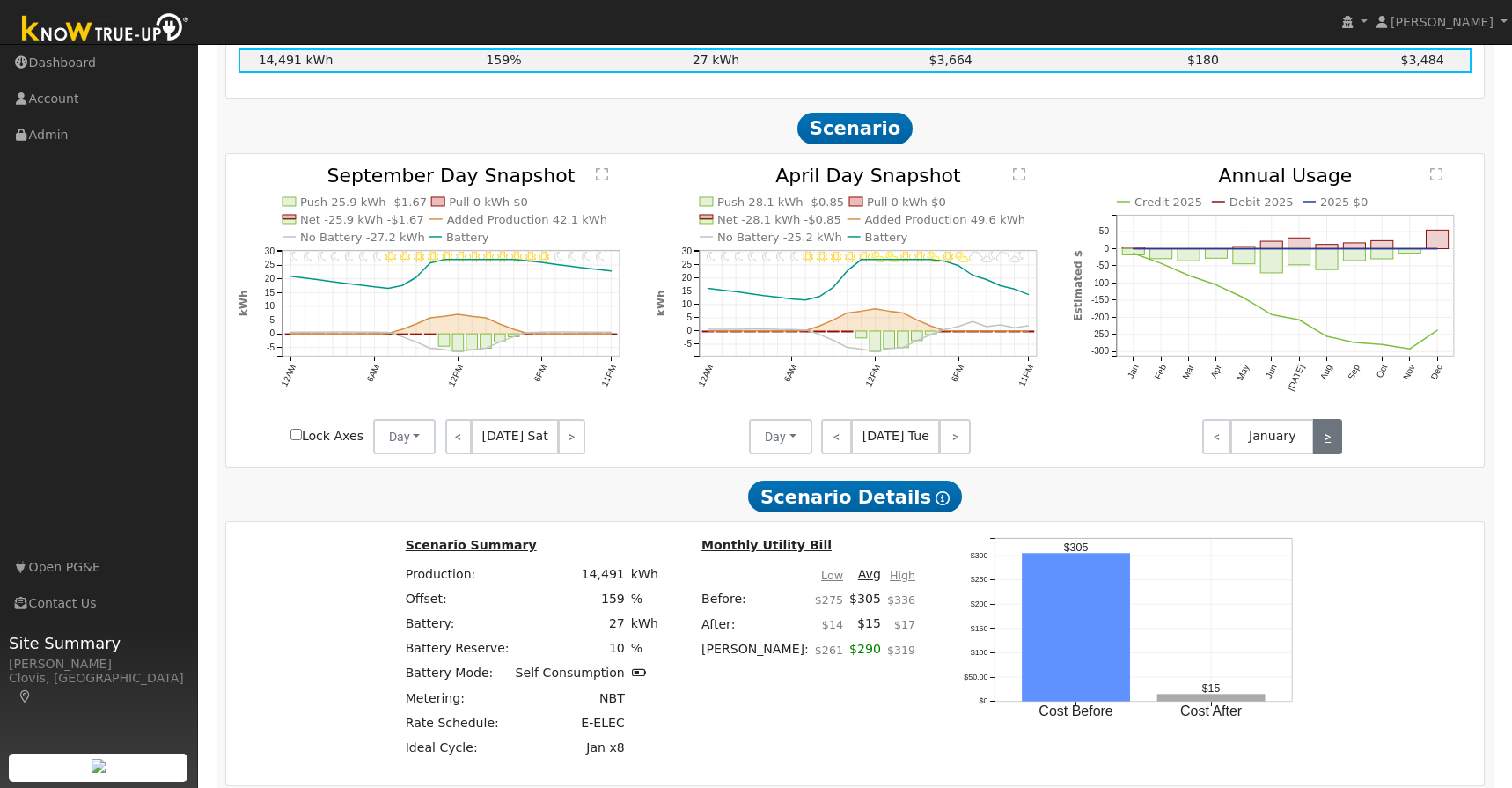
click at [1335, 451] on link ">" at bounding box center [1328, 436] width 29 height 35
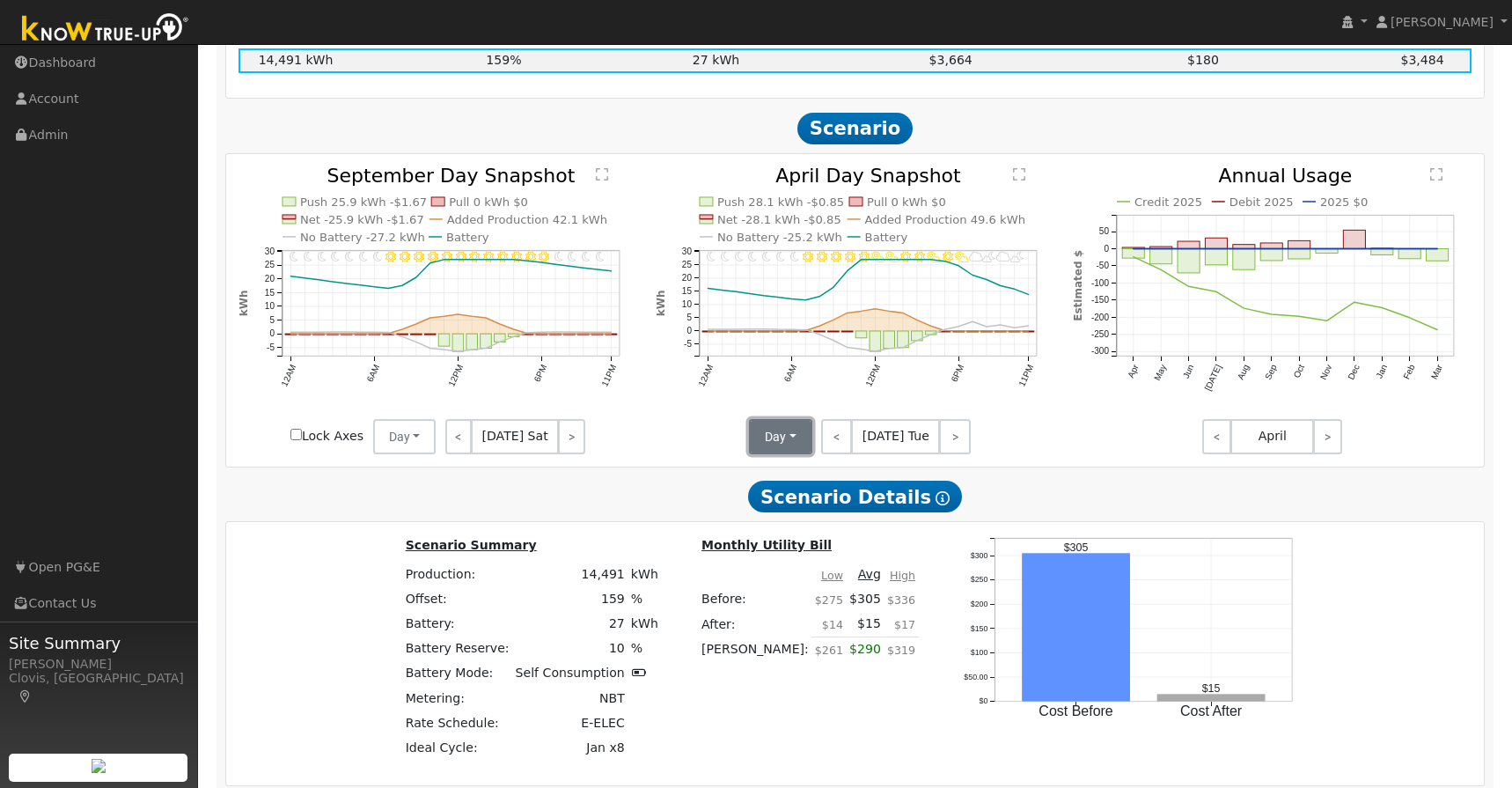
click at [794, 451] on button "Day" at bounding box center [780, 436] width 63 height 35
click at [690, 499] on h2 "Scenario Details Show Help" at bounding box center [855, 497] width 1261 height 33
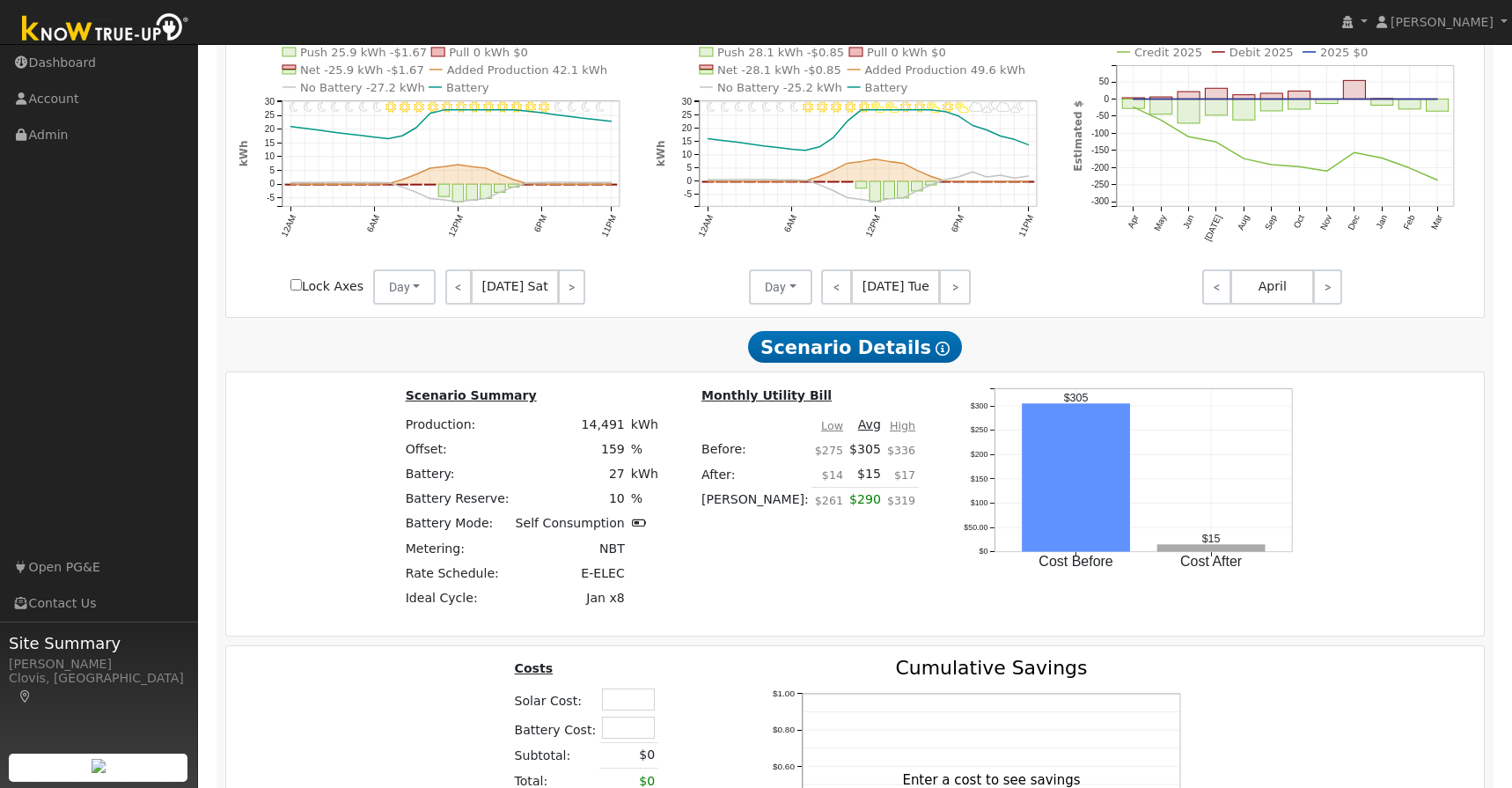
scroll to position [1075, 0]
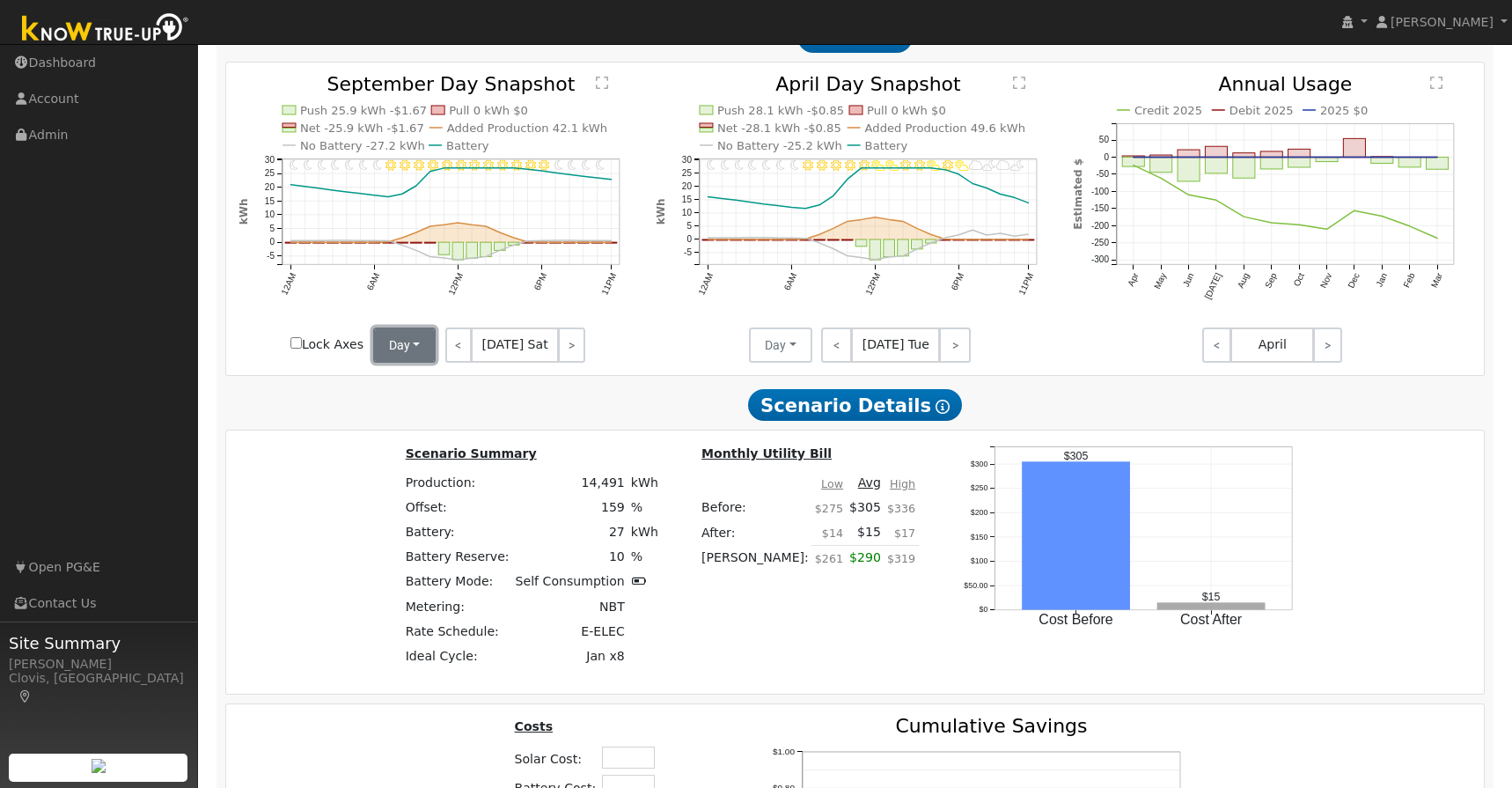
click at [418, 351] on button "Day" at bounding box center [405, 345] width 63 height 35
drag, startPoint x: 336, startPoint y: 390, endPoint x: 324, endPoint y: 381, distance: 15.0
click at [336, 390] on div "Production Offset Battery Reserve Mode ACC Push Incentive Bill Before Bill Afte…" at bounding box center [855, 480] width 1261 height 1122
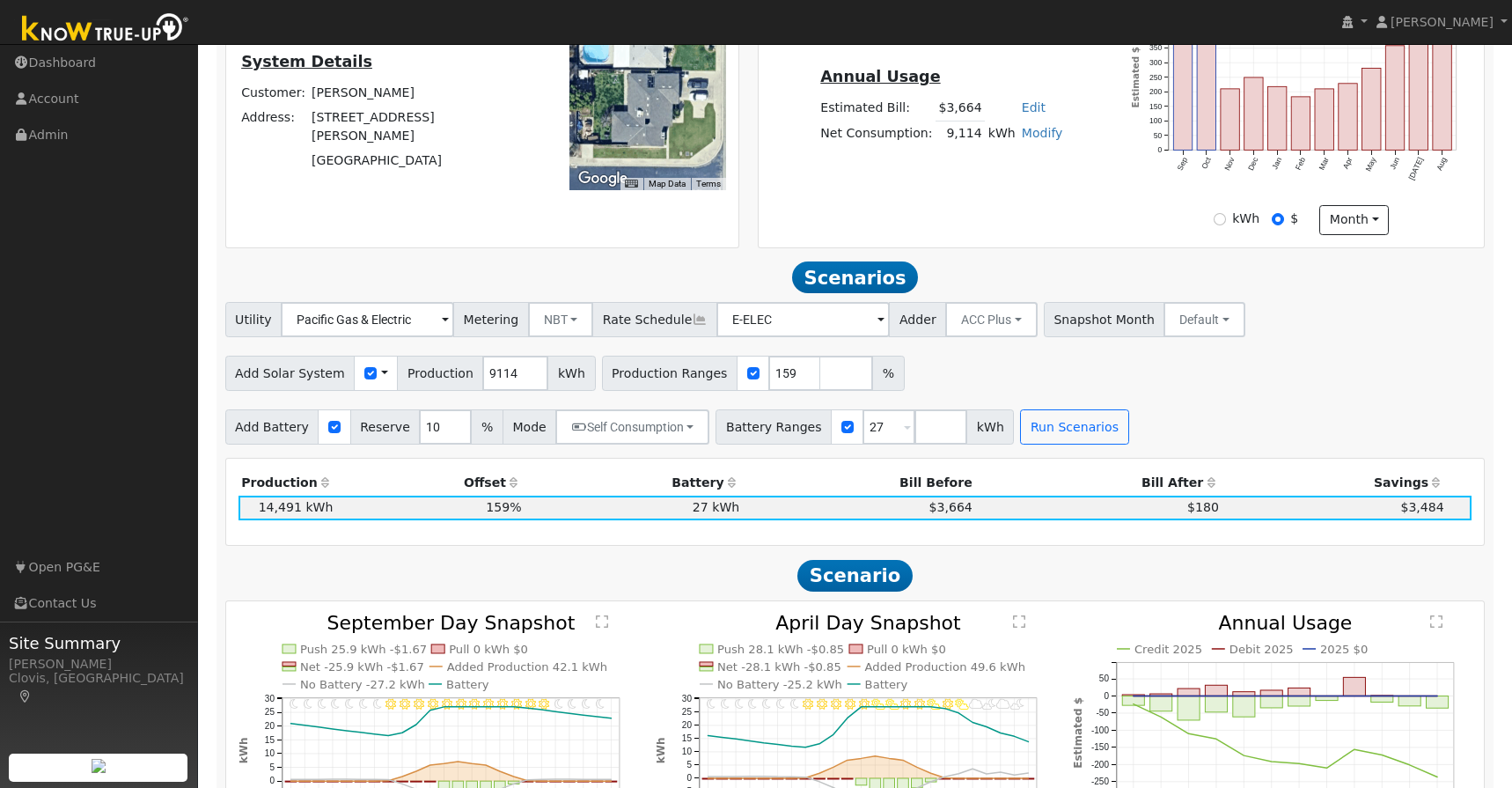
scroll to position [526, 0]
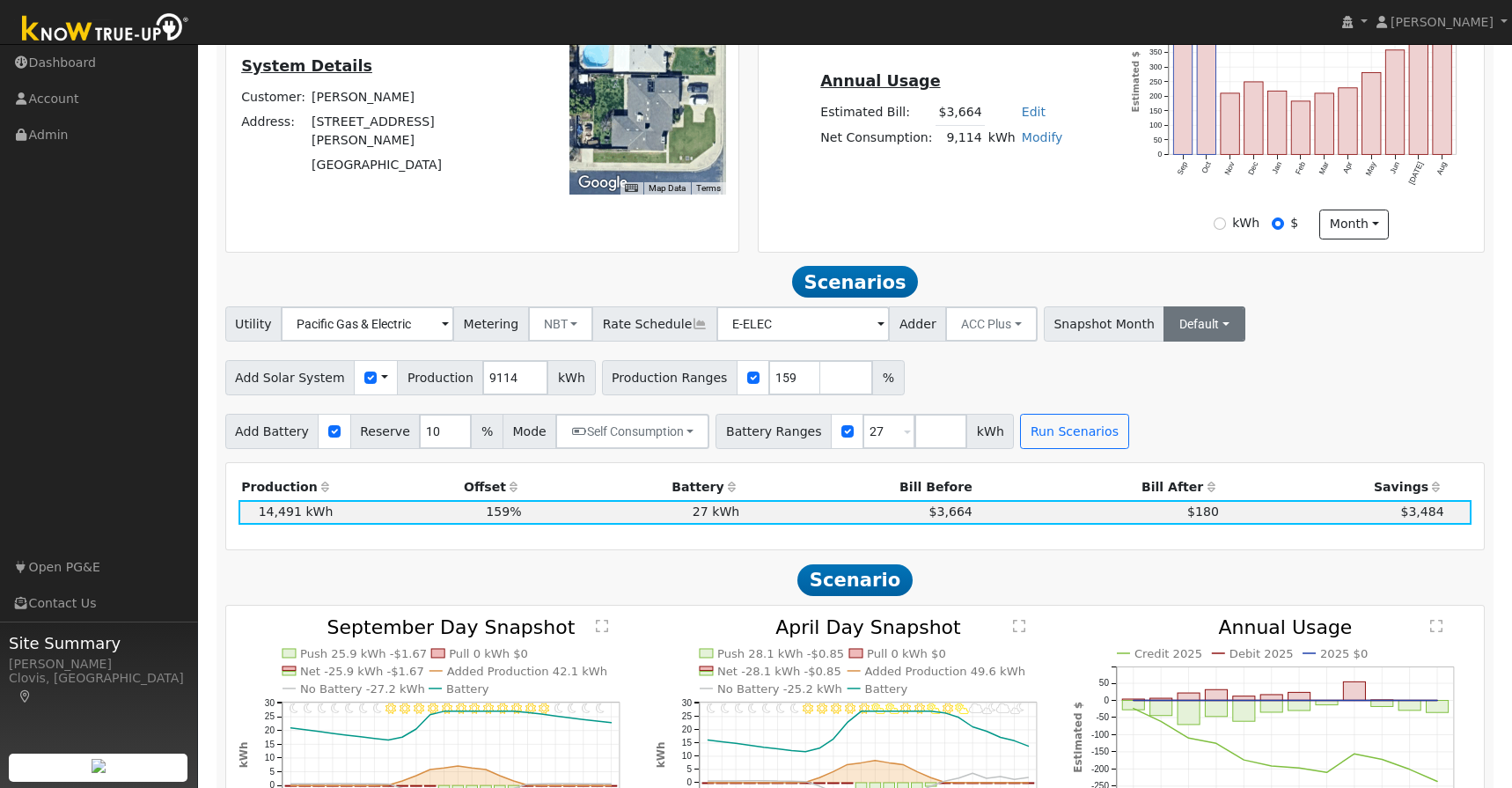
drag, startPoint x: 1200, startPoint y: 342, endPoint x: 1188, endPoint y: 342, distance: 12.0
click at [1198, 342] on div "Utility Pacific Gas & Electric Metering NBT NEM NBT Rate Schedule E-ELEC Adder …" at bounding box center [855, 321] width 1266 height 41
click at [1186, 341] on button "Default" at bounding box center [1204, 324] width 82 height 35
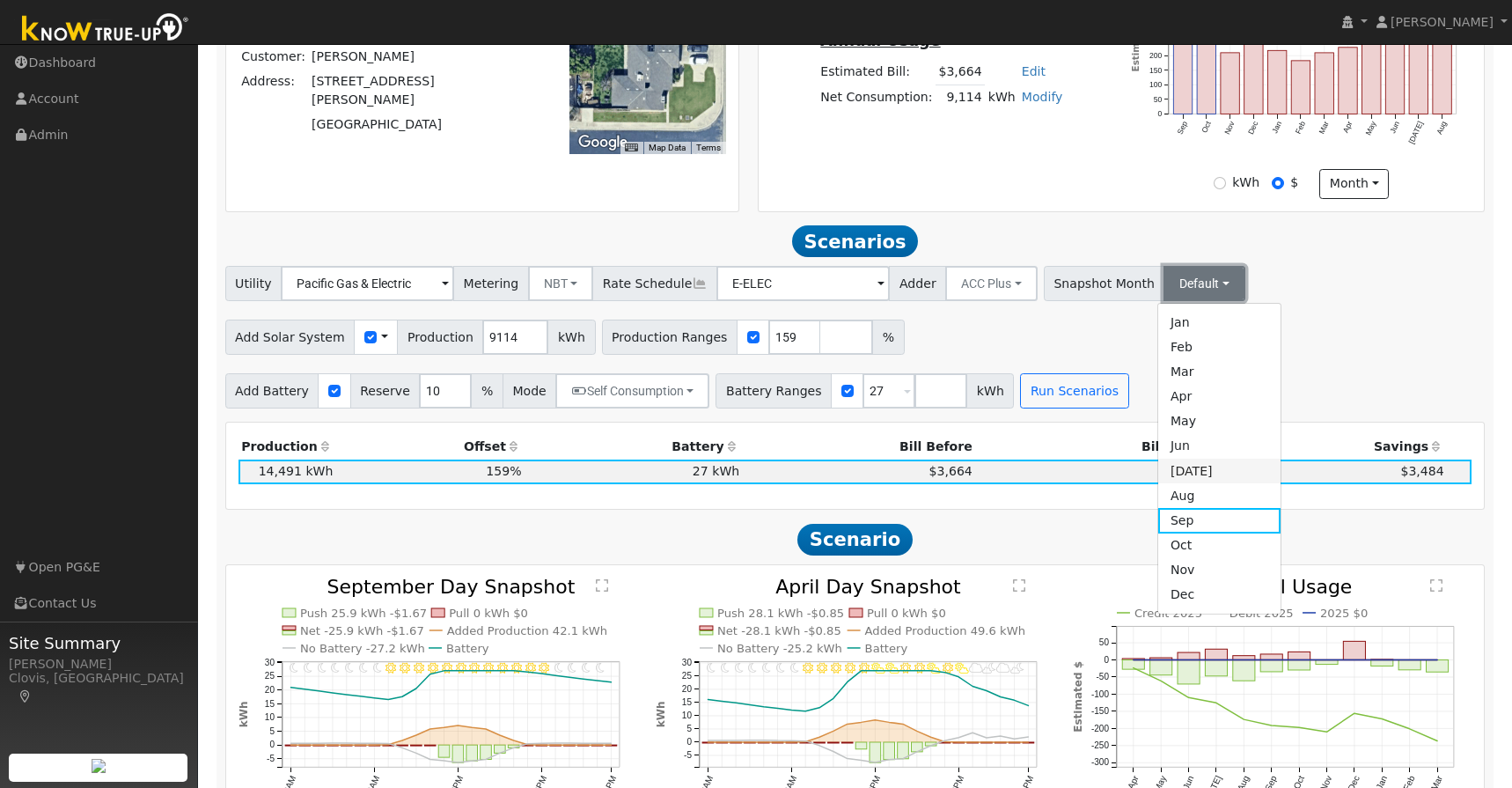
scroll to position [577, 0]
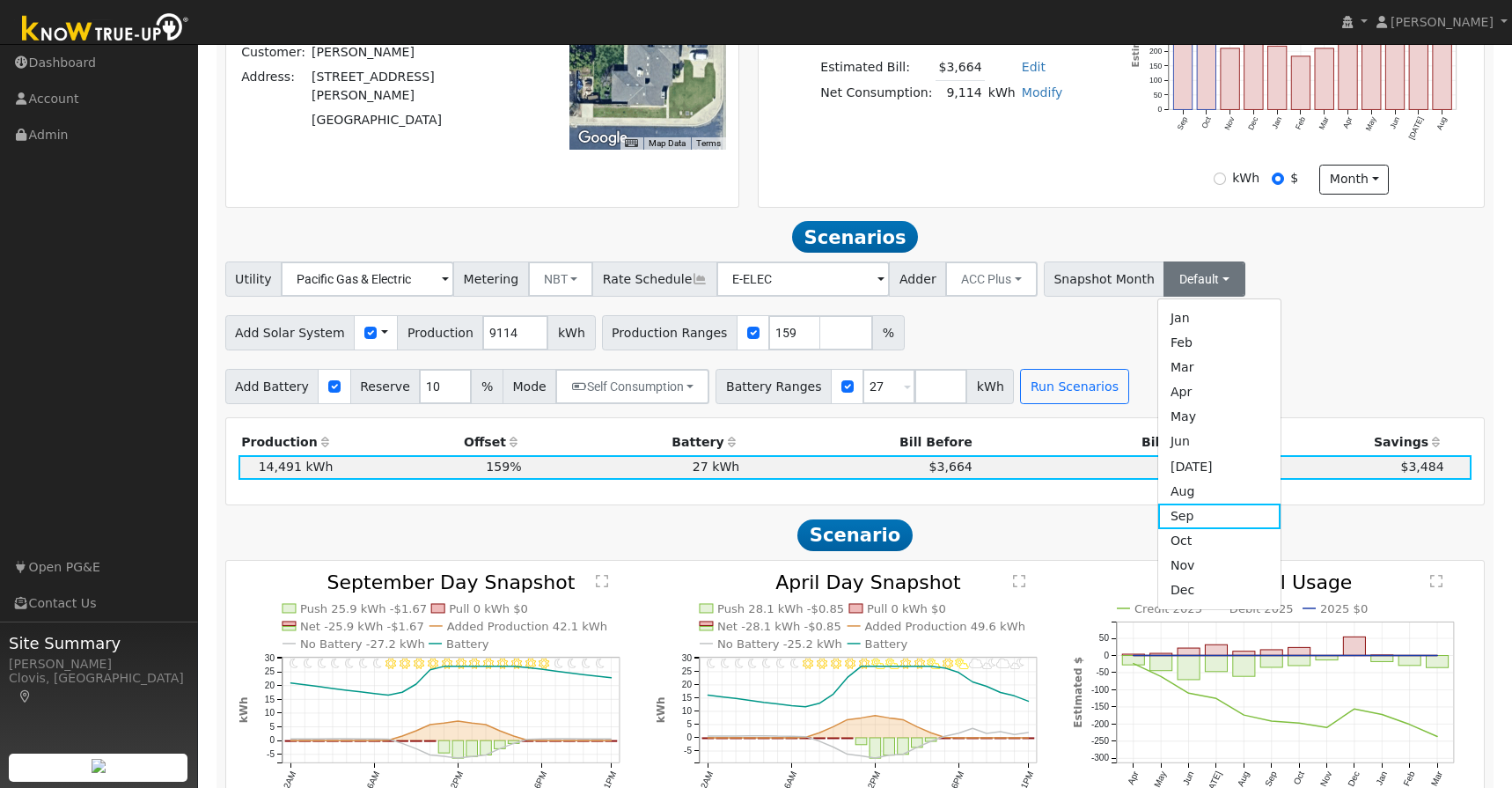
click at [1158, 470] on link "[DATE]" at bounding box center [1219, 467] width 122 height 24
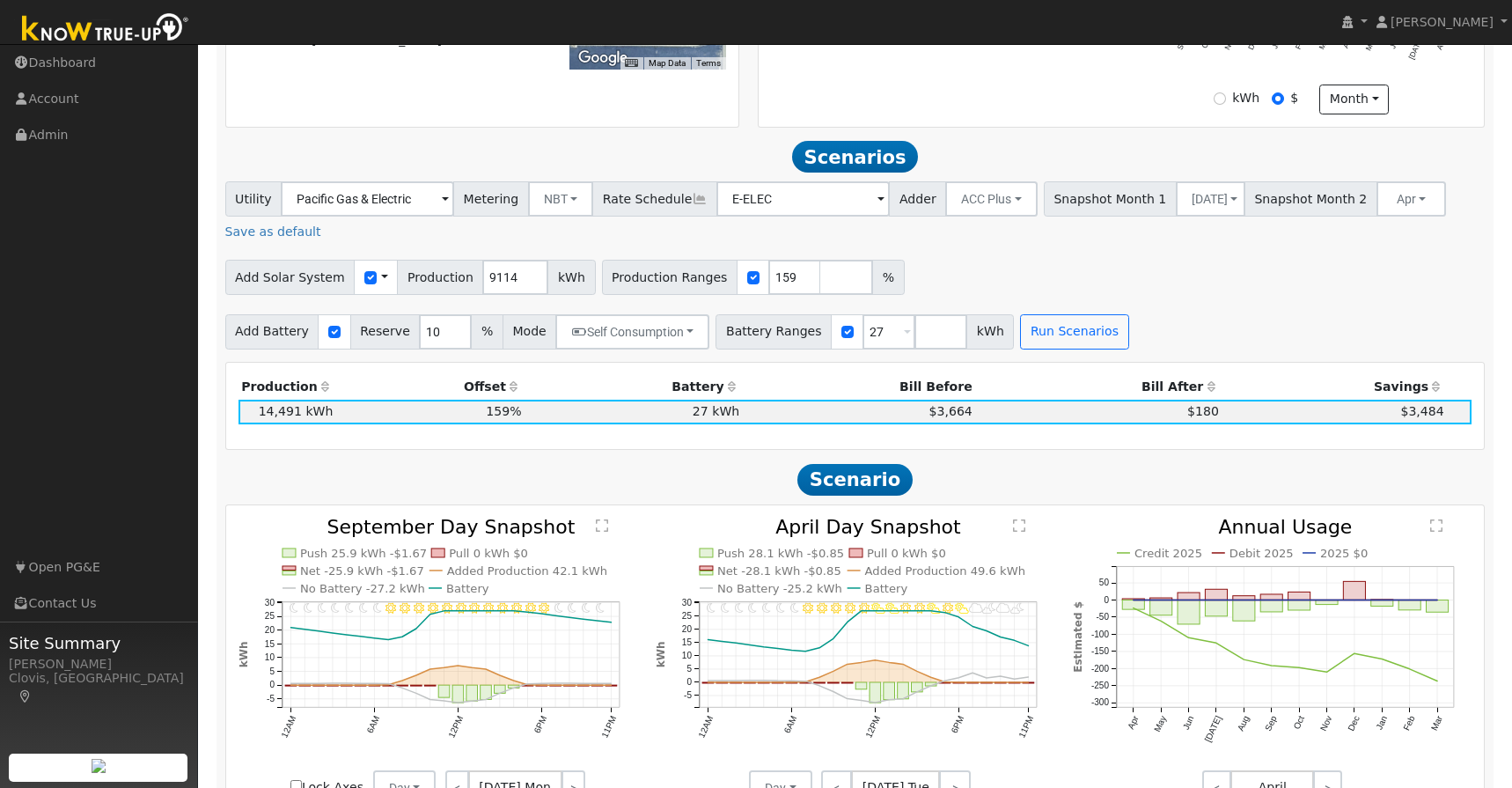
scroll to position [832, 0]
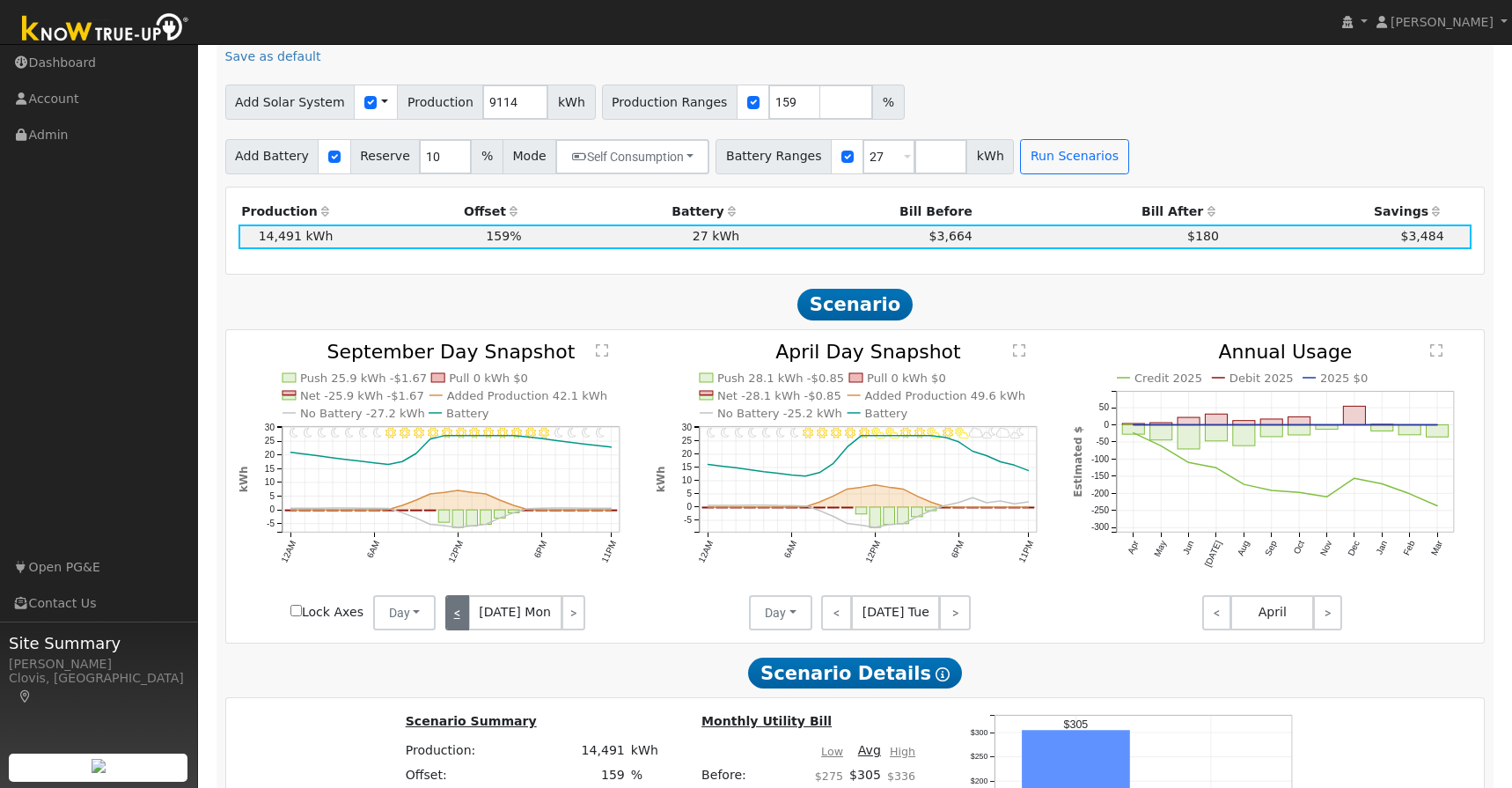
click at [448, 603] on link "<" at bounding box center [456, 612] width 24 height 35
click at [448, 604] on link "<" at bounding box center [457, 612] width 24 height 35
click at [448, 604] on link "<" at bounding box center [458, 612] width 26 height 35
click at [448, 604] on link "<" at bounding box center [459, 612] width 29 height 35
click at [448, 604] on link "<" at bounding box center [457, 612] width 25 height 35
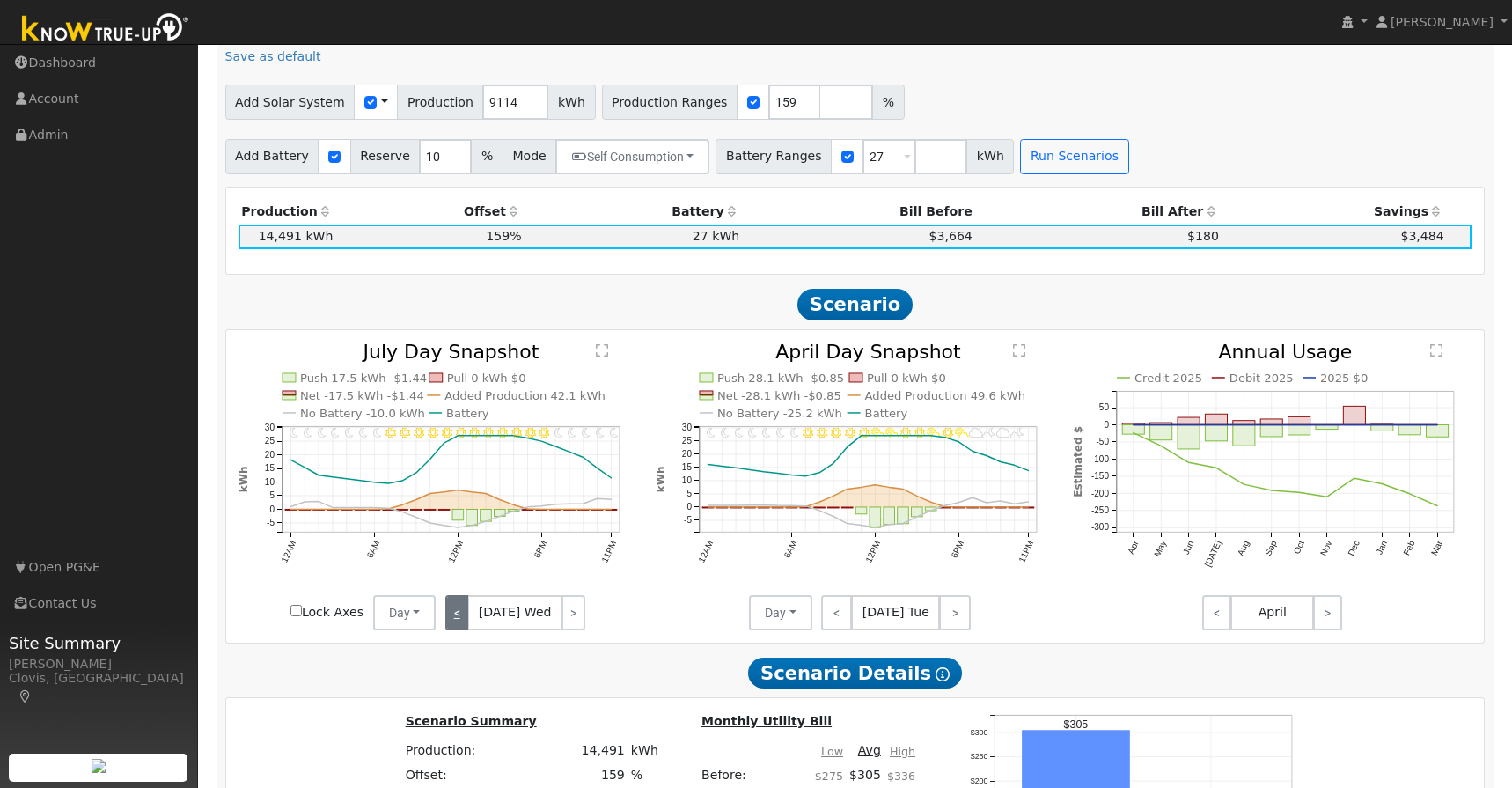
click at [447, 604] on link "<" at bounding box center [456, 612] width 24 height 35
click at [447, 604] on link "<" at bounding box center [458, 612] width 26 height 35
click at [447, 604] on link "<" at bounding box center [456, 612] width 24 height 35
click at [447, 604] on link "<" at bounding box center [457, 612] width 24 height 35
click at [447, 604] on link "<" at bounding box center [458, 612] width 26 height 35
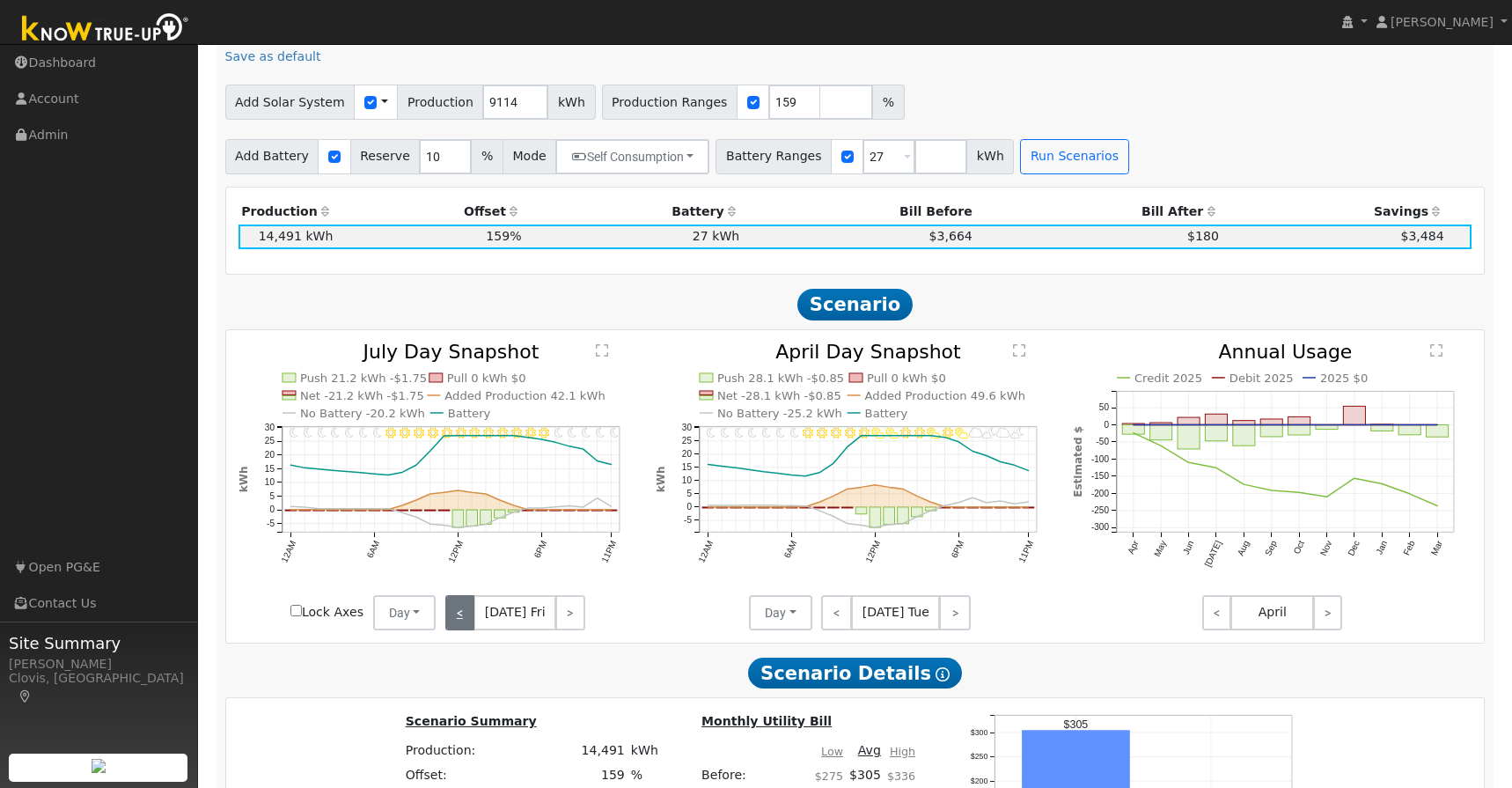
click at [447, 604] on link "<" at bounding box center [459, 612] width 29 height 35
click at [447, 604] on link "<" at bounding box center [457, 612] width 25 height 35
click at [447, 604] on link "<" at bounding box center [456, 612] width 24 height 35
click at [446, 604] on link "<" at bounding box center [458, 612] width 26 height 35
click at [446, 604] on link "<" at bounding box center [456, 612] width 24 height 35
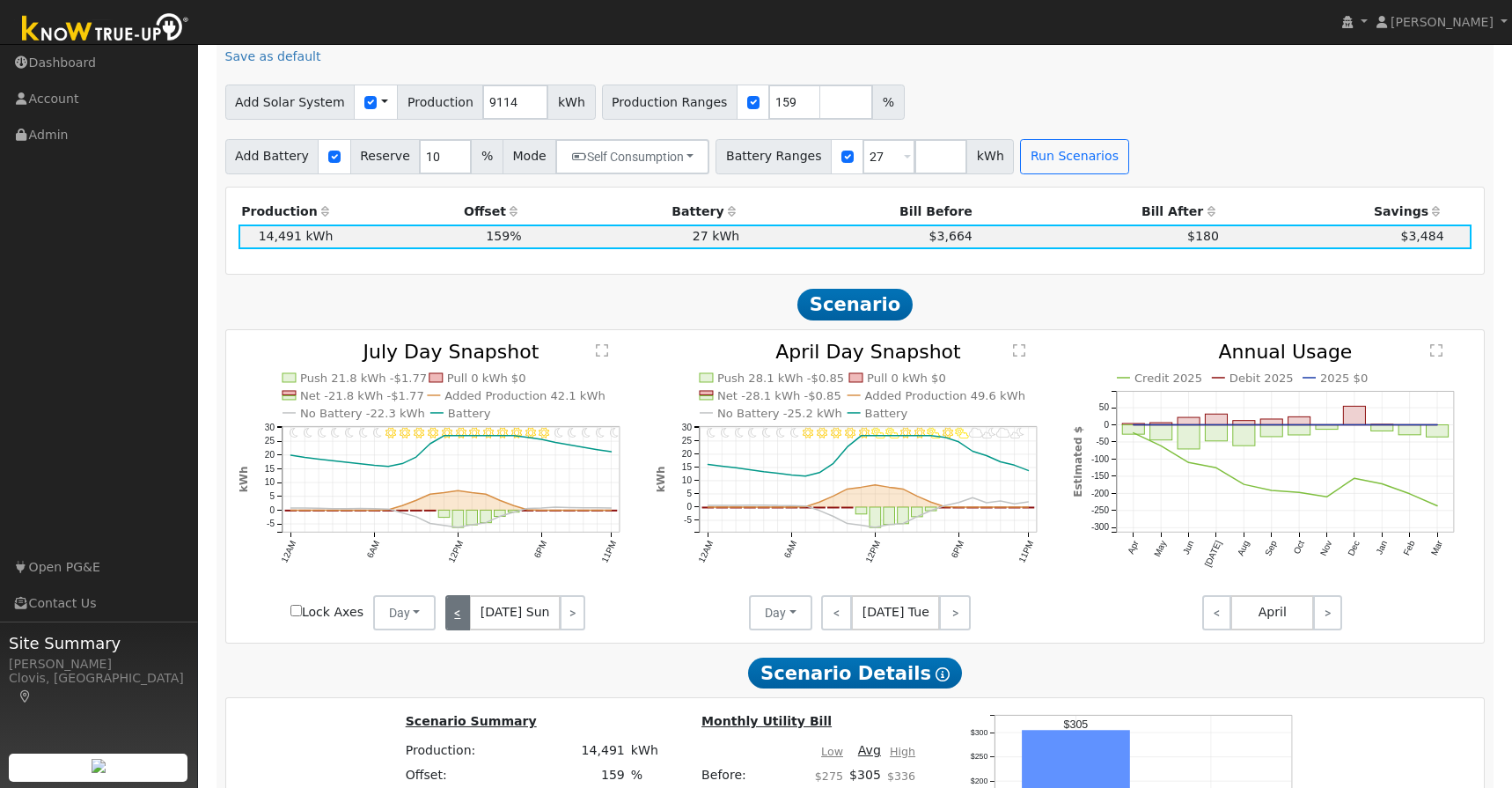
click at [447, 604] on link "<" at bounding box center [457, 612] width 24 height 35
click at [447, 604] on link "<" at bounding box center [458, 612] width 26 height 35
click at [447, 604] on link "<" at bounding box center [459, 612] width 29 height 35
click at [446, 604] on link "<" at bounding box center [457, 612] width 25 height 35
click at [446, 604] on link "<" at bounding box center [456, 612] width 24 height 35
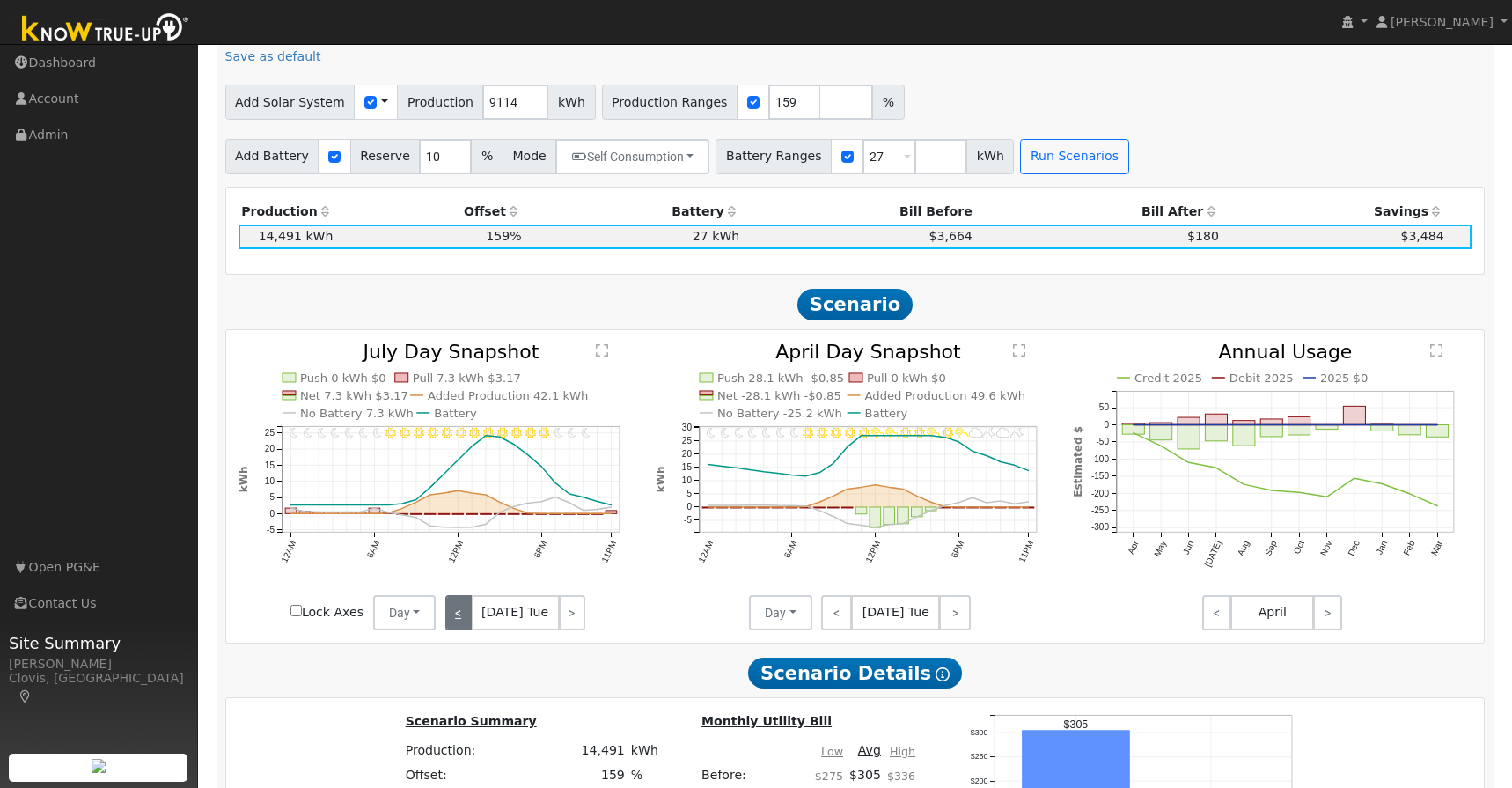
click at [460, 599] on link "<" at bounding box center [458, 612] width 26 height 35
click at [459, 599] on link "<" at bounding box center [456, 612] width 24 height 35
click at [459, 599] on link "<" at bounding box center [457, 612] width 24 height 35
click at [459, 599] on link "<" at bounding box center [458, 612] width 26 height 35
click at [457, 601] on link "<" at bounding box center [459, 612] width 29 height 35
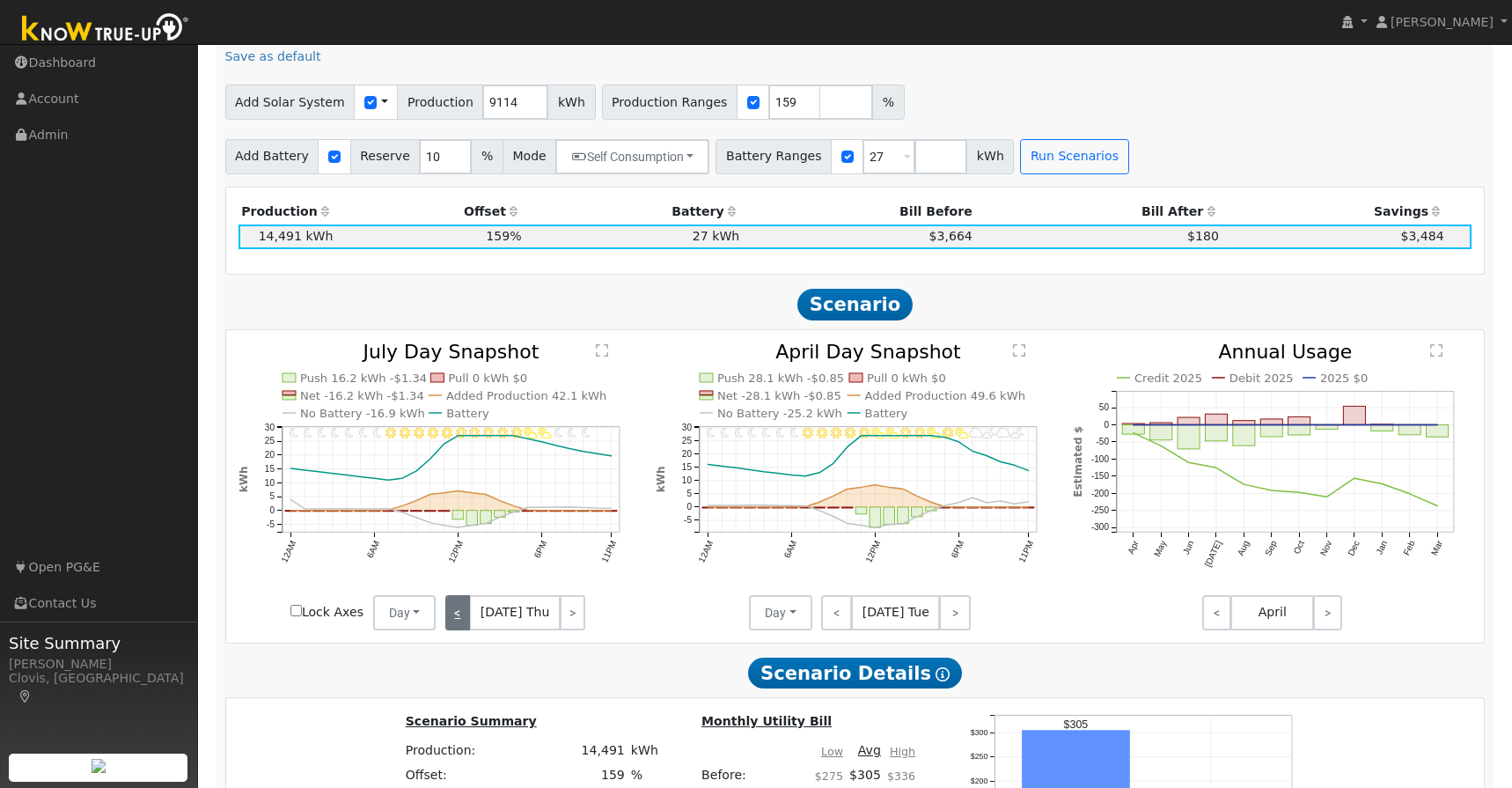
click at [457, 601] on link "<" at bounding box center [457, 612] width 25 height 35
click at [457, 601] on link "<" at bounding box center [456, 612] width 24 height 35
click at [457, 601] on div "< [DATE] Tue >" at bounding box center [515, 612] width 158 height 35
click at [559, 595] on link ">" at bounding box center [572, 612] width 26 height 35
click at [562, 595] on link ">" at bounding box center [573, 612] width 24 height 35
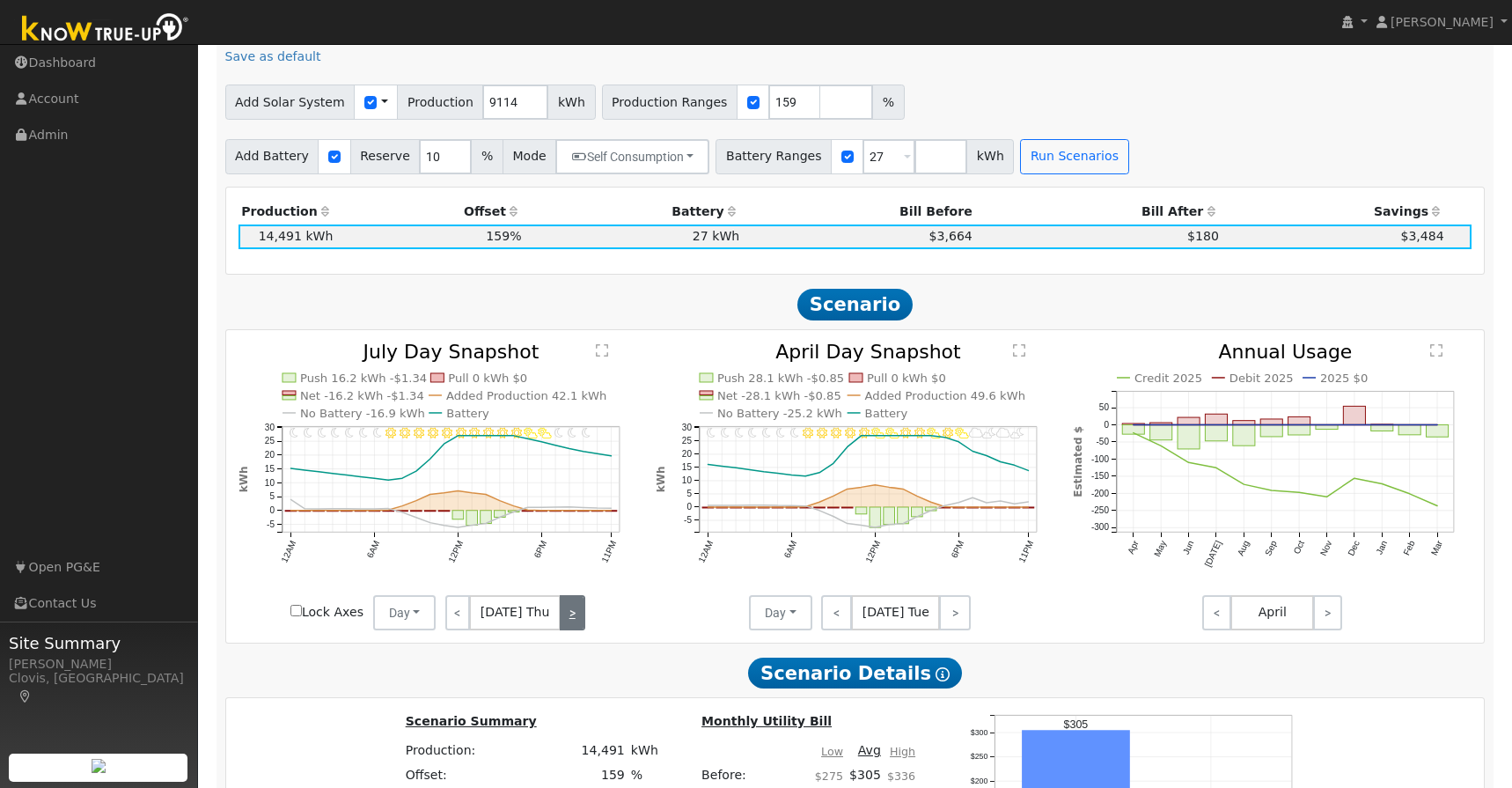
click at [560, 595] on link ">" at bounding box center [572, 612] width 25 height 35
click at [558, 595] on link ">" at bounding box center [571, 612] width 26 height 35
click at [560, 595] on link ">" at bounding box center [572, 612] width 24 height 35
click at [562, 595] on link ">" at bounding box center [573, 612] width 24 height 35
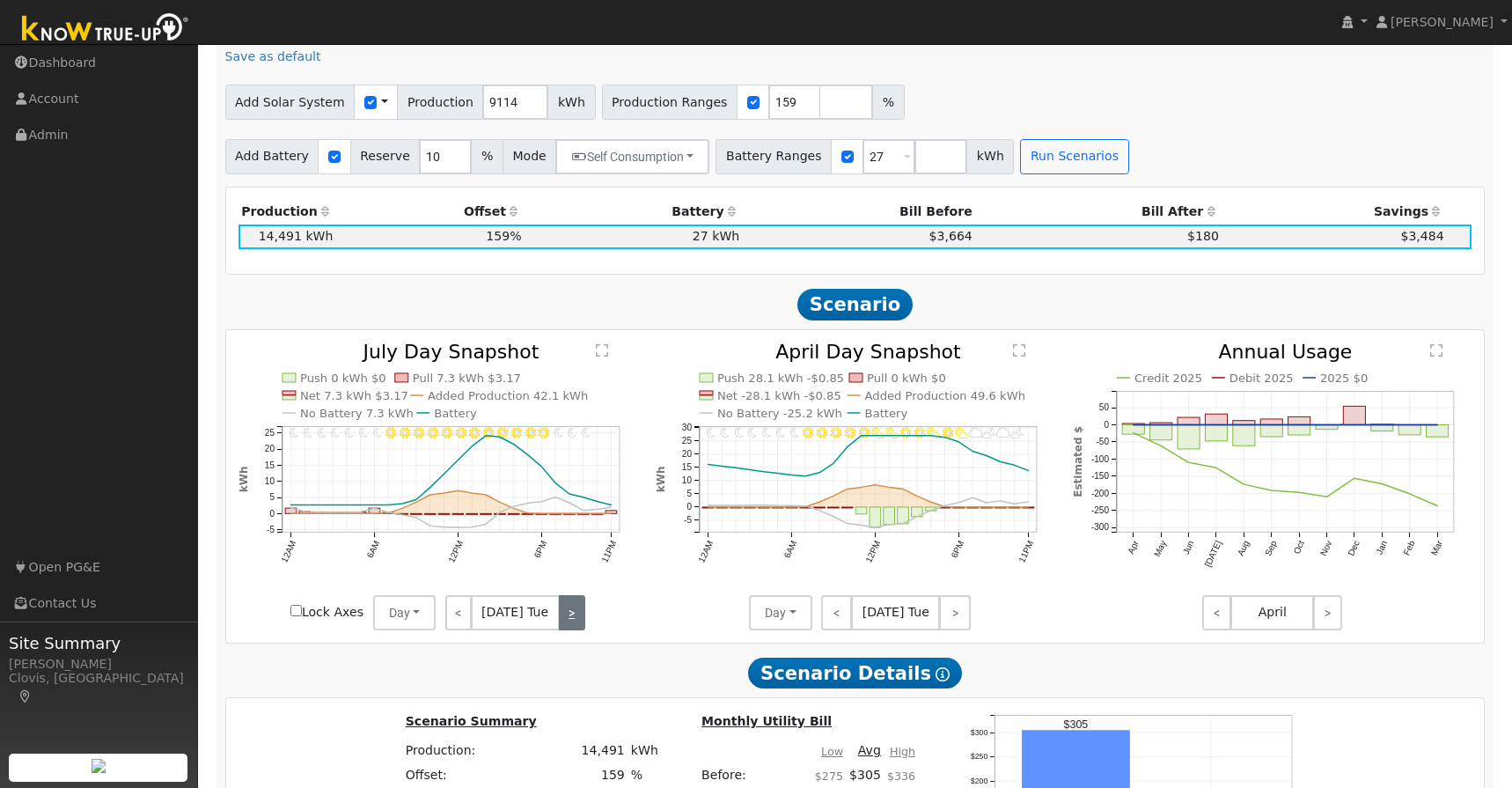
click at [559, 595] on link ">" at bounding box center [572, 612] width 26 height 35
click at [562, 595] on link ">" at bounding box center [573, 612] width 24 height 35
click at [560, 595] on link ">" at bounding box center [572, 612] width 25 height 35
click at [555, 595] on link ">" at bounding box center [569, 612] width 29 height 35
click at [558, 595] on link ">" at bounding box center [571, 612] width 26 height 35
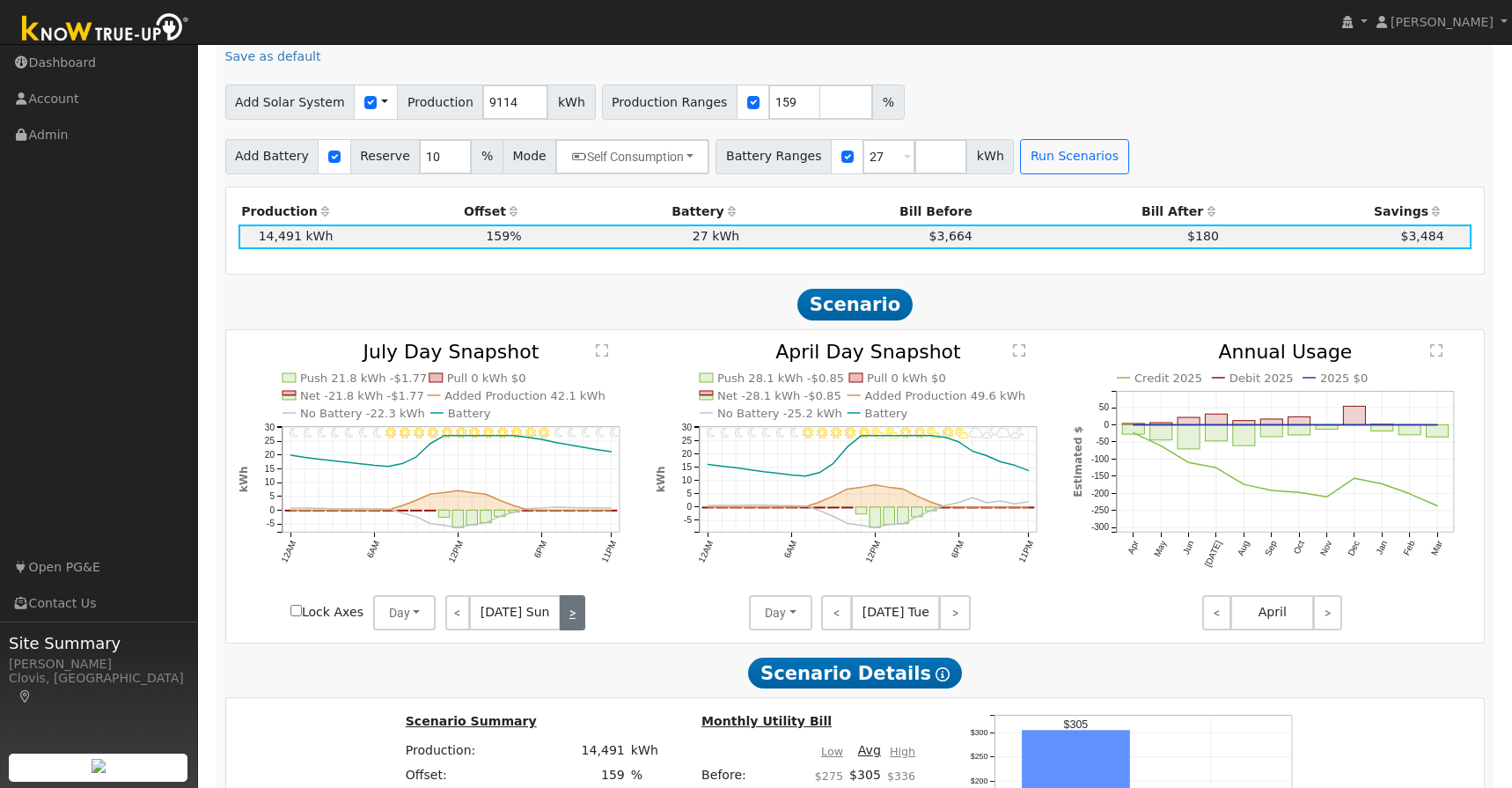
click at [560, 595] on link ">" at bounding box center [572, 612] width 24 height 35
click at [553, 595] on span "[DATE] Mon" at bounding box center [516, 612] width 94 height 35
click at [563, 595] on link ">" at bounding box center [573, 612] width 24 height 35
click at [563, 595] on link ">" at bounding box center [572, 612] width 26 height 35
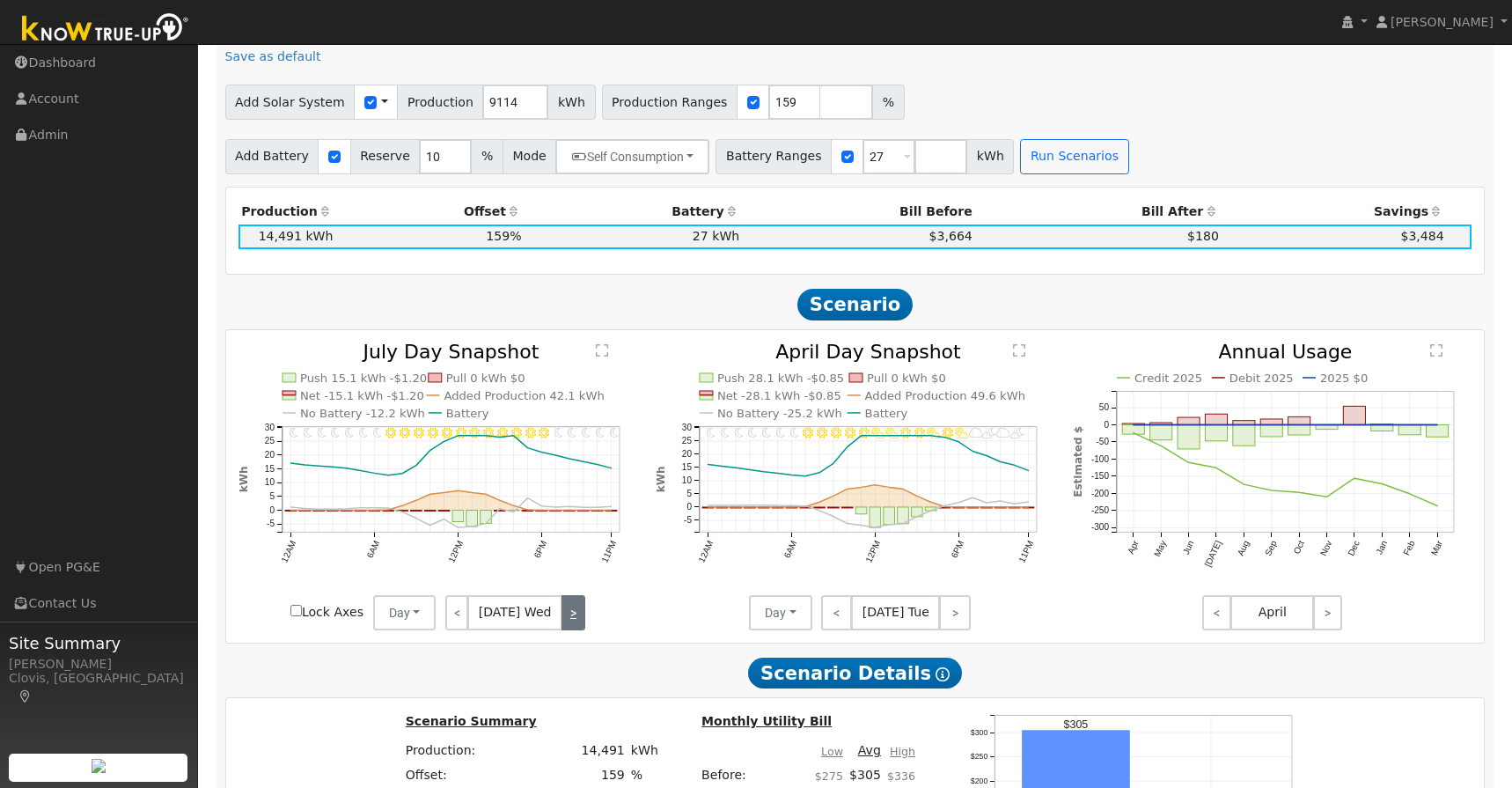
click at [565, 595] on link ">" at bounding box center [573, 612] width 24 height 35
click at [564, 595] on link ">" at bounding box center [573, 612] width 24 height 35
click at [565, 595] on link ">" at bounding box center [569, 612] width 29 height 35
click at [565, 595] on link ">" at bounding box center [571, 612] width 26 height 35
click at [565, 596] on link ">" at bounding box center [572, 612] width 24 height 35
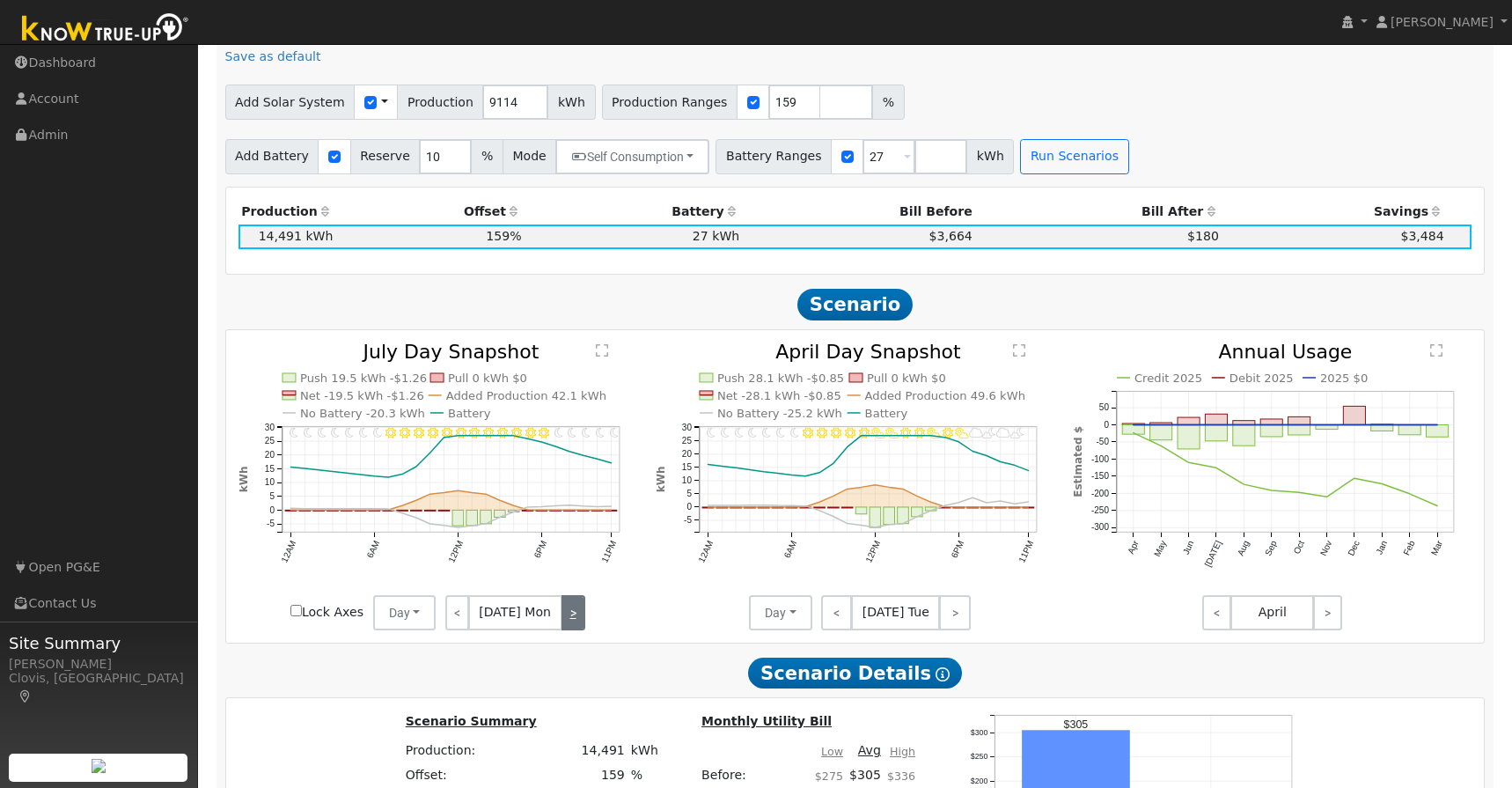
click at [565, 596] on link ">" at bounding box center [573, 612] width 24 height 35
click at [565, 595] on link ">" at bounding box center [572, 612] width 26 height 35
click at [565, 595] on link ">" at bounding box center [573, 612] width 24 height 35
click at [565, 595] on link ">" at bounding box center [572, 612] width 25 height 35
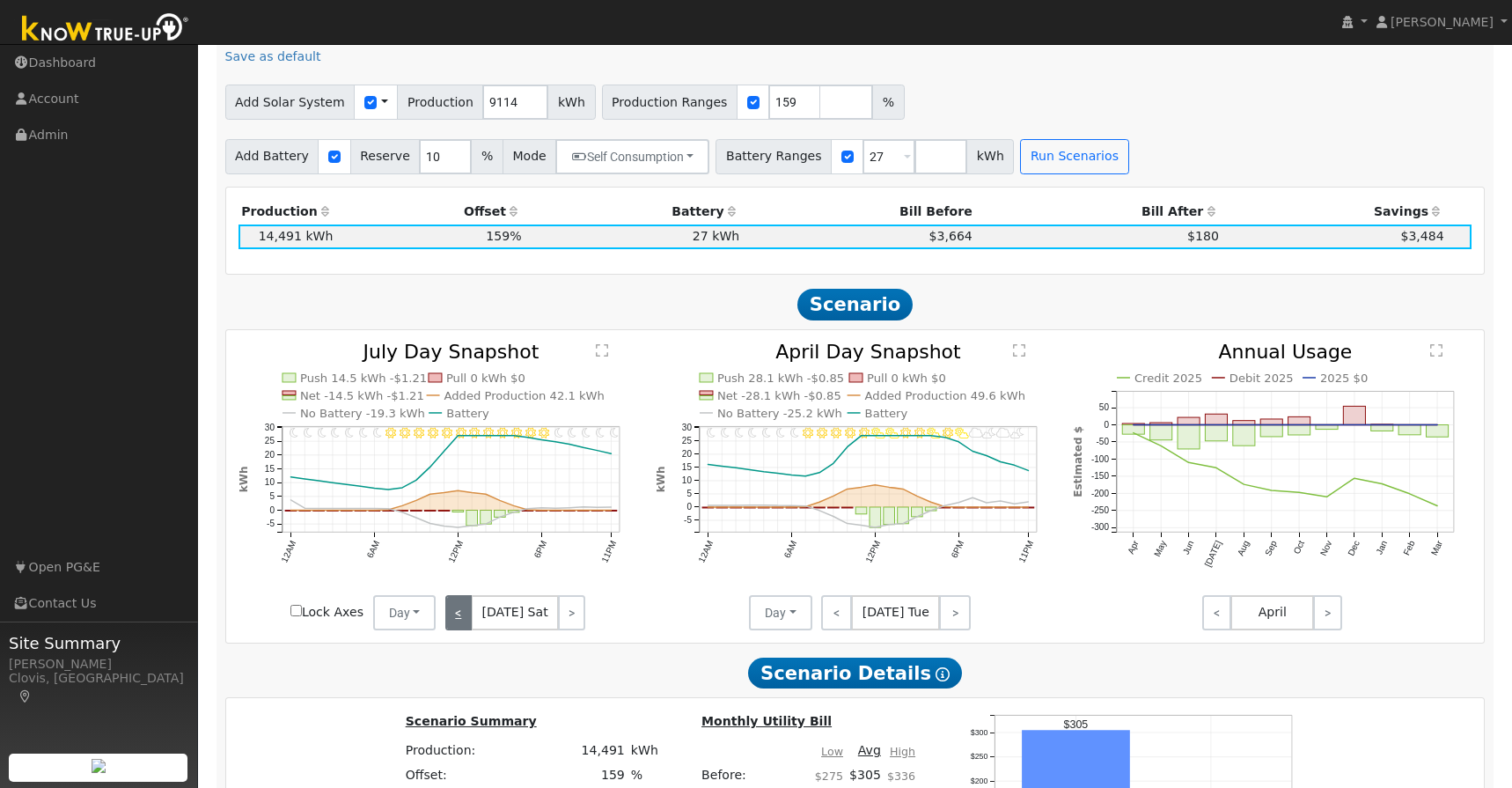
click at [463, 599] on link "<" at bounding box center [458, 612] width 26 height 35
click at [462, 599] on link "<" at bounding box center [459, 612] width 29 height 35
click at [462, 599] on link "<" at bounding box center [457, 612] width 25 height 35
click at [462, 599] on link "<" at bounding box center [456, 612] width 24 height 35
click at [462, 599] on link "<" at bounding box center [458, 612] width 26 height 35
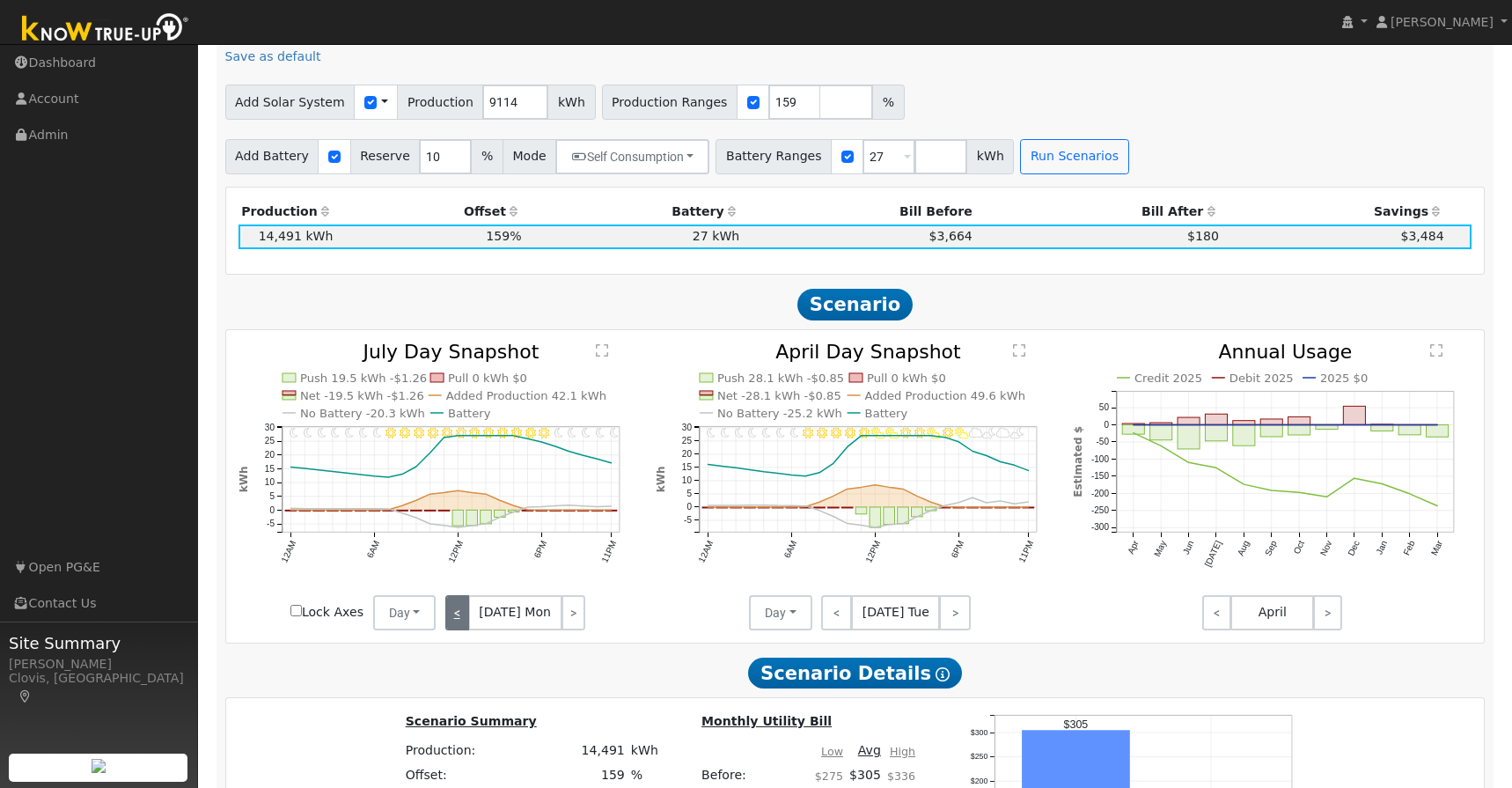
click at [462, 599] on link "<" at bounding box center [456, 612] width 24 height 35
click at [462, 599] on link "<" at bounding box center [457, 612] width 24 height 35
click at [462, 599] on link "<" at bounding box center [458, 612] width 26 height 35
click at [462, 598] on link "<" at bounding box center [459, 612] width 29 height 35
click at [462, 598] on link "<" at bounding box center [457, 612] width 25 height 35
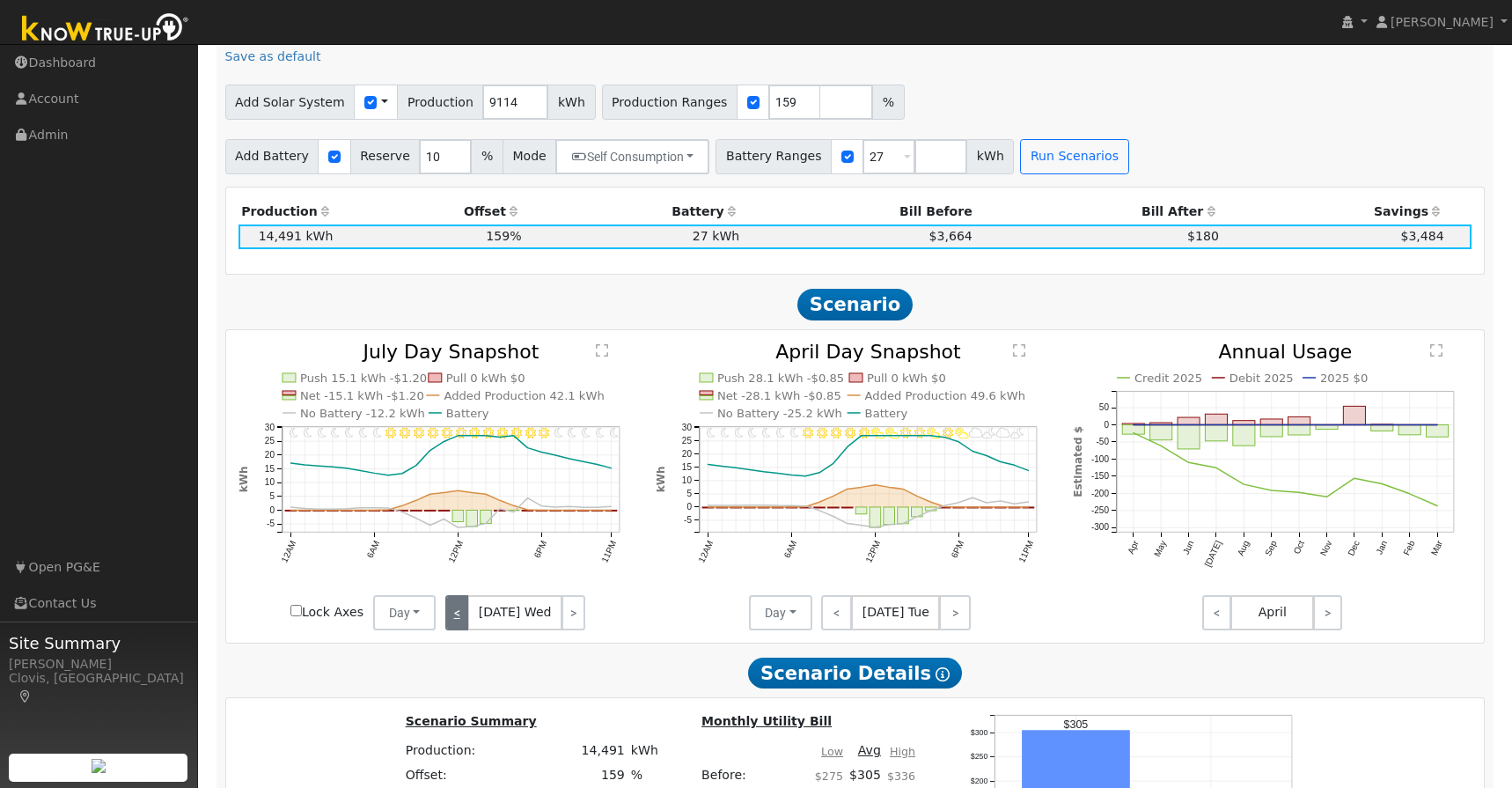
click at [461, 599] on link "<" at bounding box center [456, 612] width 24 height 35
click at [461, 599] on link "<" at bounding box center [458, 612] width 26 height 35
click at [461, 599] on link "<" at bounding box center [456, 612] width 24 height 35
click at [461, 599] on link "<" at bounding box center [457, 612] width 24 height 35
click at [461, 599] on link "<" at bounding box center [458, 612] width 26 height 35
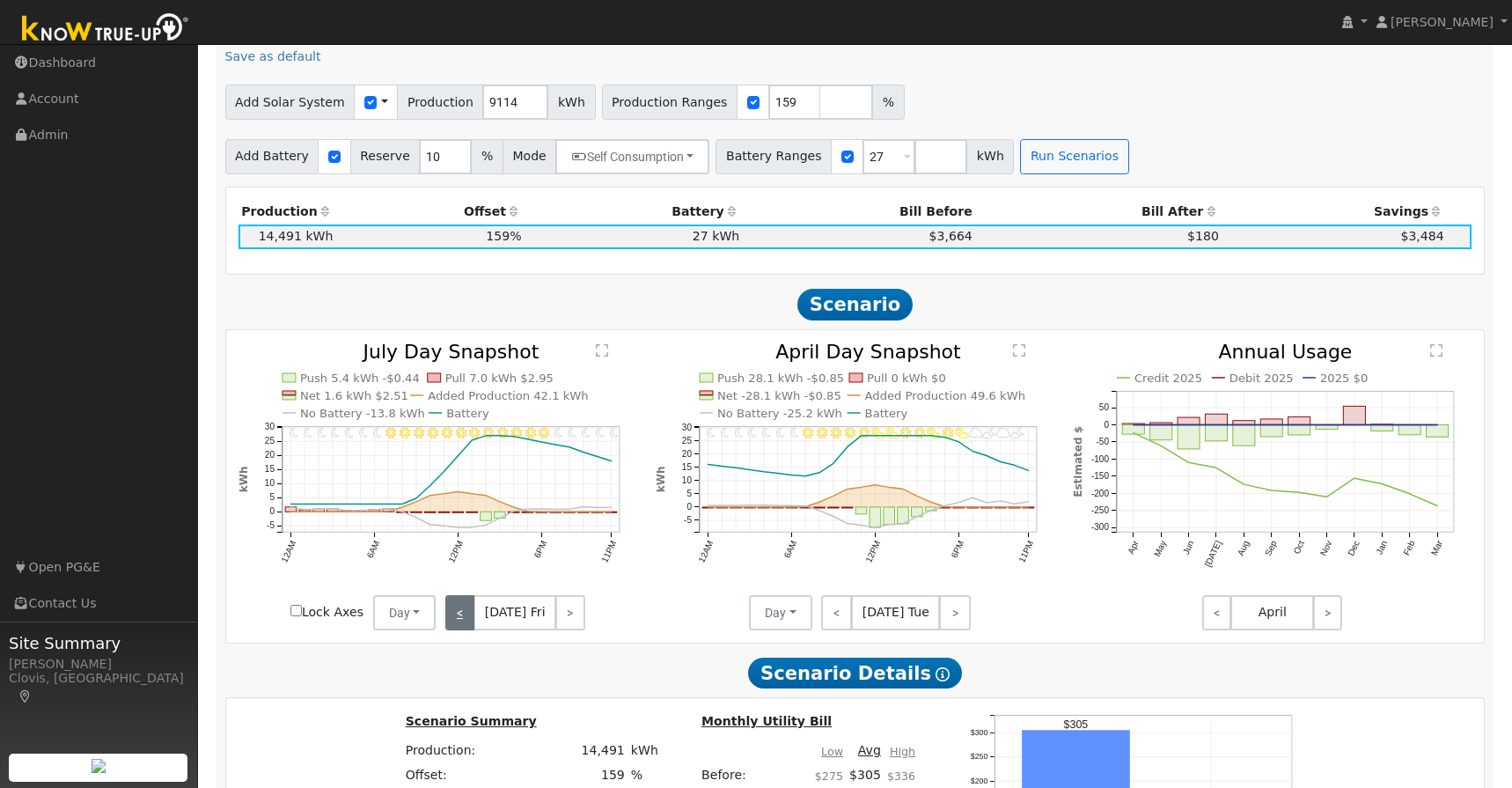
click at [461, 599] on link "<" at bounding box center [459, 612] width 29 height 35
click at [461, 599] on link "<" at bounding box center [457, 612] width 25 height 35
click at [461, 599] on link "<" at bounding box center [456, 612] width 24 height 35
click at [461, 599] on link "<" at bounding box center [458, 612] width 26 height 35
click at [461, 599] on link "<" at bounding box center [456, 612] width 24 height 35
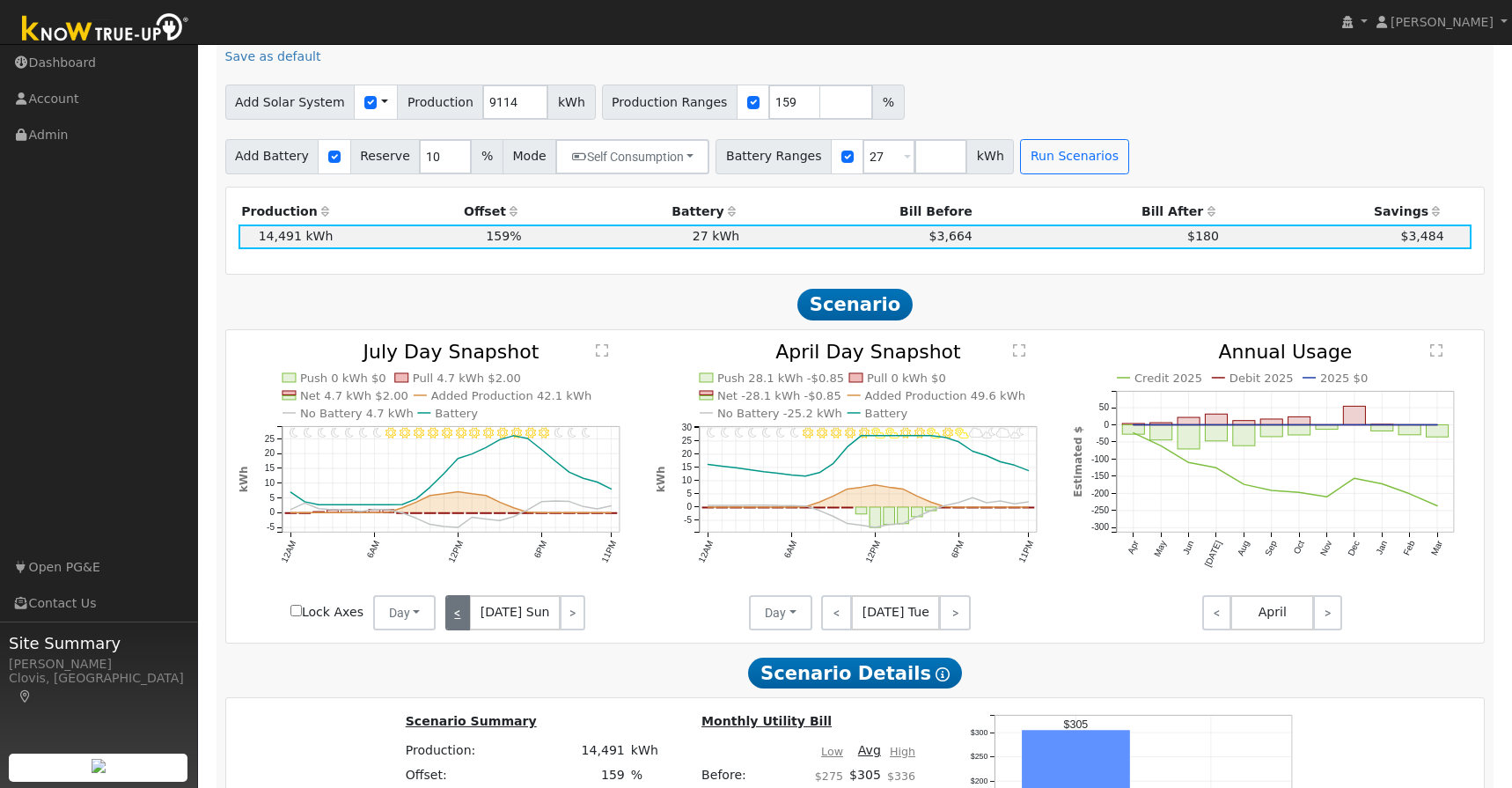
click at [461, 599] on link "<" at bounding box center [457, 612] width 24 height 35
click at [461, 599] on link "<" at bounding box center [458, 612] width 26 height 35
click at [461, 599] on link "<" at bounding box center [459, 612] width 29 height 35
click at [461, 599] on link "<" at bounding box center [457, 612] width 25 height 35
click at [461, 599] on link "<" at bounding box center [456, 612] width 24 height 35
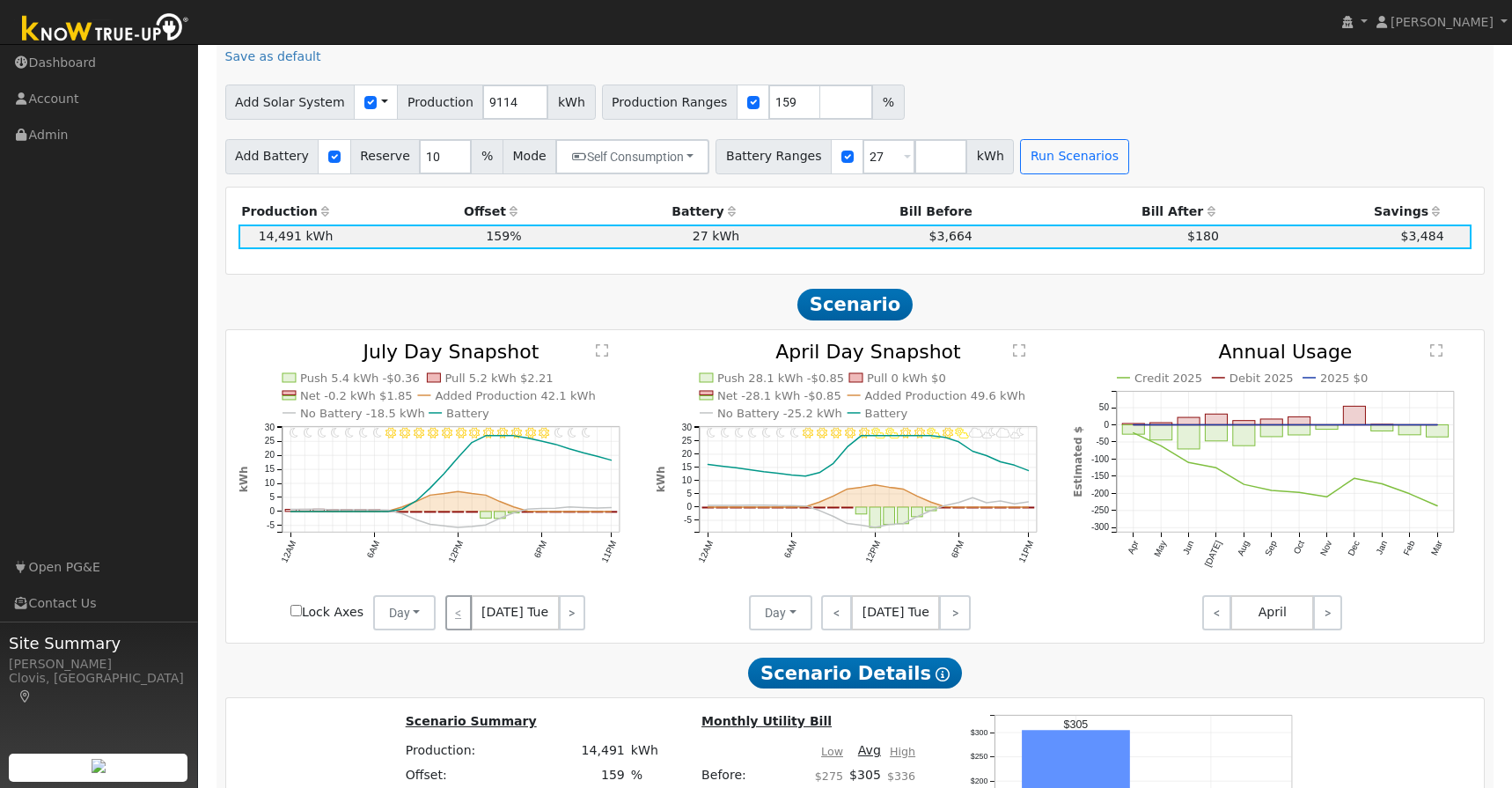
click at [461, 599] on div "< [DATE] Tue >" at bounding box center [515, 612] width 158 height 35
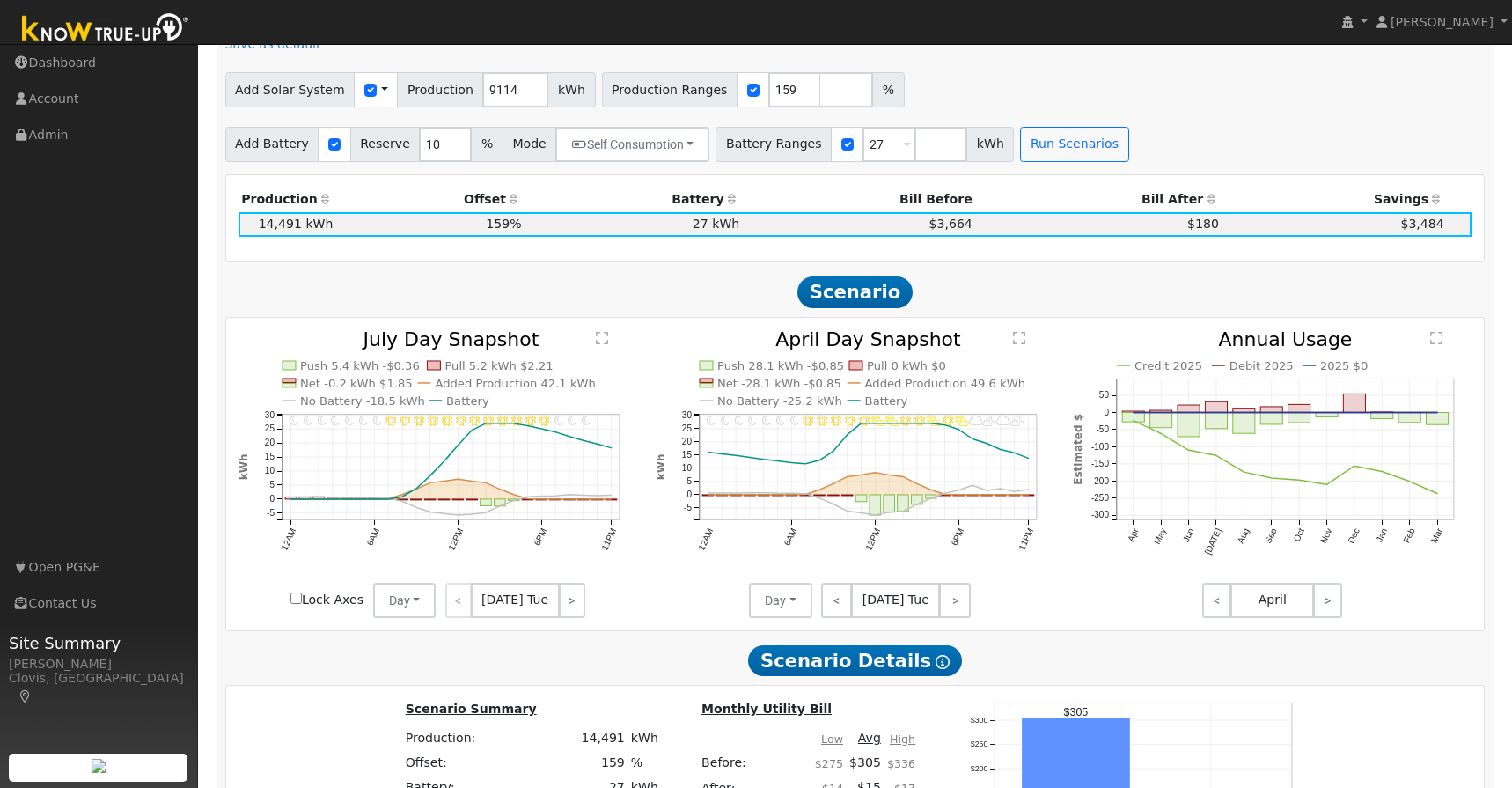
scroll to position [844, 0]
click at [1334, 34] on nav "[PERSON_NAME] [PERSON_NAME] Profile My Company Help Center Terms Of Service See…" at bounding box center [756, 23] width 1512 height 45
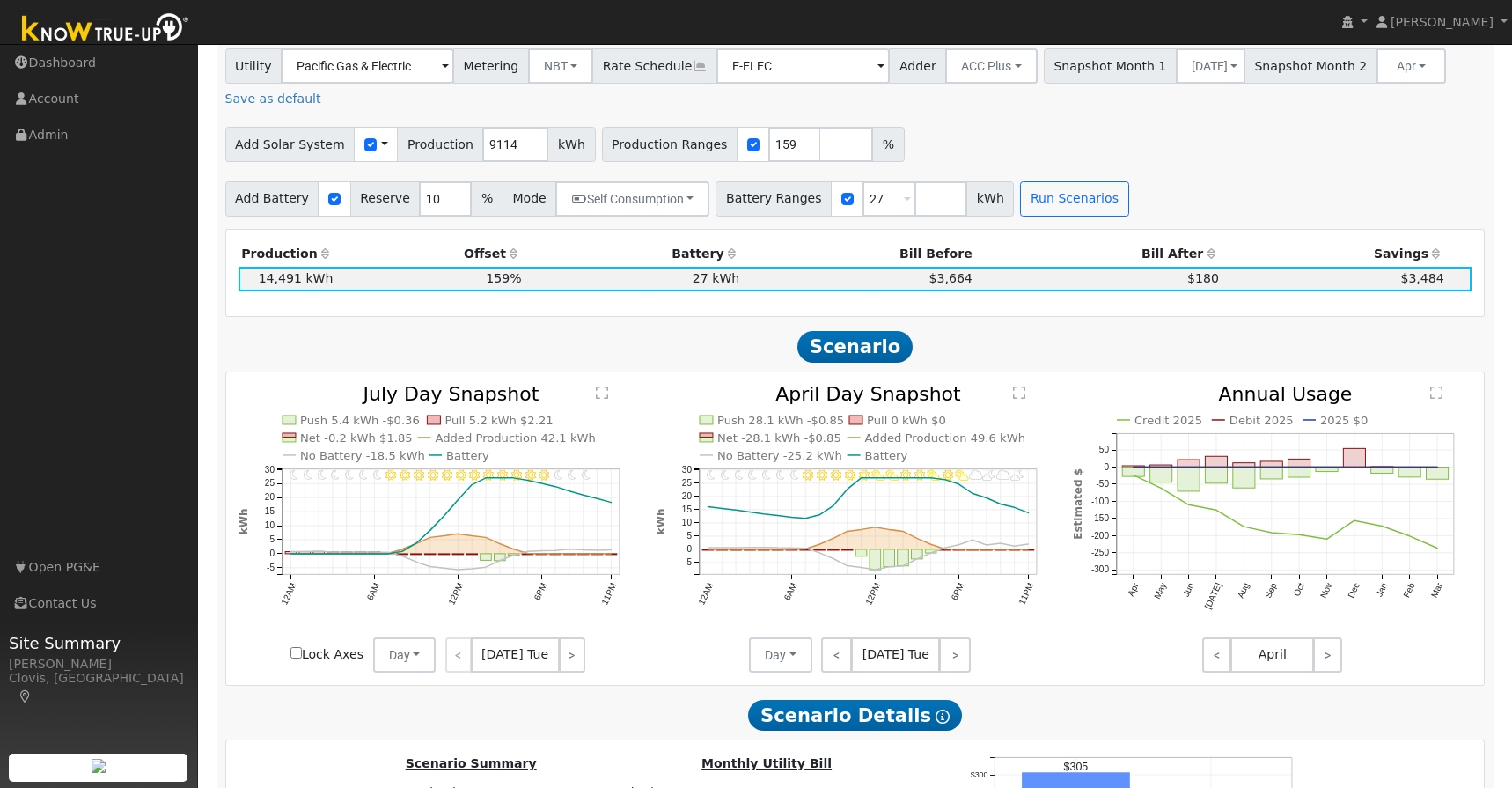
scroll to position [786, 0]
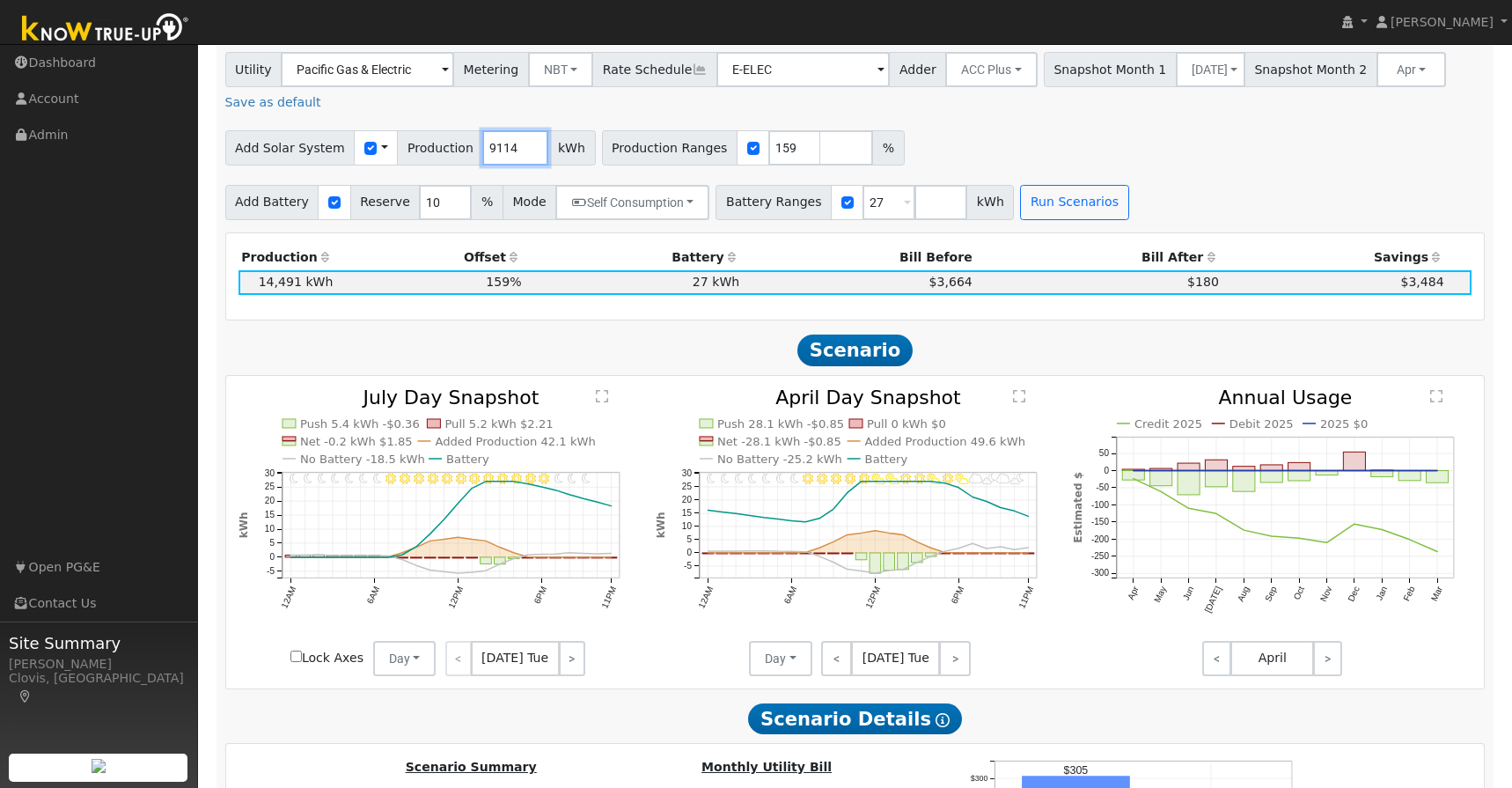
drag, startPoint x: 472, startPoint y: 130, endPoint x: 510, endPoint y: 130, distance: 38.0
click at [510, 130] on input "9114" at bounding box center [516, 147] width 66 height 35
drag, startPoint x: 253, startPoint y: 263, endPoint x: 322, endPoint y: 265, distance: 69.0
click at [305, 270] on td "14,491 kWh" at bounding box center [288, 282] width 98 height 24
click at [302, 277] on td "14,491 kWh" at bounding box center [288, 282] width 98 height 24
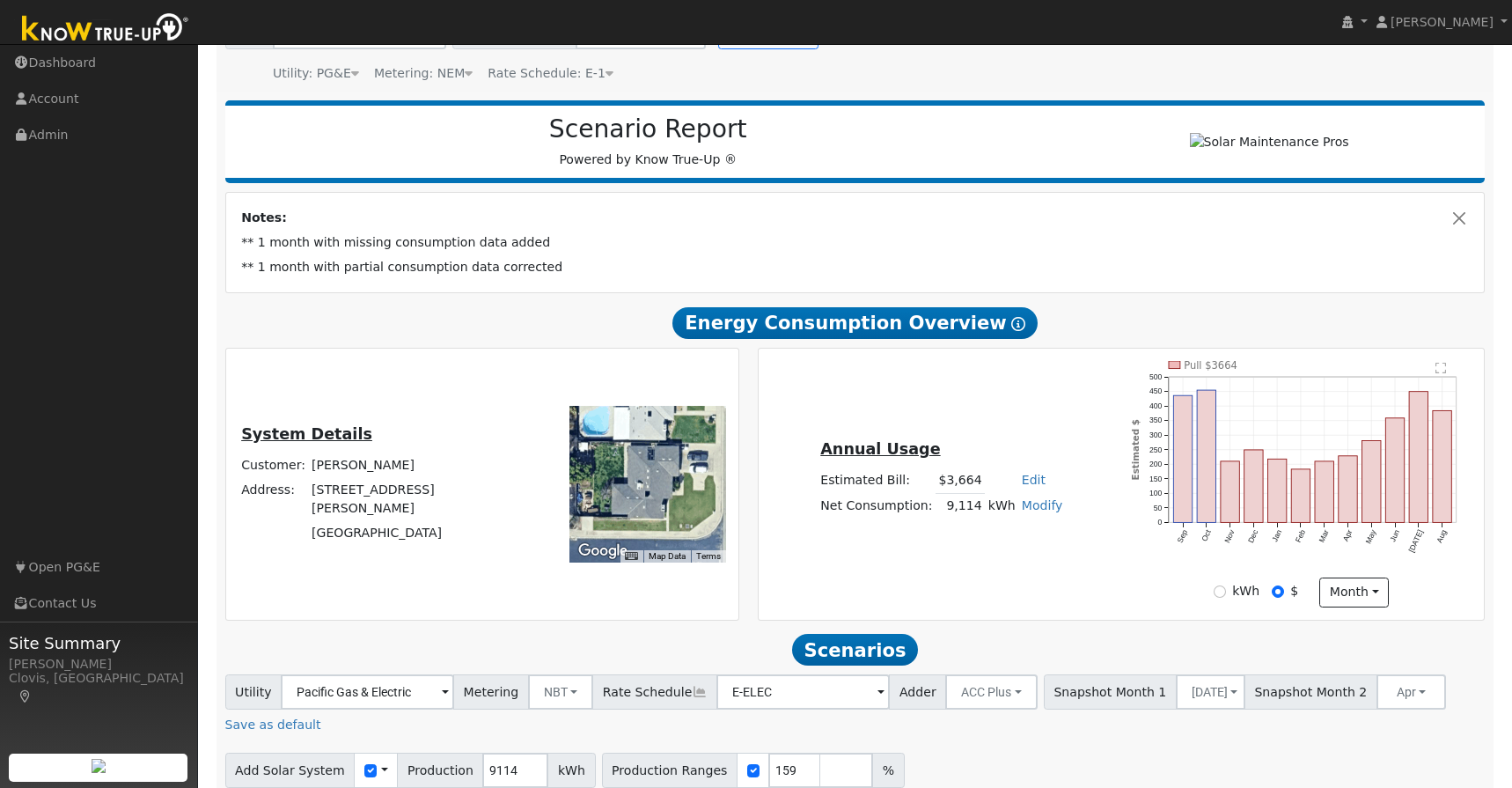
scroll to position [0, 0]
